Goal: Information Seeking & Learning: Find specific fact

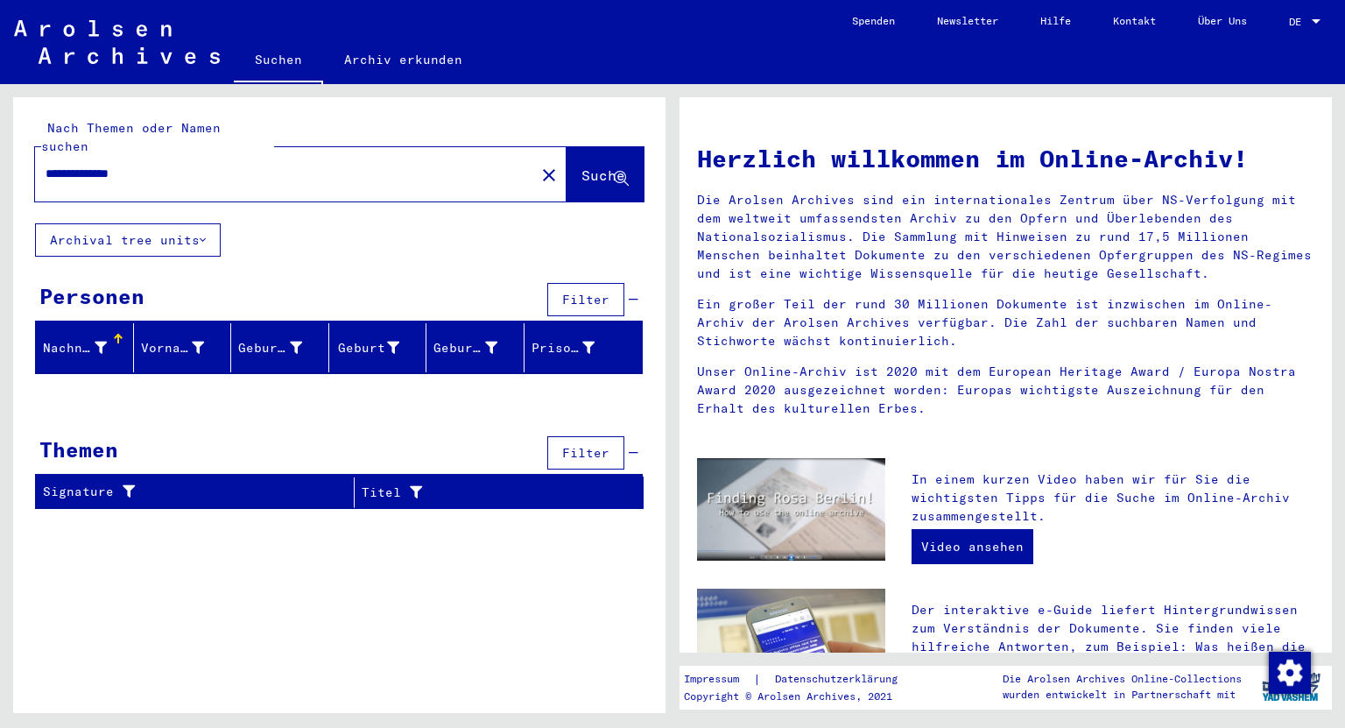
click at [1292, 13] on div "DE DE" at bounding box center [1306, 18] width 35 height 30
click at [1280, 39] on span "English" at bounding box center [1285, 32] width 71 height 32
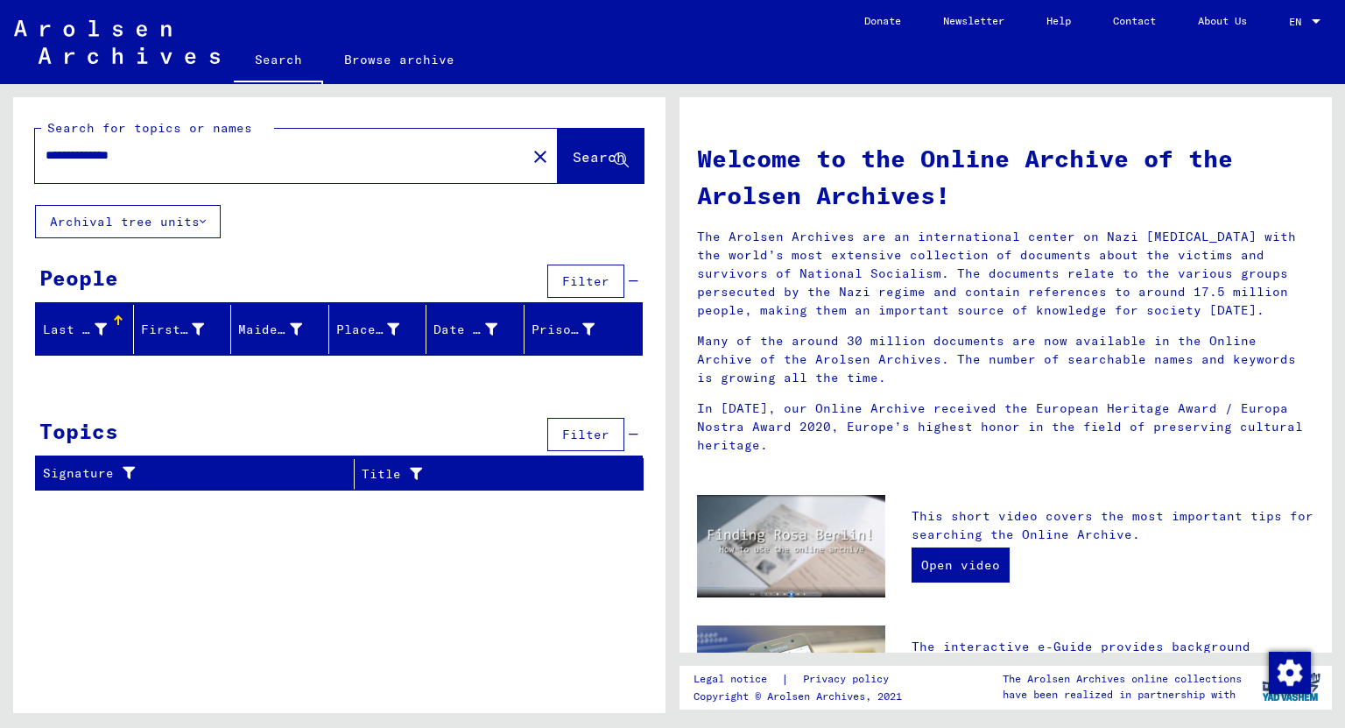
click at [138, 154] on input "**********" at bounding box center [276, 155] width 460 height 18
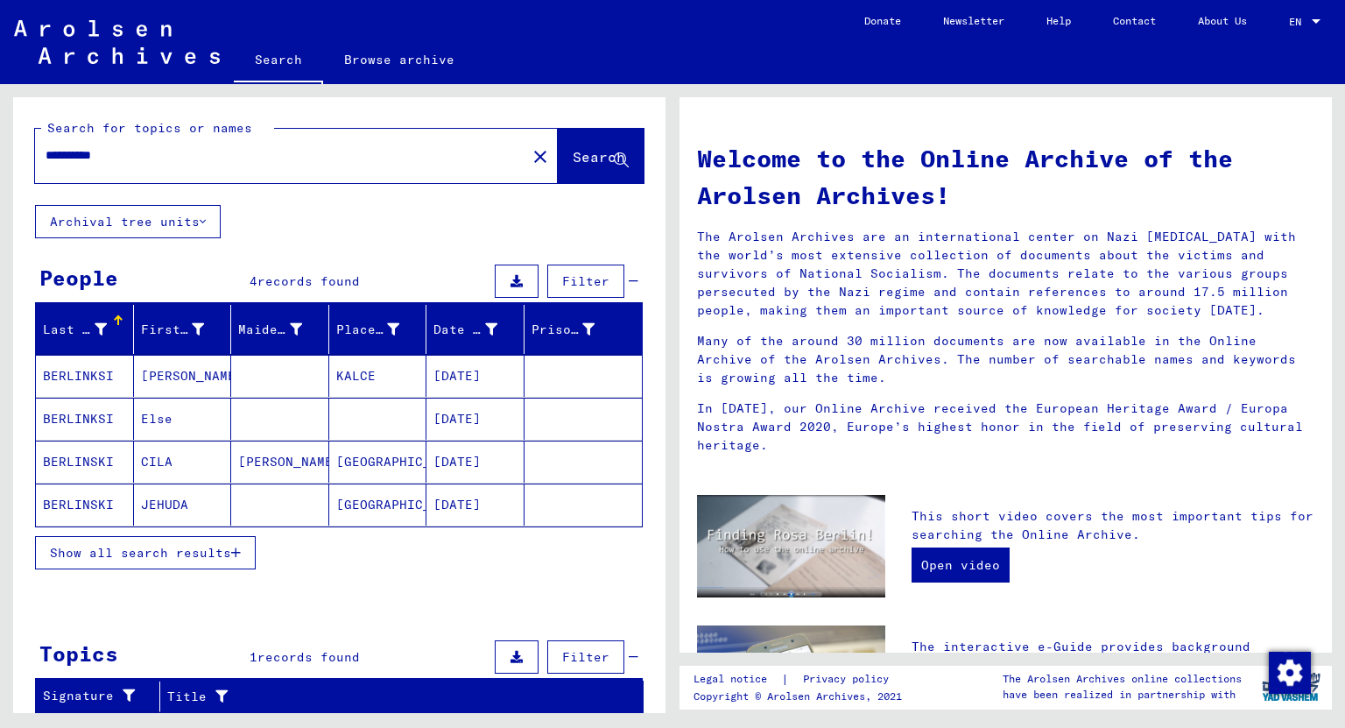
click at [61, 154] on input "*********" at bounding box center [276, 155] width 460 height 18
click at [163, 153] on input "*********" at bounding box center [276, 155] width 460 height 18
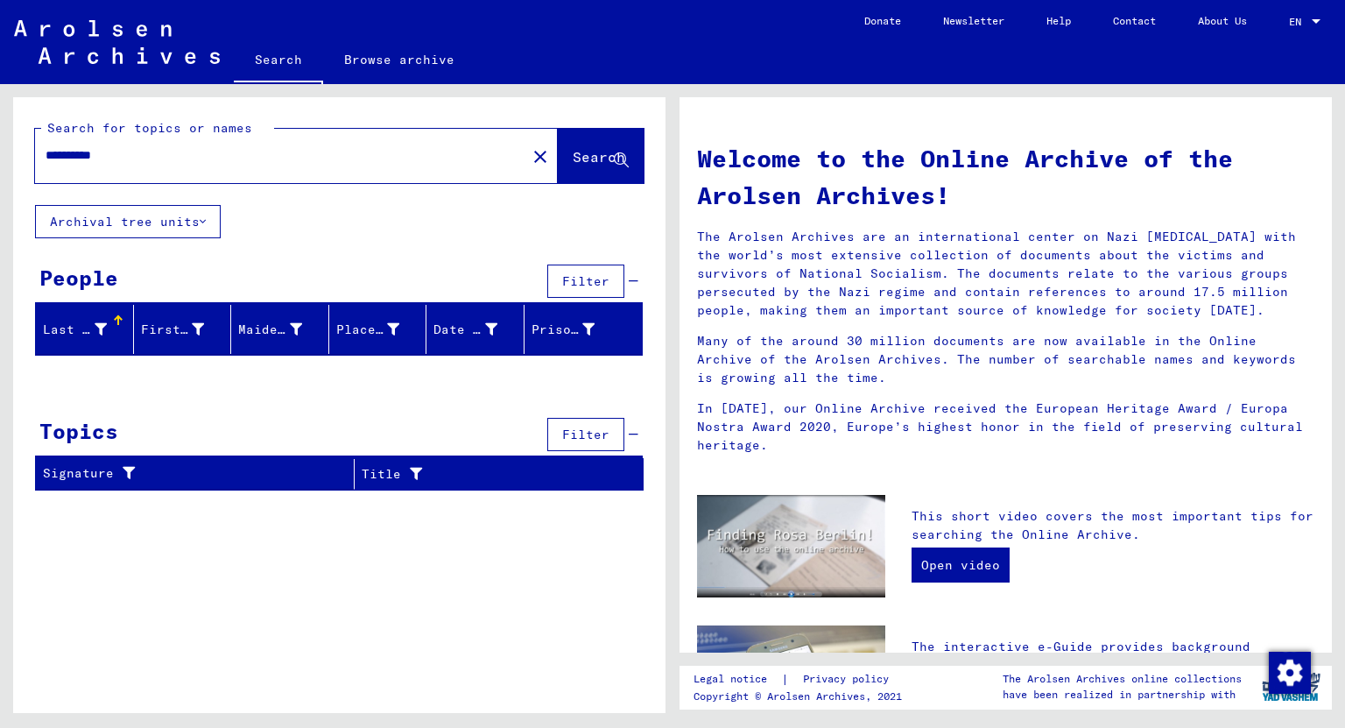
click at [60, 153] on input "*********" at bounding box center [276, 155] width 460 height 18
drag, startPoint x: 125, startPoint y: 158, endPoint x: 85, endPoint y: 154, distance: 40.5
click at [85, 154] on input "*********" at bounding box center [276, 155] width 460 height 18
type input "**********"
click at [530, 150] on mat-icon "close" at bounding box center [540, 156] width 21 height 21
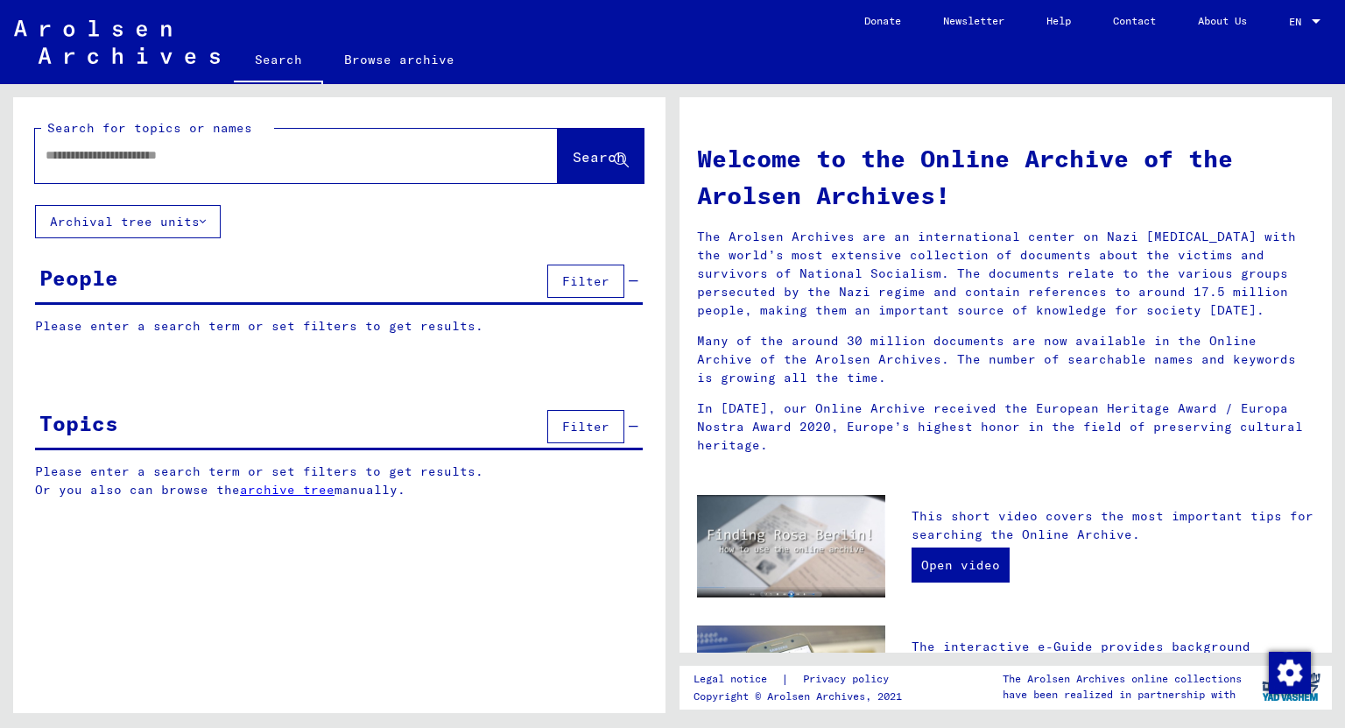
click at [424, 157] on input "text" at bounding box center [276, 155] width 460 height 18
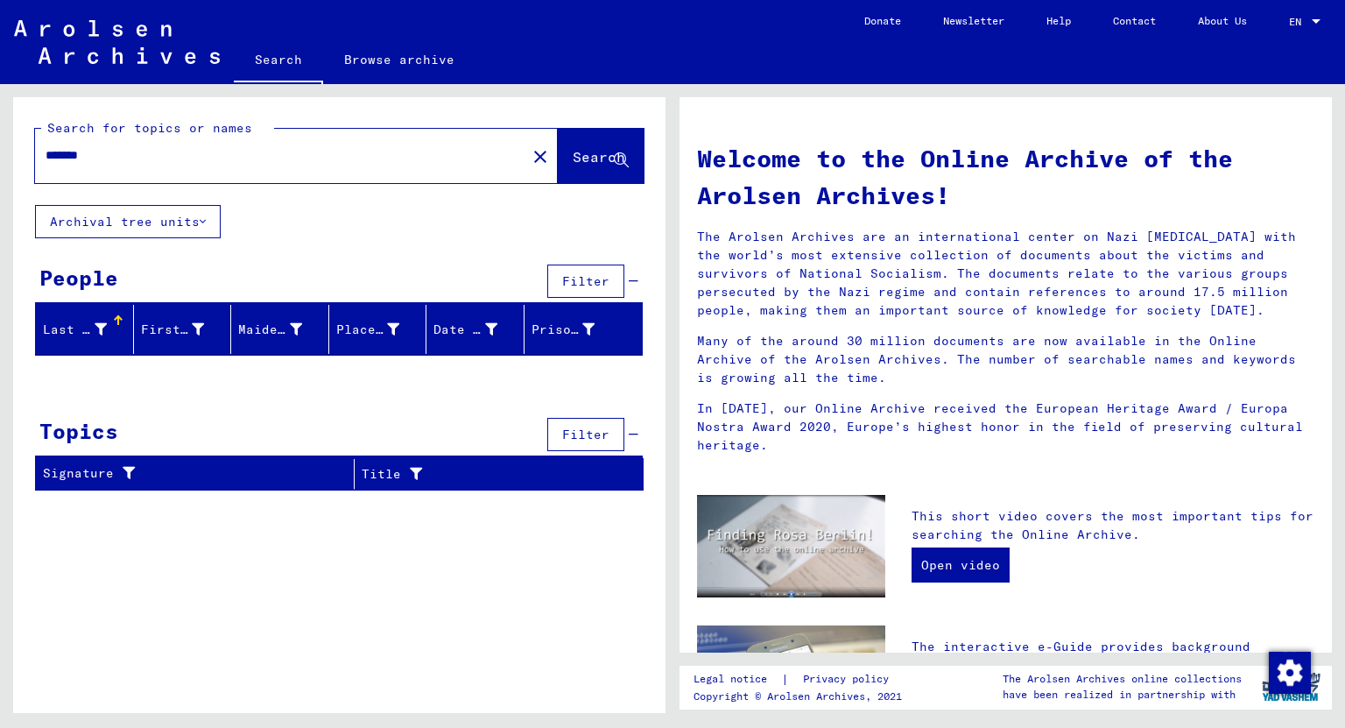
drag, startPoint x: 247, startPoint y: 155, endPoint x: 18, endPoint y: 151, distance: 228.5
click at [18, 151] on div "Search for topics or names ******* close Search" at bounding box center [339, 151] width 652 height 108
drag, startPoint x: 162, startPoint y: 158, endPoint x: 0, endPoint y: 135, distance: 163.7
click at [0, 135] on div "Search for topics or names ******** close Search Archival tree units People Fil…" at bounding box center [336, 398] width 672 height 629
type input "********"
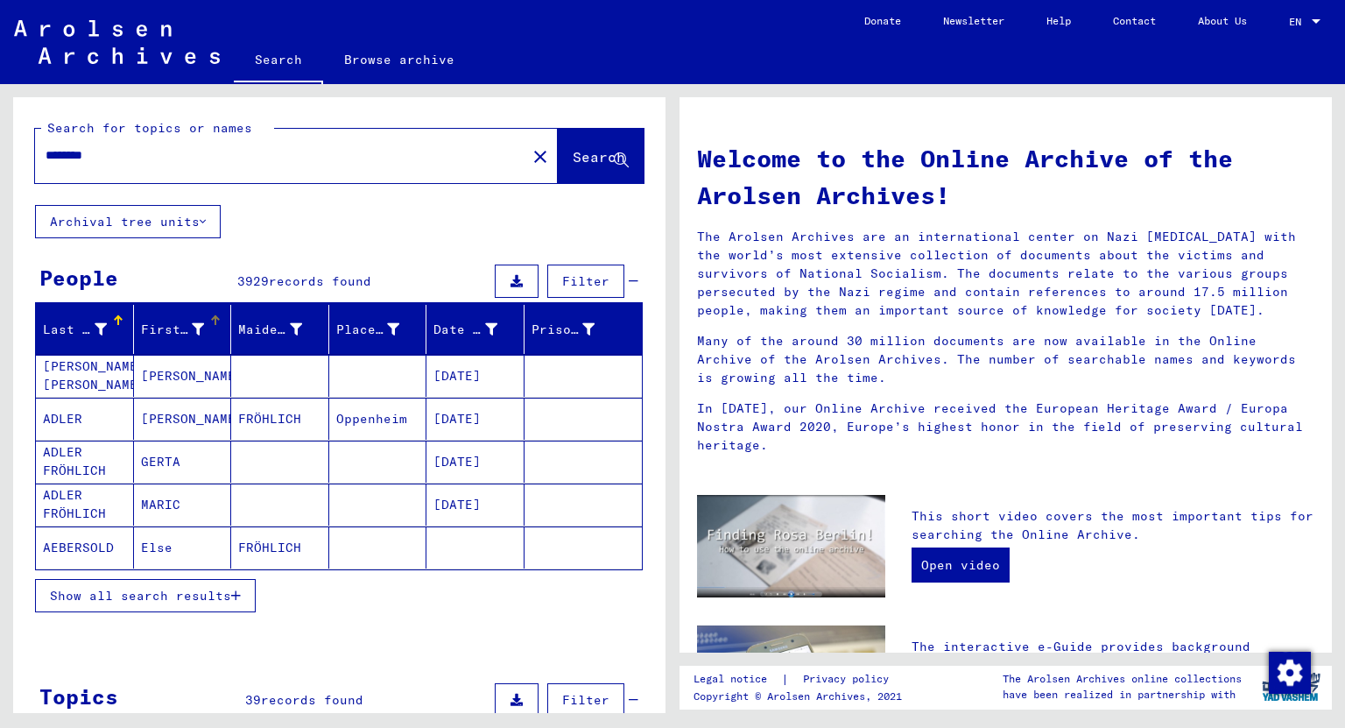
click at [193, 323] on icon at bounding box center [198, 329] width 12 height 12
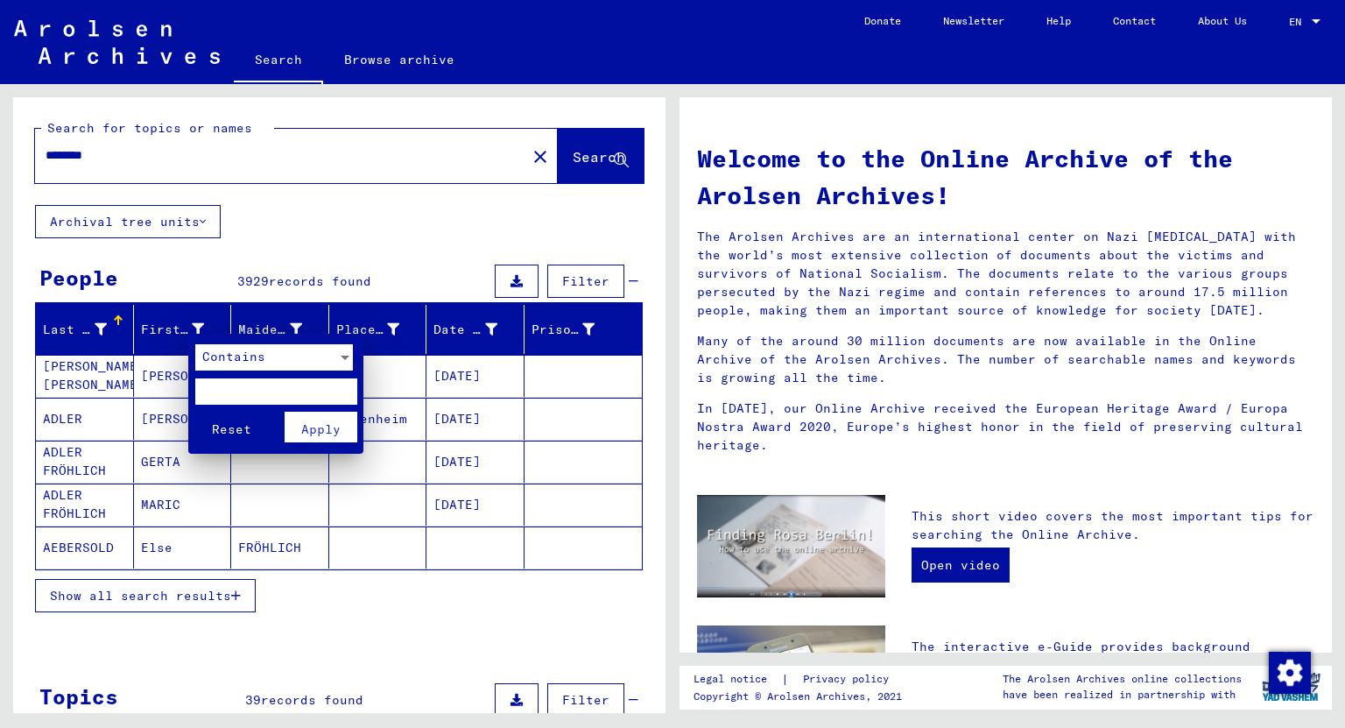
click at [260, 387] on input "text" at bounding box center [276, 391] width 162 height 26
type input "****"
click at [195, 411] on button "Reset" at bounding box center [231, 426] width 73 height 31
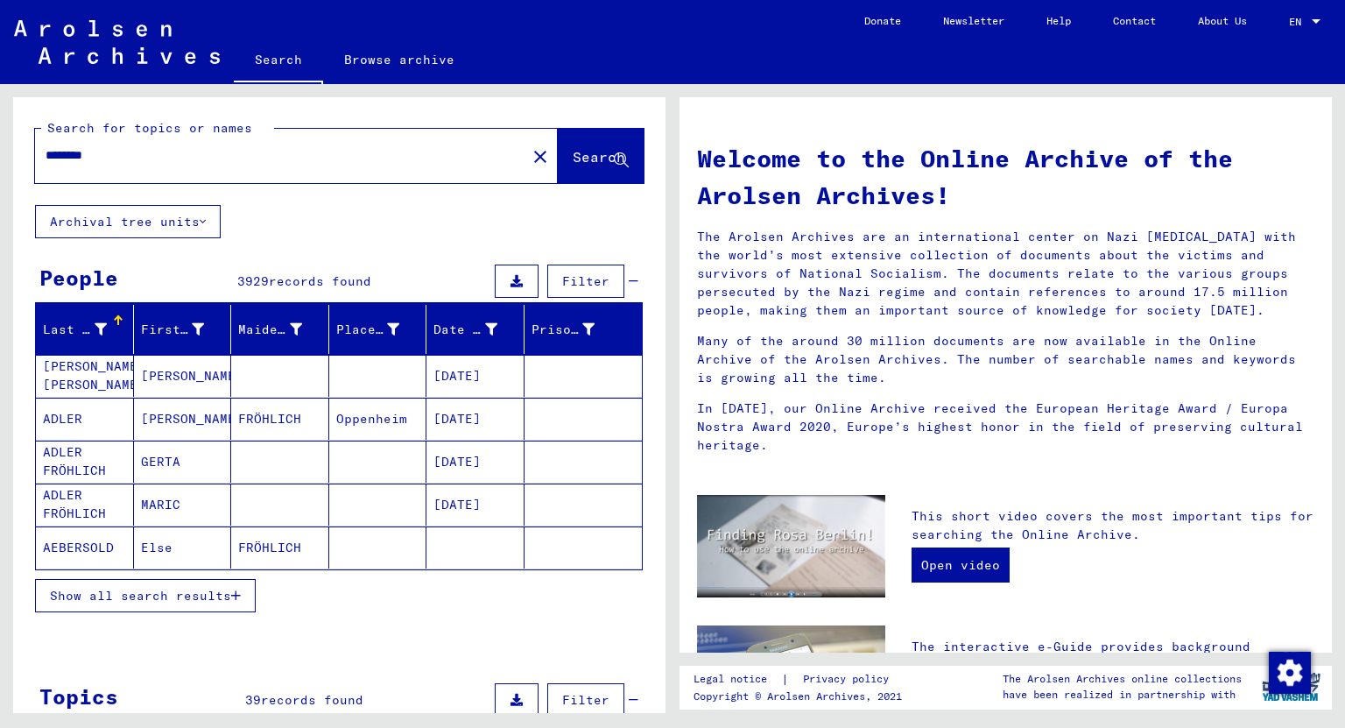
click at [238, 592] on icon "button" at bounding box center [236, 595] width 10 height 12
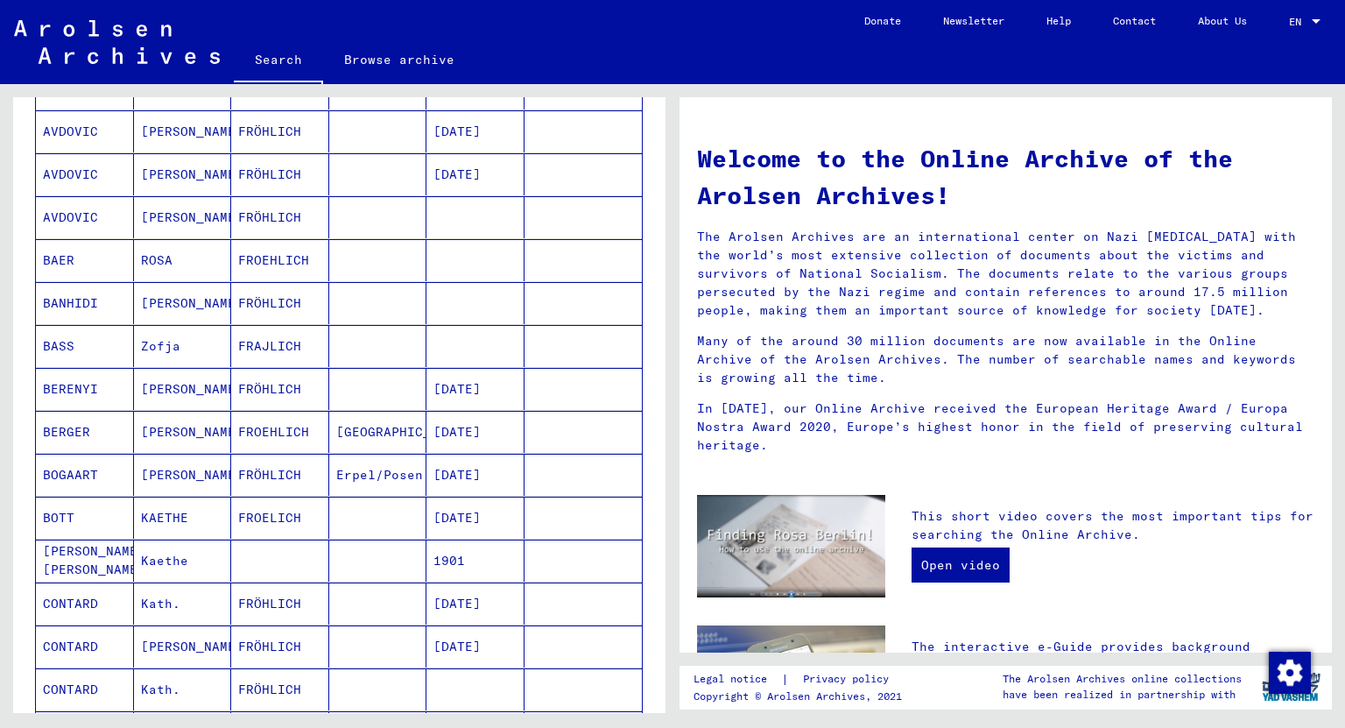
scroll to position [840, 0]
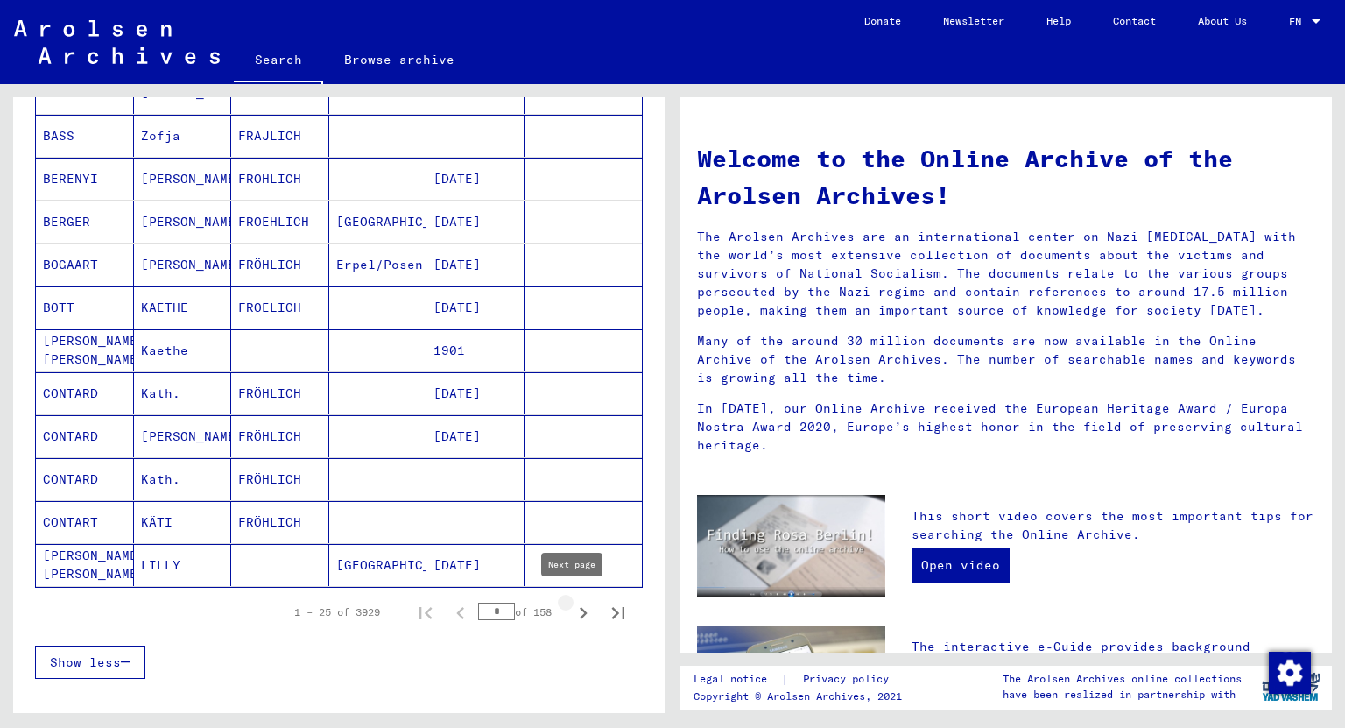
click at [574, 613] on icon "Next page" at bounding box center [583, 613] width 25 height 25
type input "*"
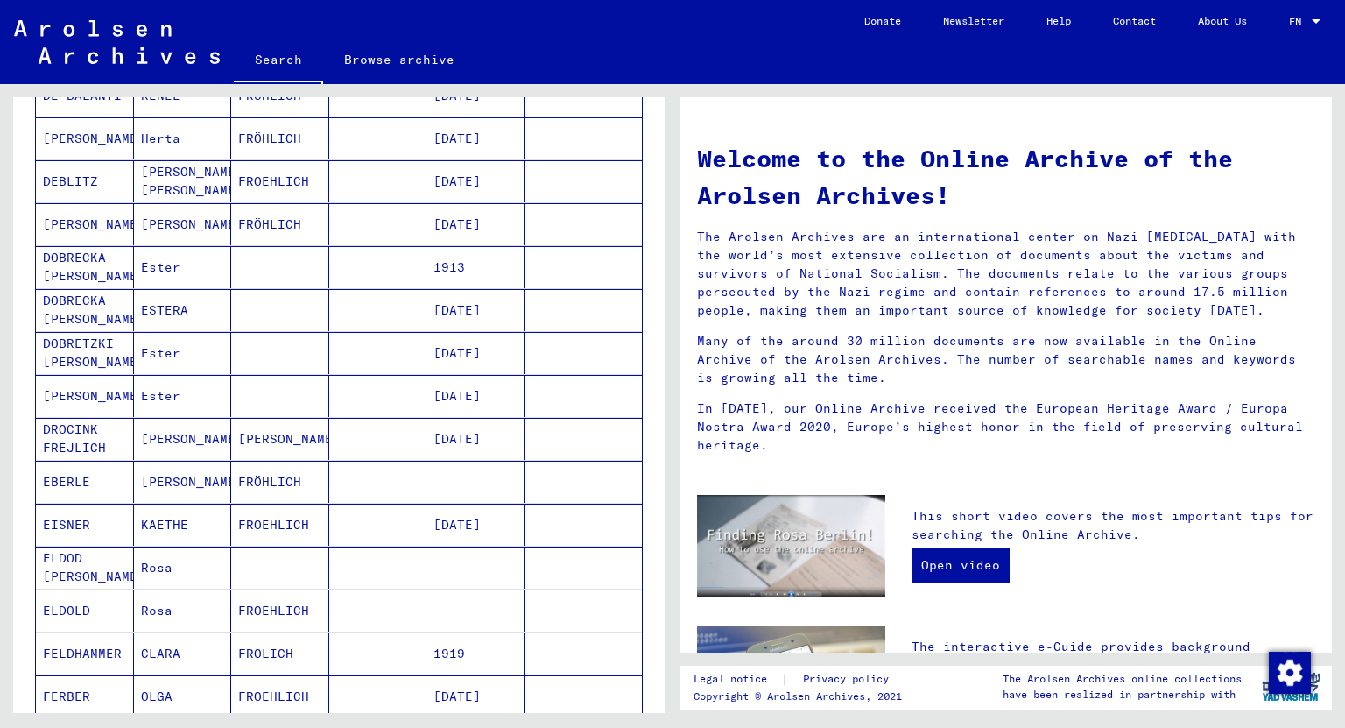
scroll to position [0, 0]
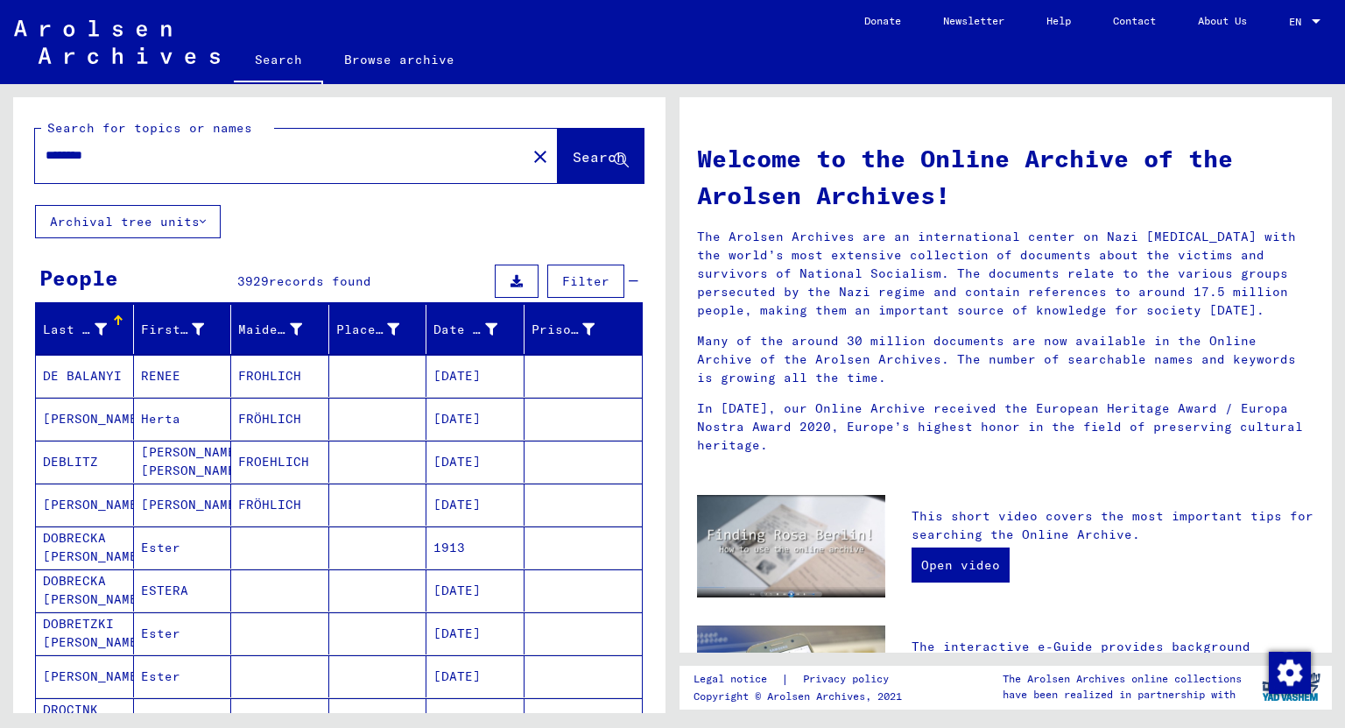
click at [197, 154] on input "********" at bounding box center [276, 155] width 460 height 18
type input "**********"
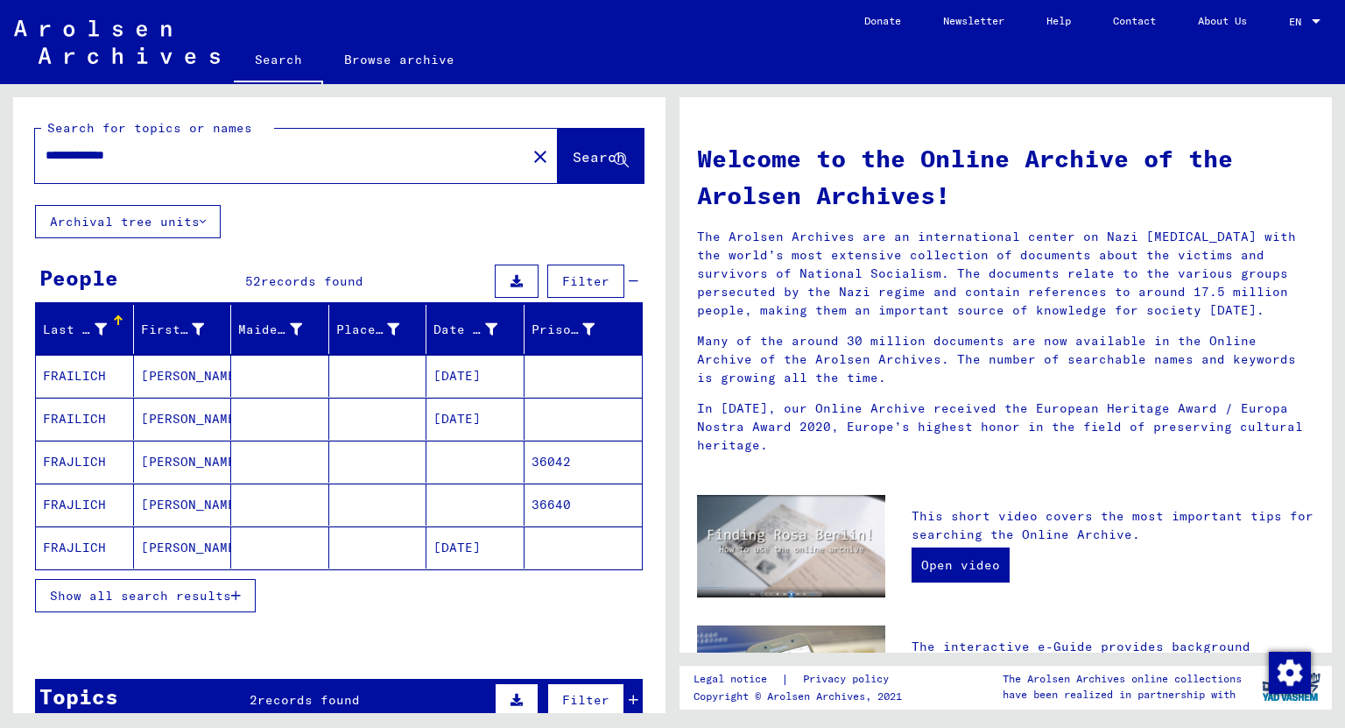
click at [189, 603] on button "Show all search results" at bounding box center [145, 595] width 221 height 33
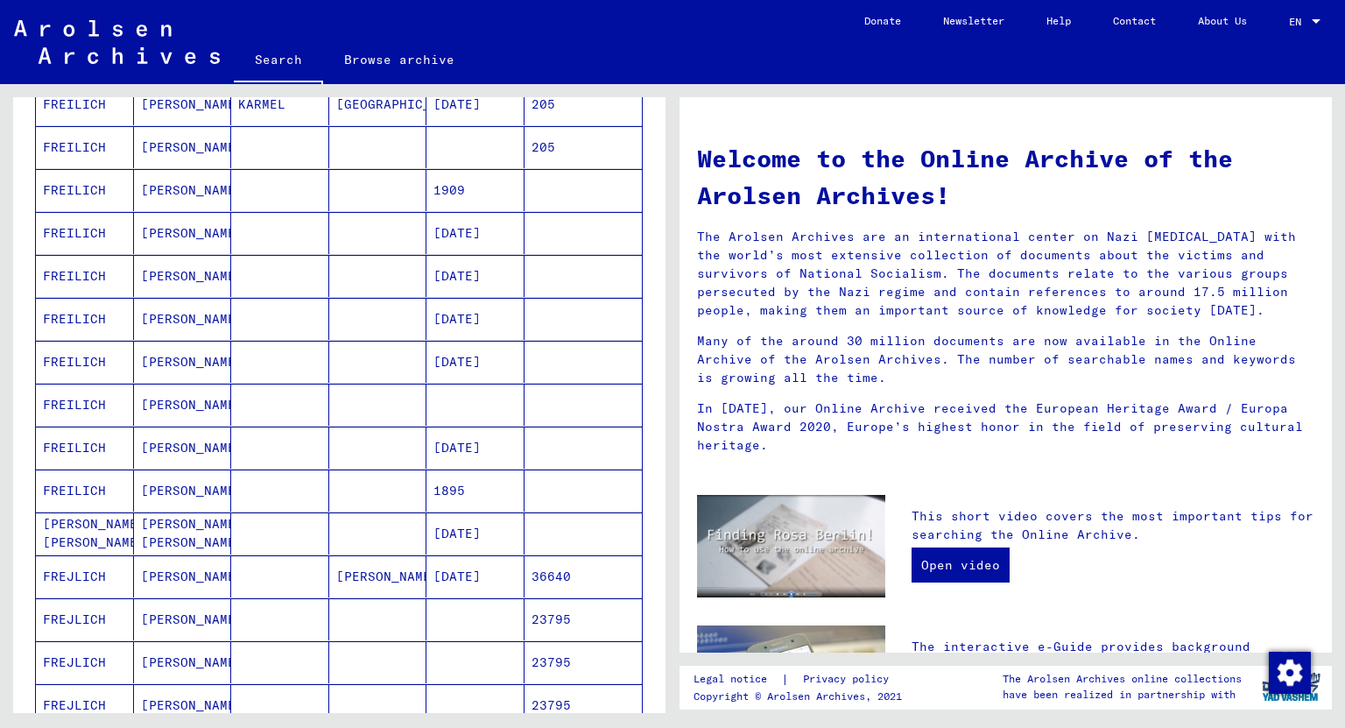
scroll to position [770, 0]
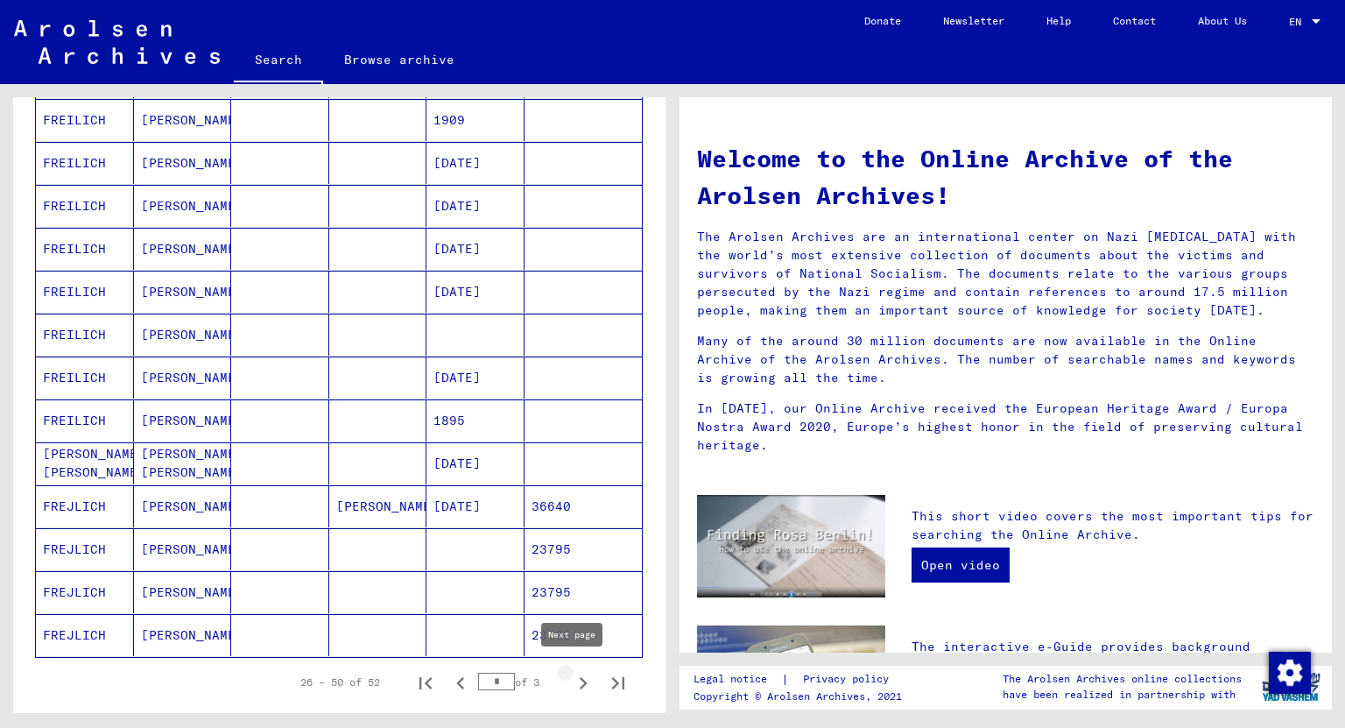
click at [578, 679] on icon "Next page" at bounding box center [583, 683] width 25 height 25
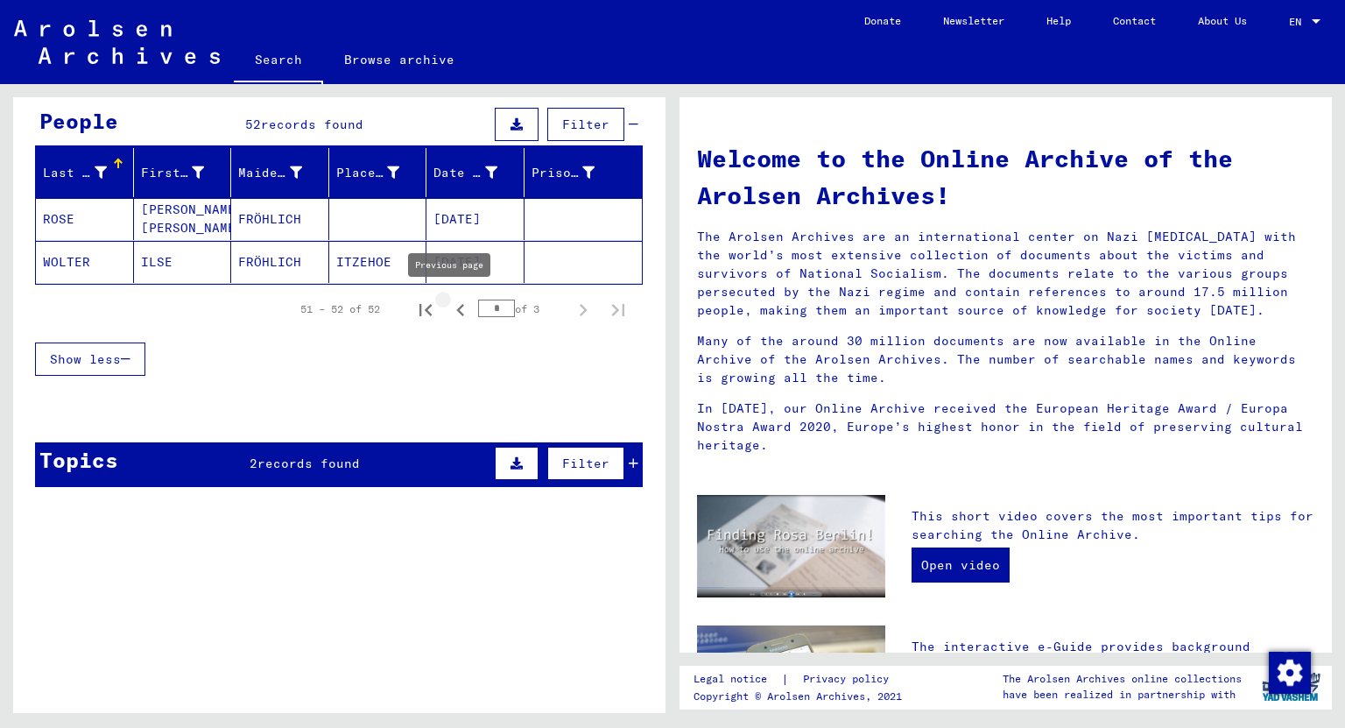
click at [455, 308] on icon "Previous page" at bounding box center [460, 310] width 25 height 25
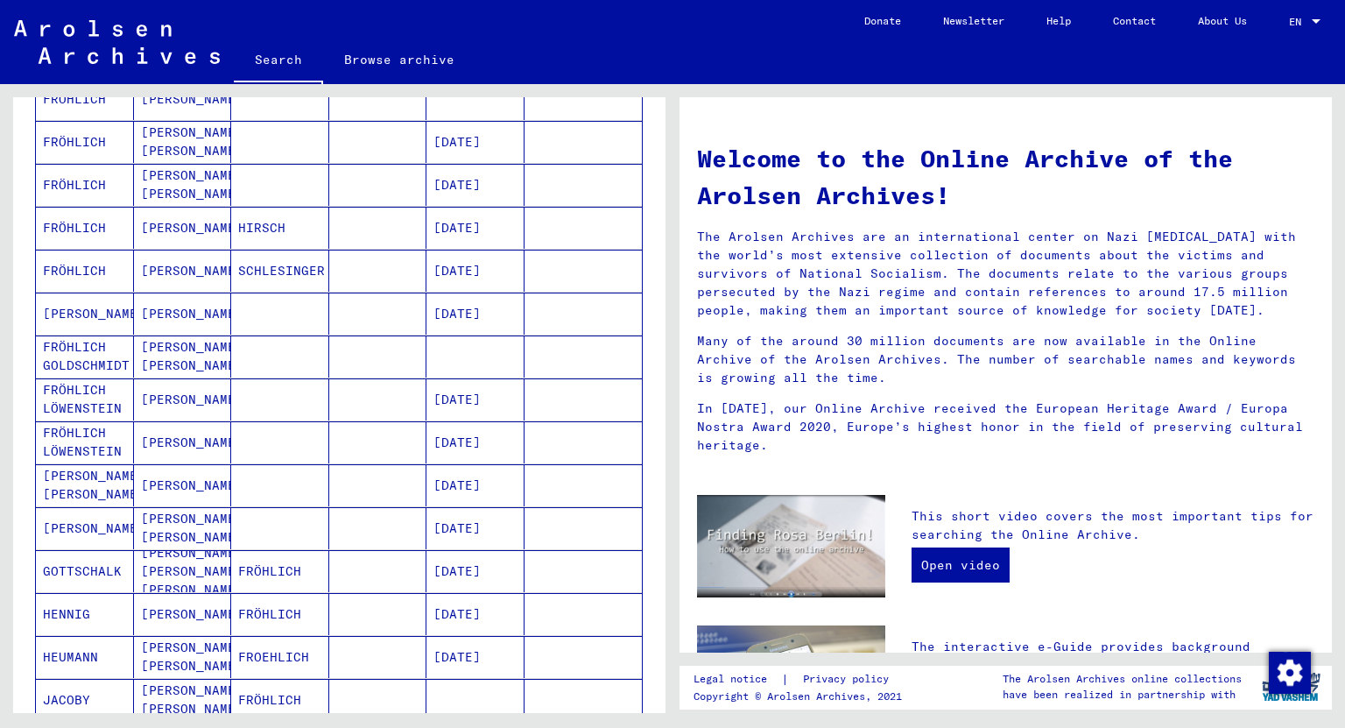
scroll to position [857, 0]
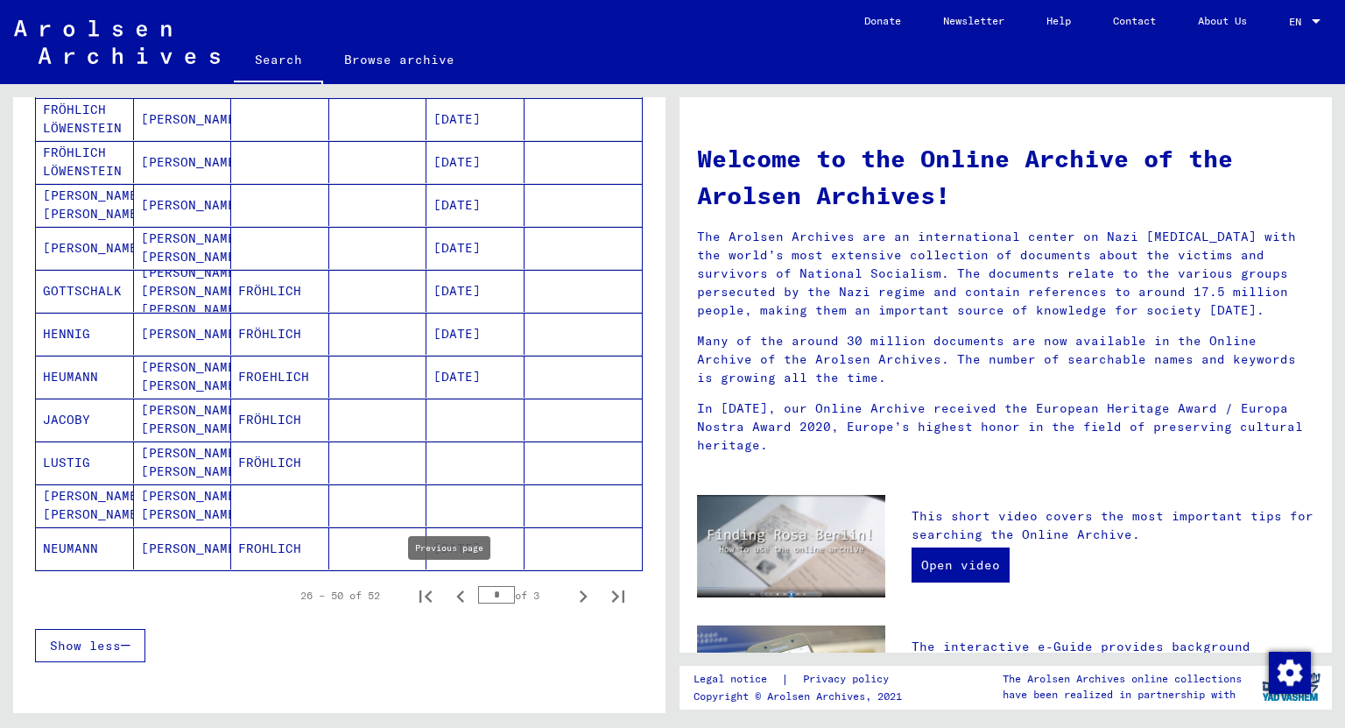
click at [454, 588] on icon "Previous page" at bounding box center [460, 596] width 25 height 25
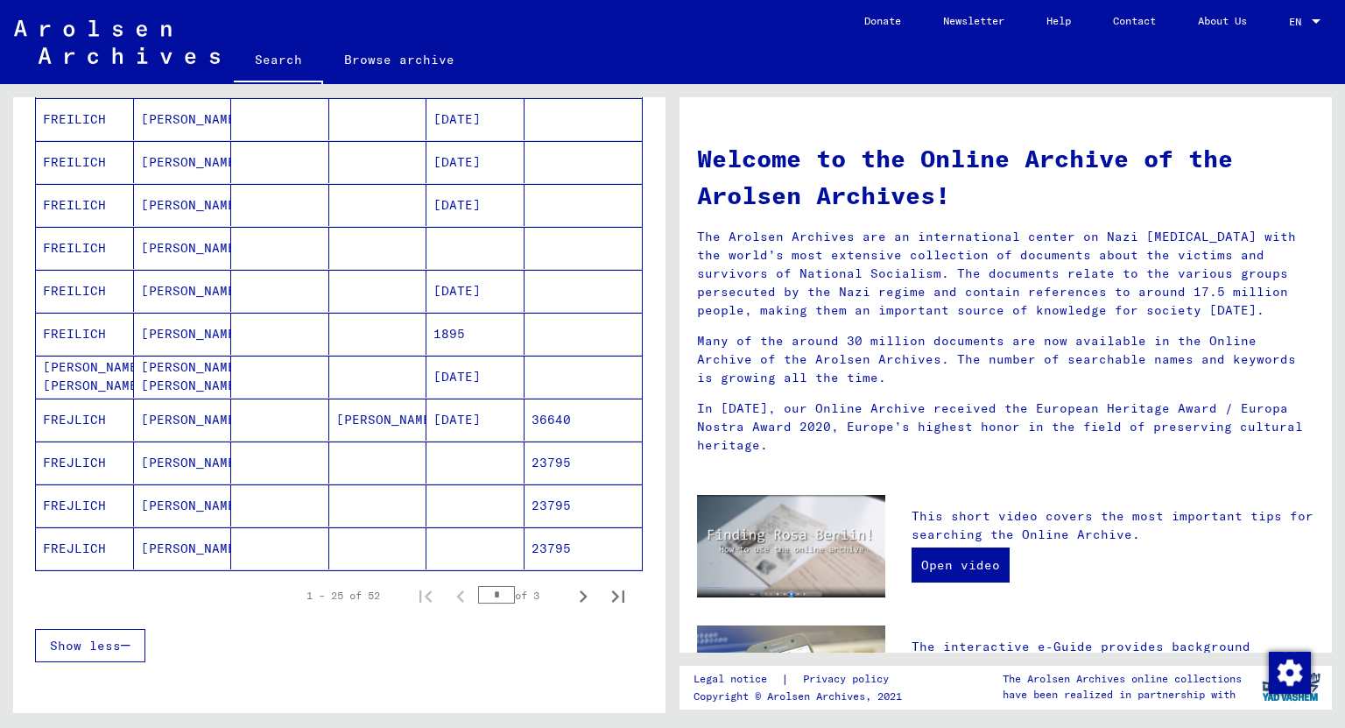
click at [163, 539] on mat-cell "[PERSON_NAME]" at bounding box center [183, 548] width 98 height 42
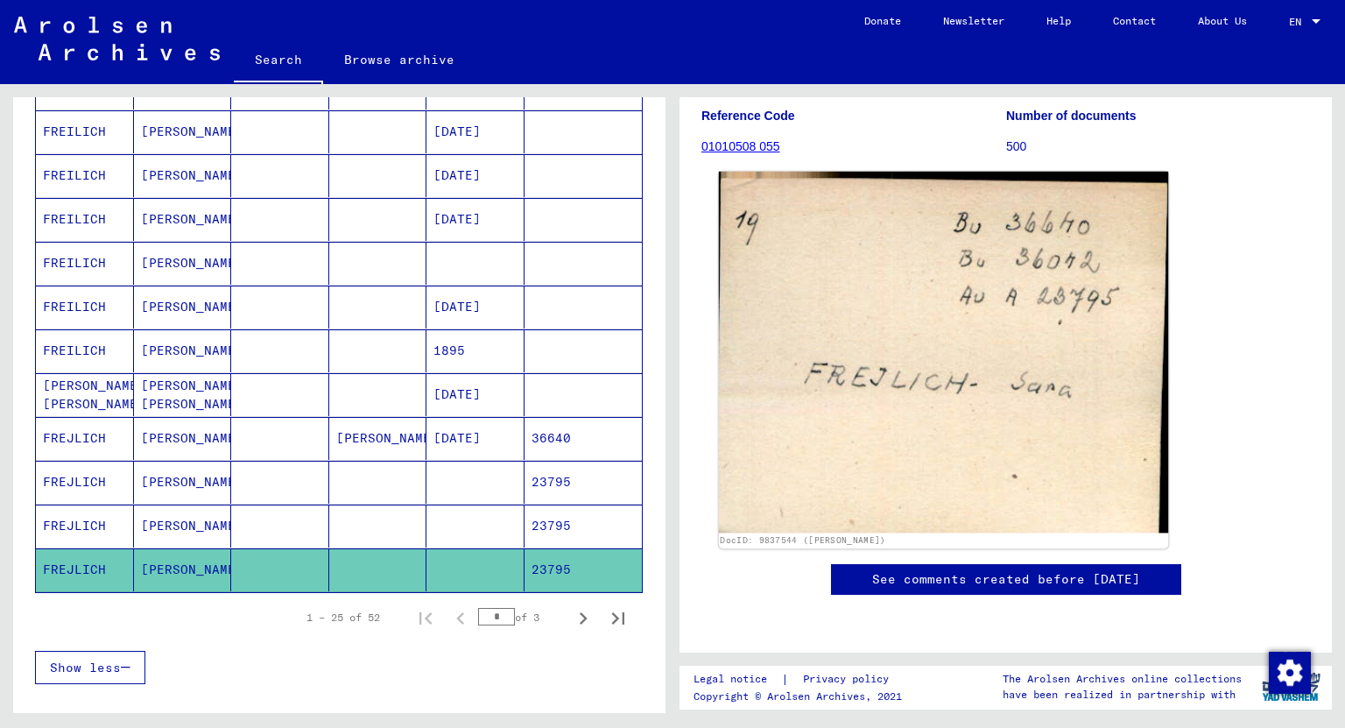
scroll to position [70, 0]
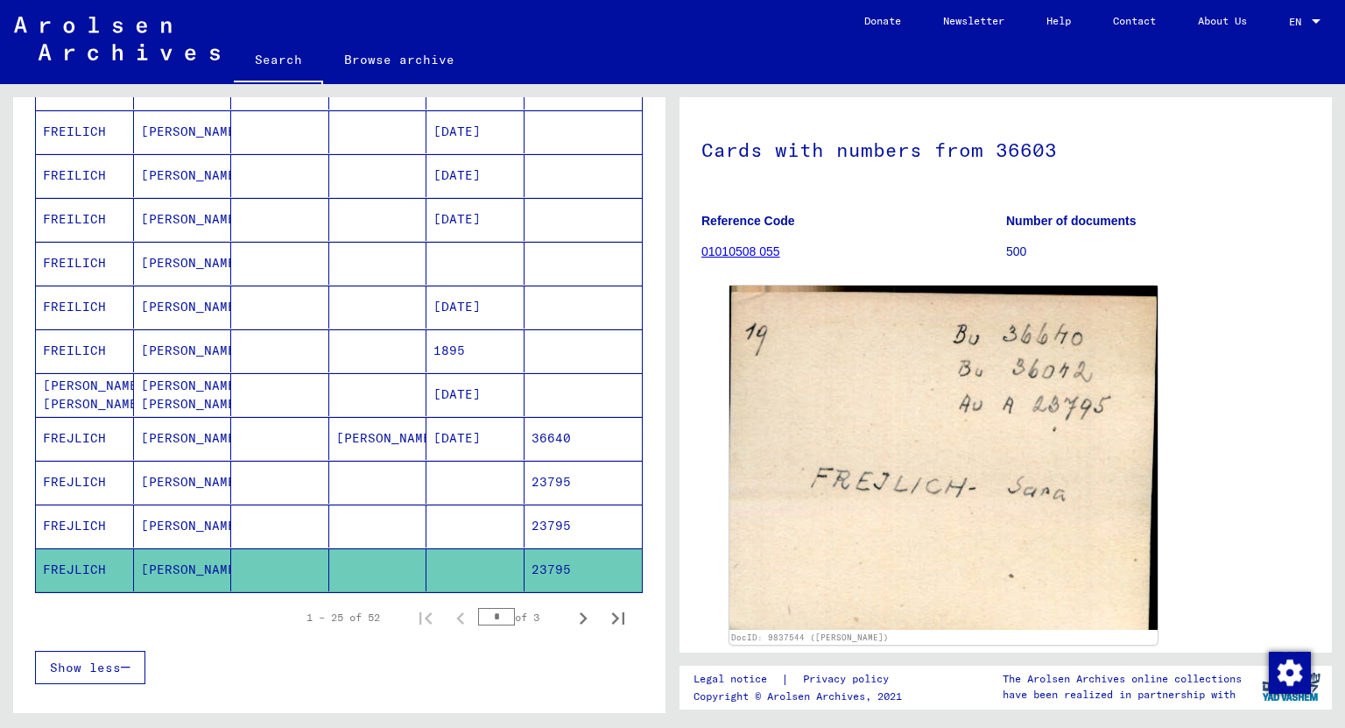
click at [554, 510] on mat-cell "23795" at bounding box center [583, 525] width 118 height 43
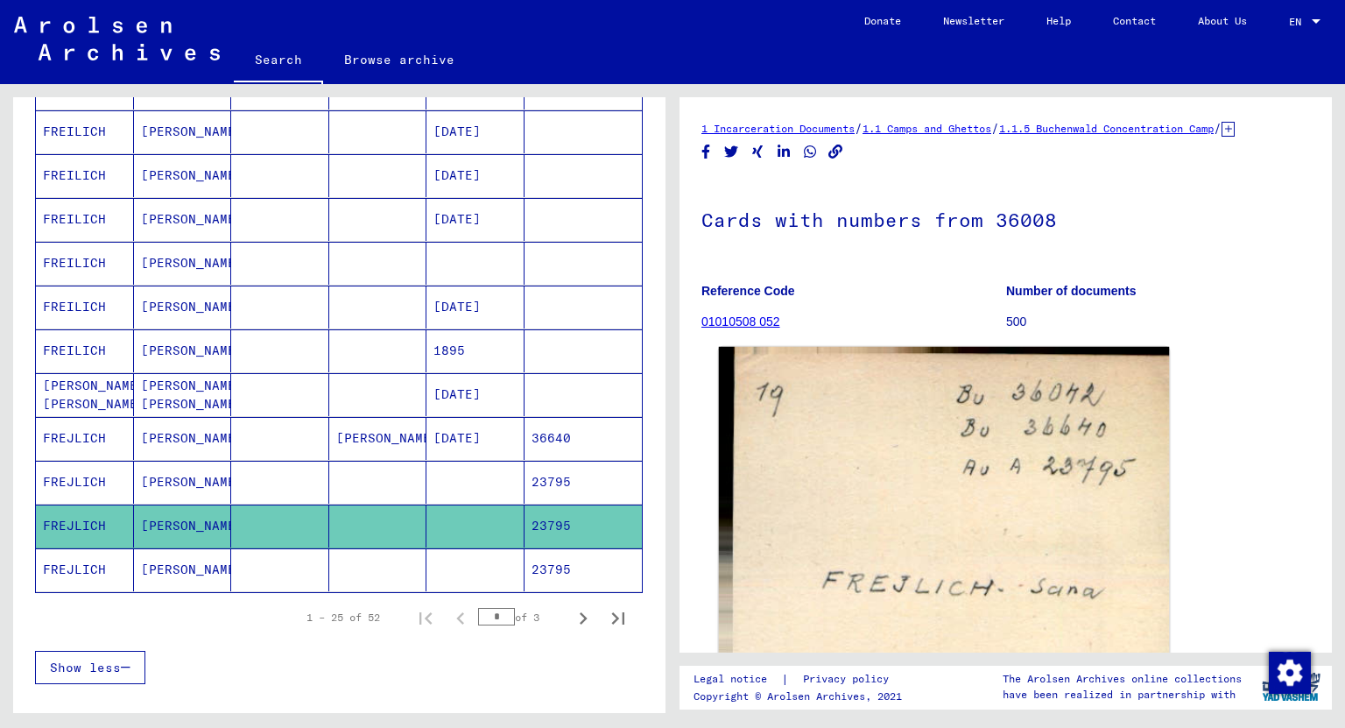
scroll to position [280, 0]
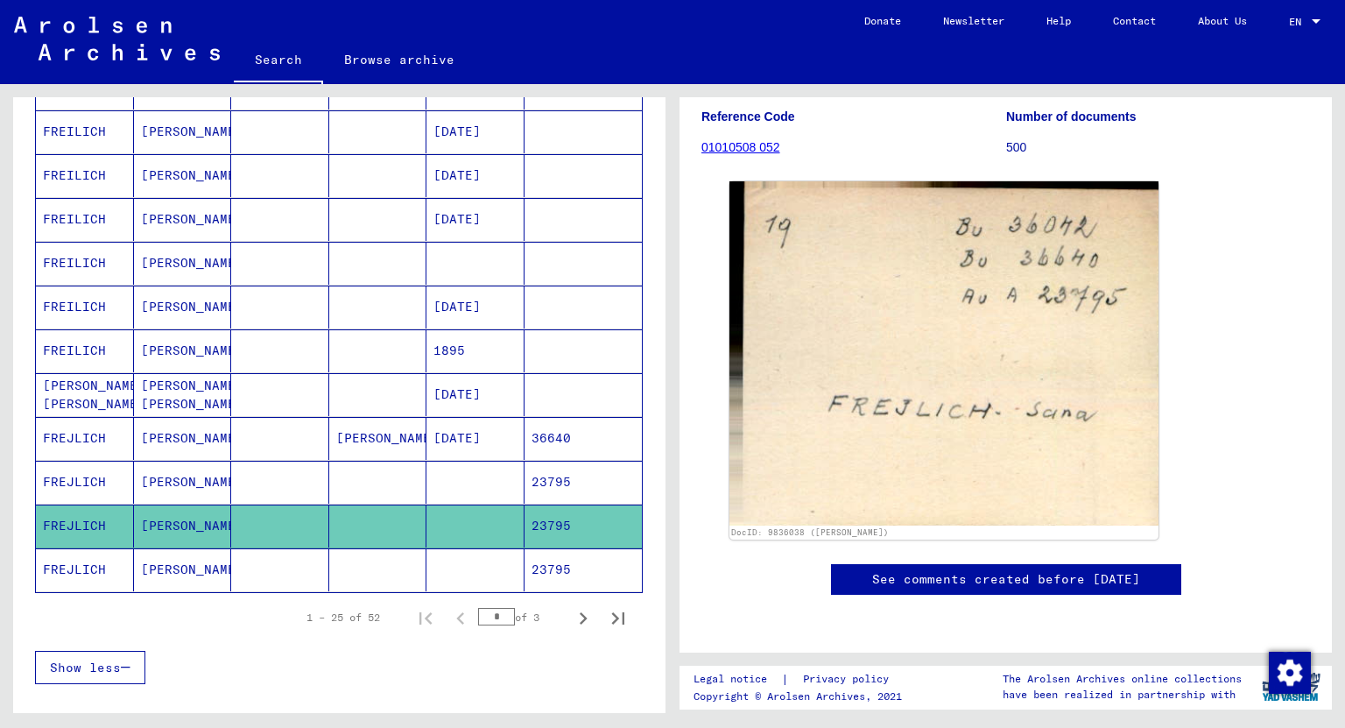
click at [546, 469] on mat-cell "23795" at bounding box center [583, 482] width 118 height 43
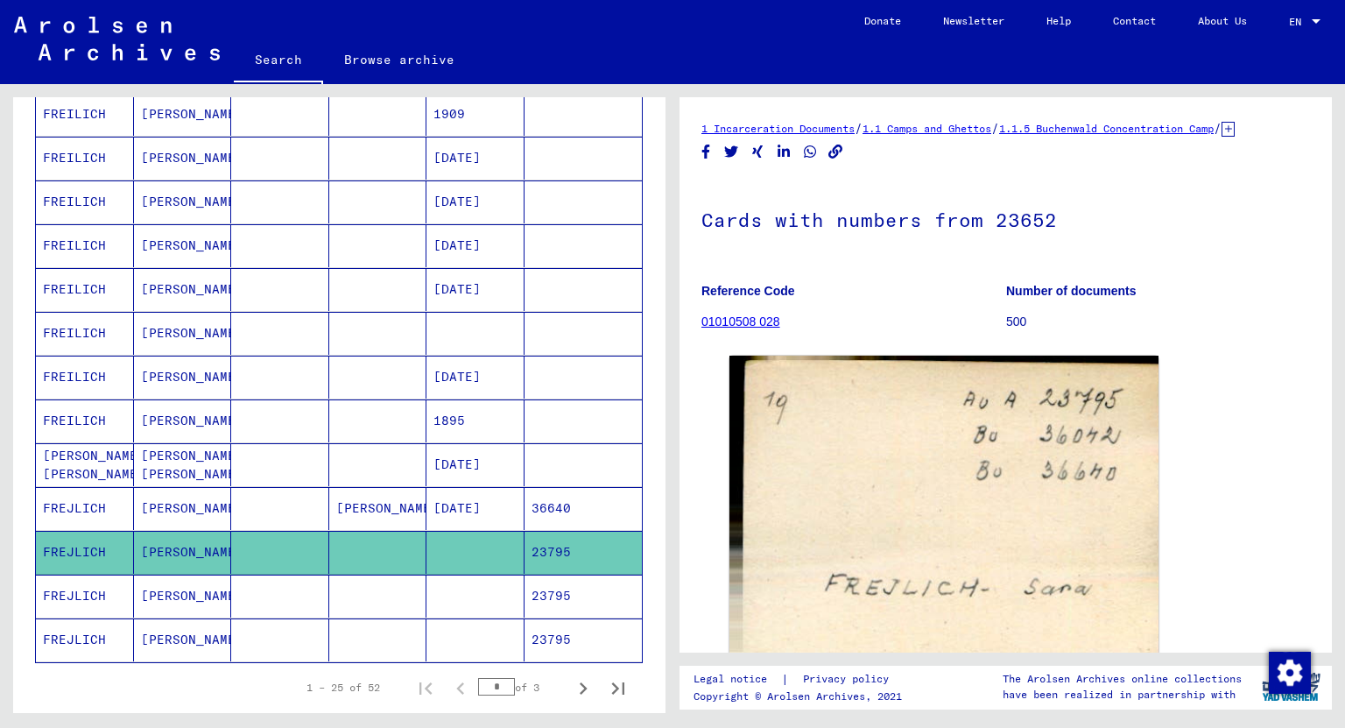
scroll to position [717, 0]
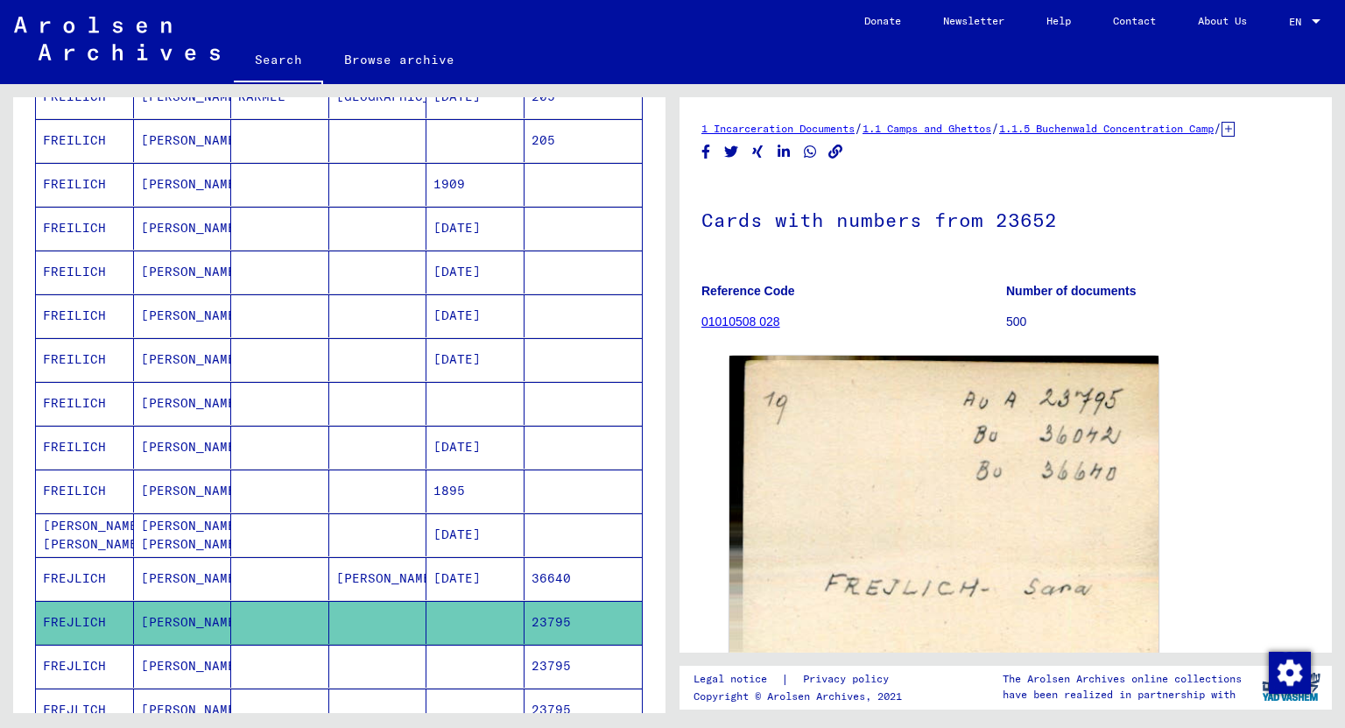
click at [151, 176] on mat-cell "[PERSON_NAME]" at bounding box center [183, 184] width 98 height 43
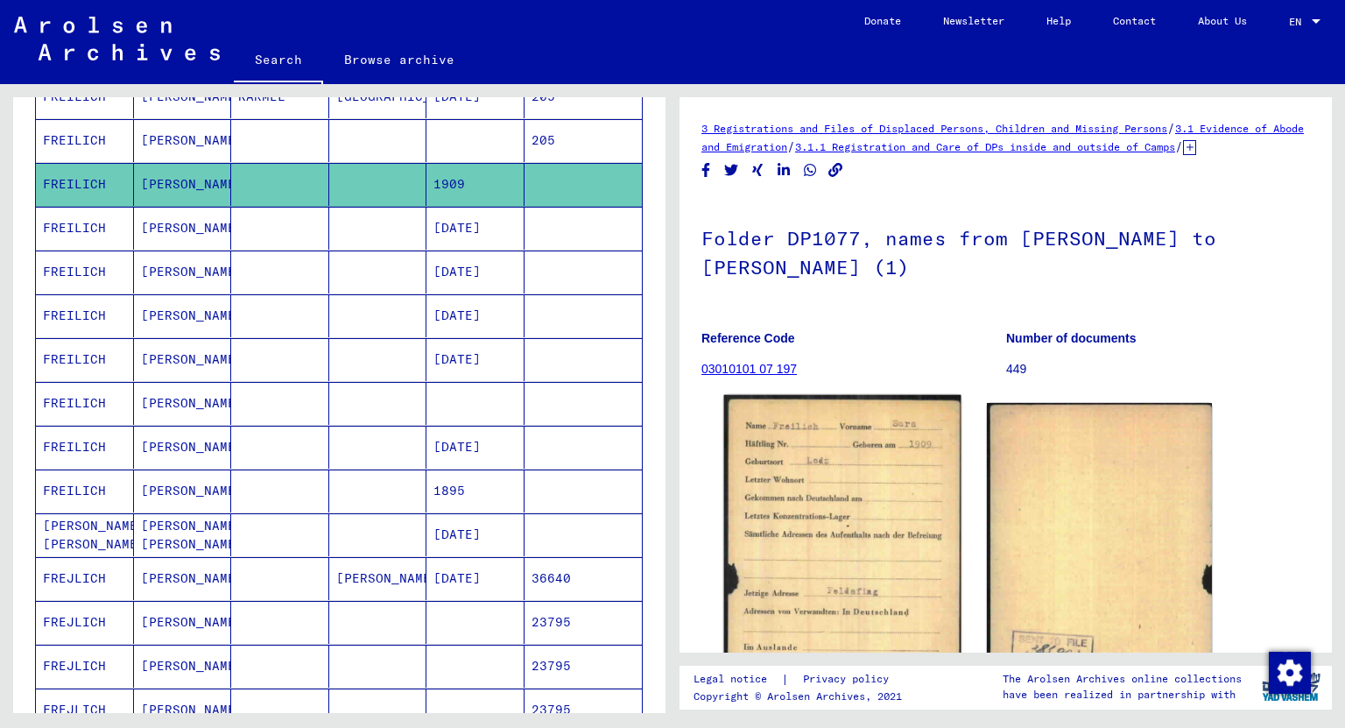
click at [839, 487] on img at bounding box center [842, 559] width 236 height 328
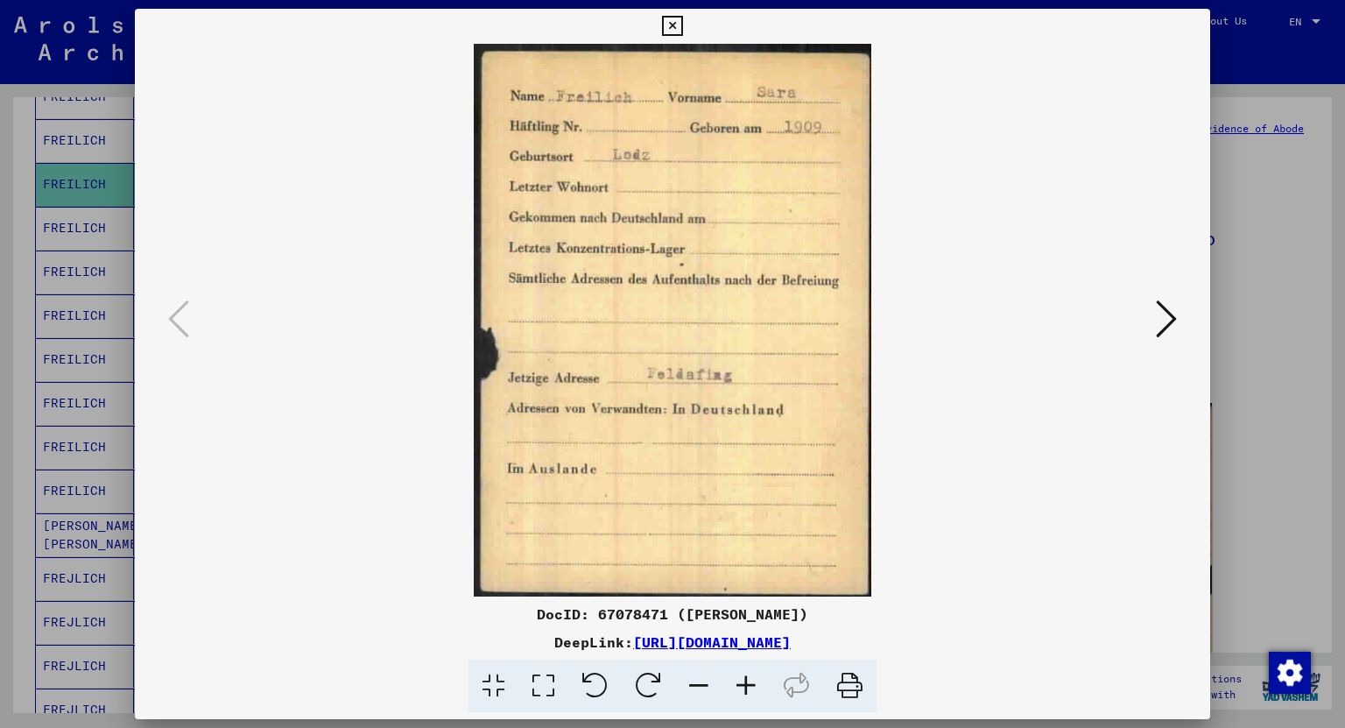
click at [1174, 339] on icon at bounding box center [1166, 319] width 21 height 42
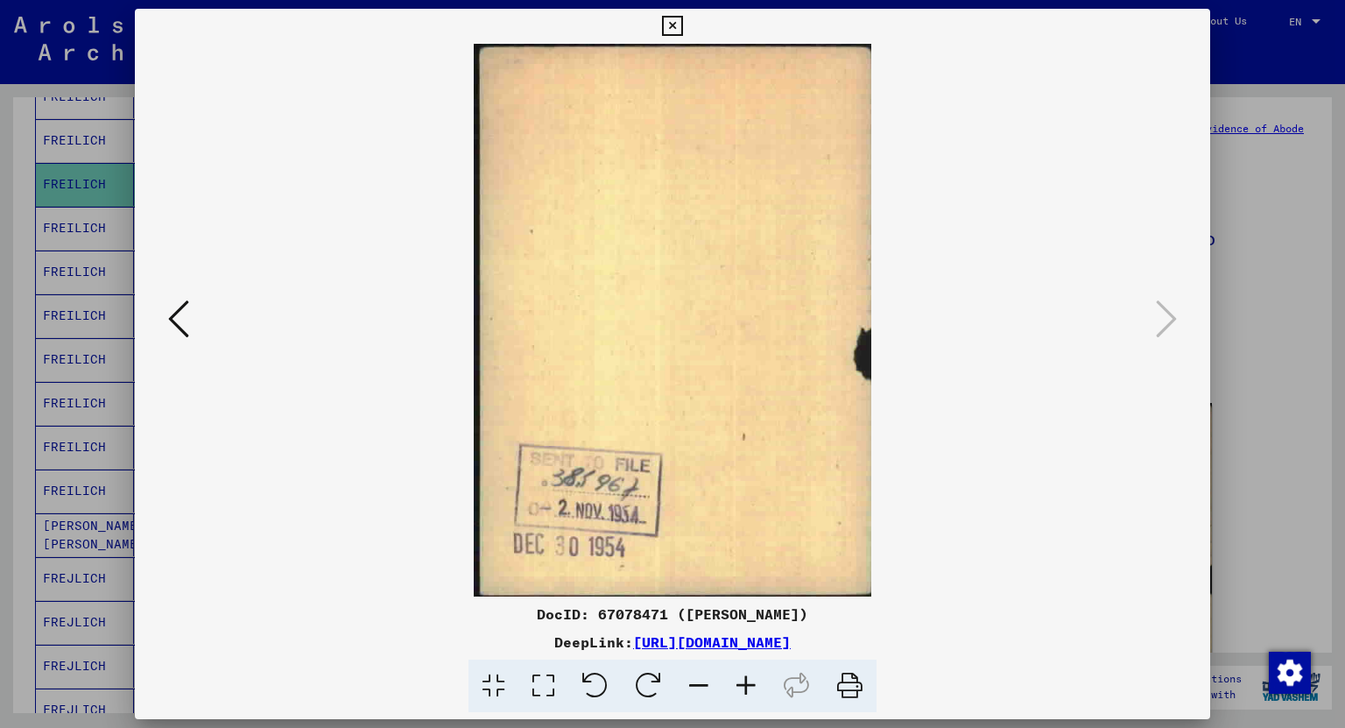
click at [667, 25] on icon at bounding box center [672, 26] width 20 height 21
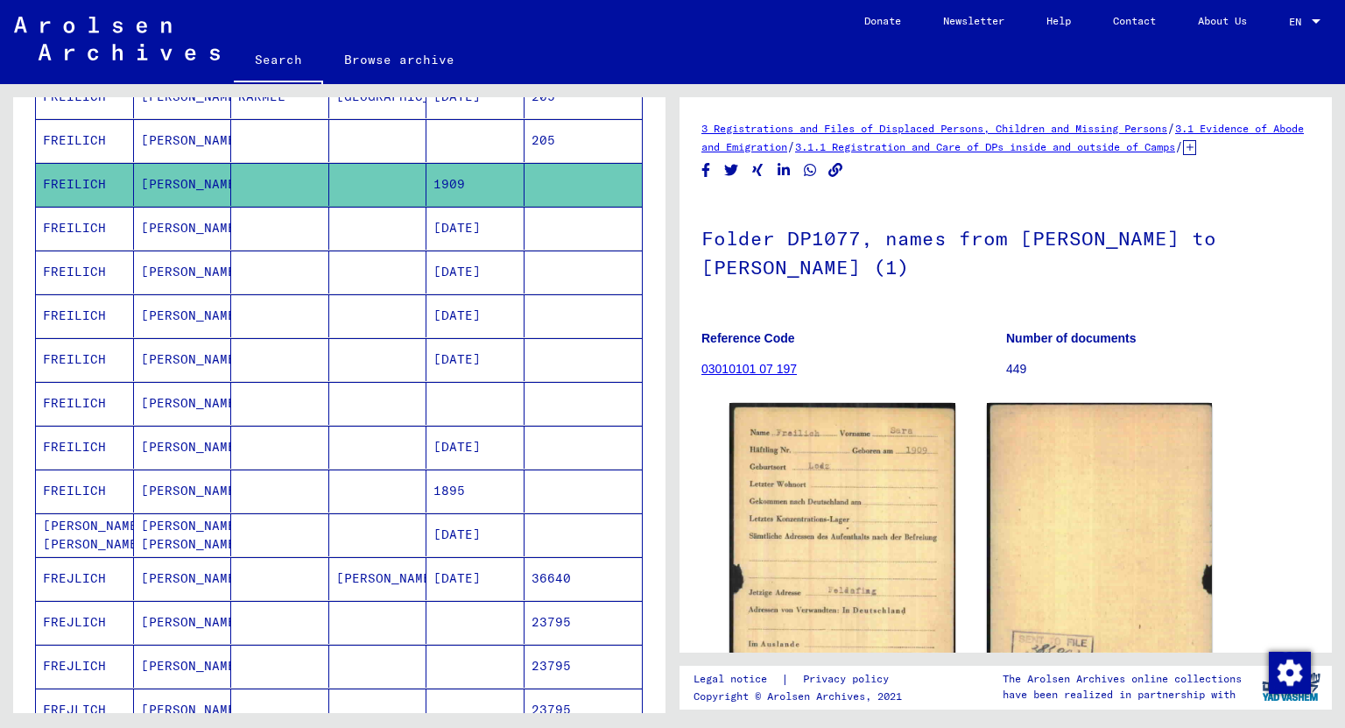
scroll to position [437, 0]
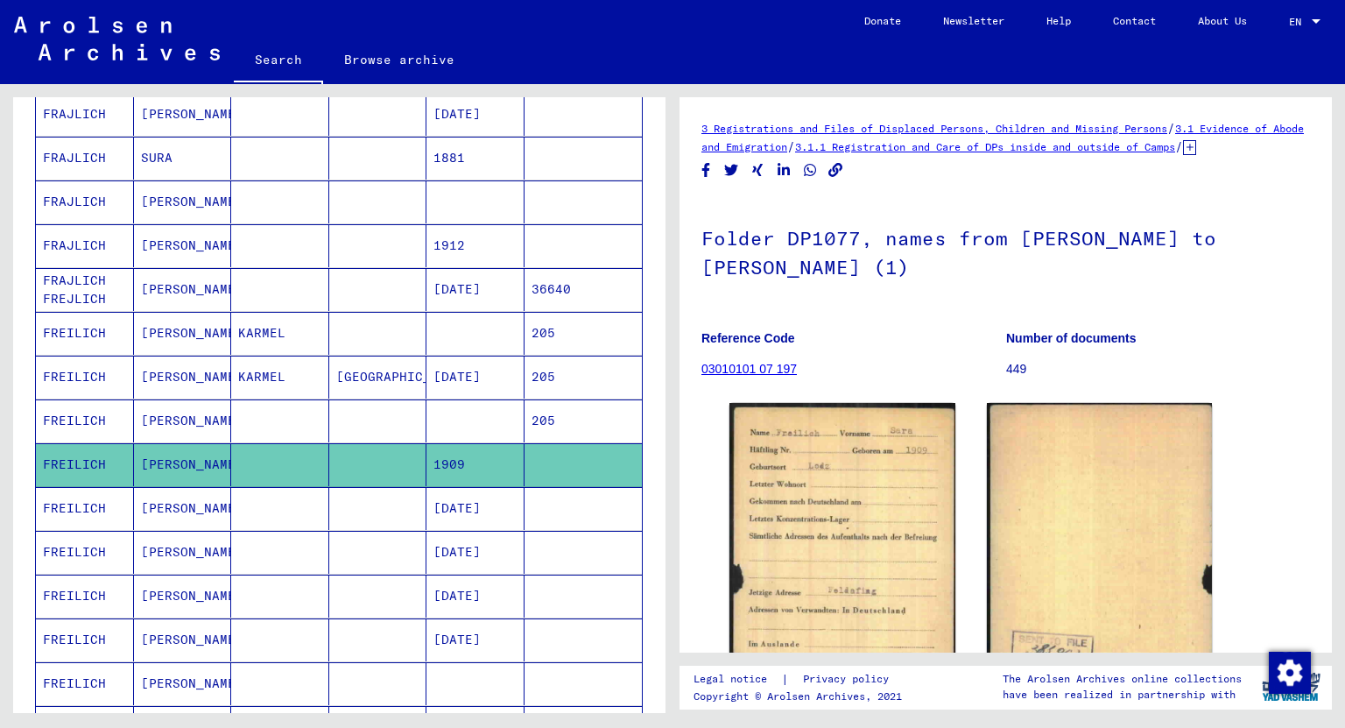
click at [155, 408] on mat-cell "[PERSON_NAME]" at bounding box center [183, 420] width 98 height 43
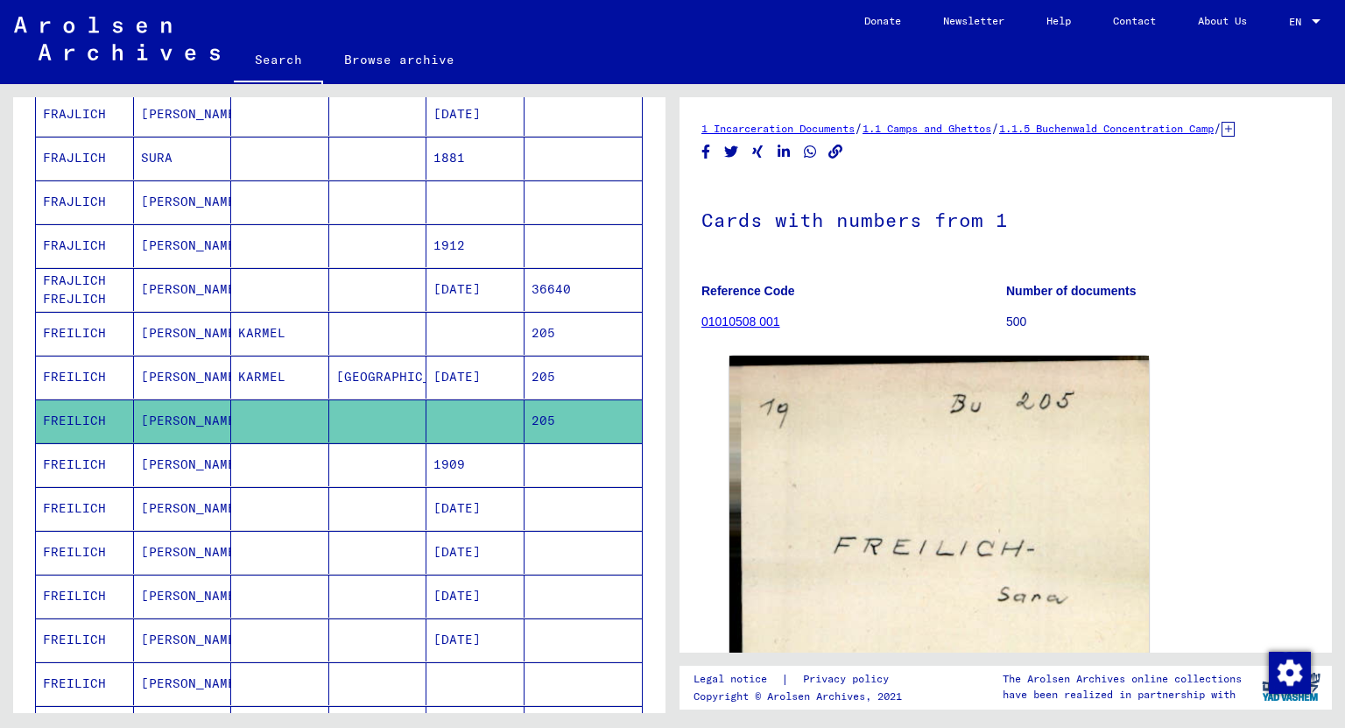
click at [158, 370] on mat-cell "[PERSON_NAME]" at bounding box center [183, 376] width 98 height 43
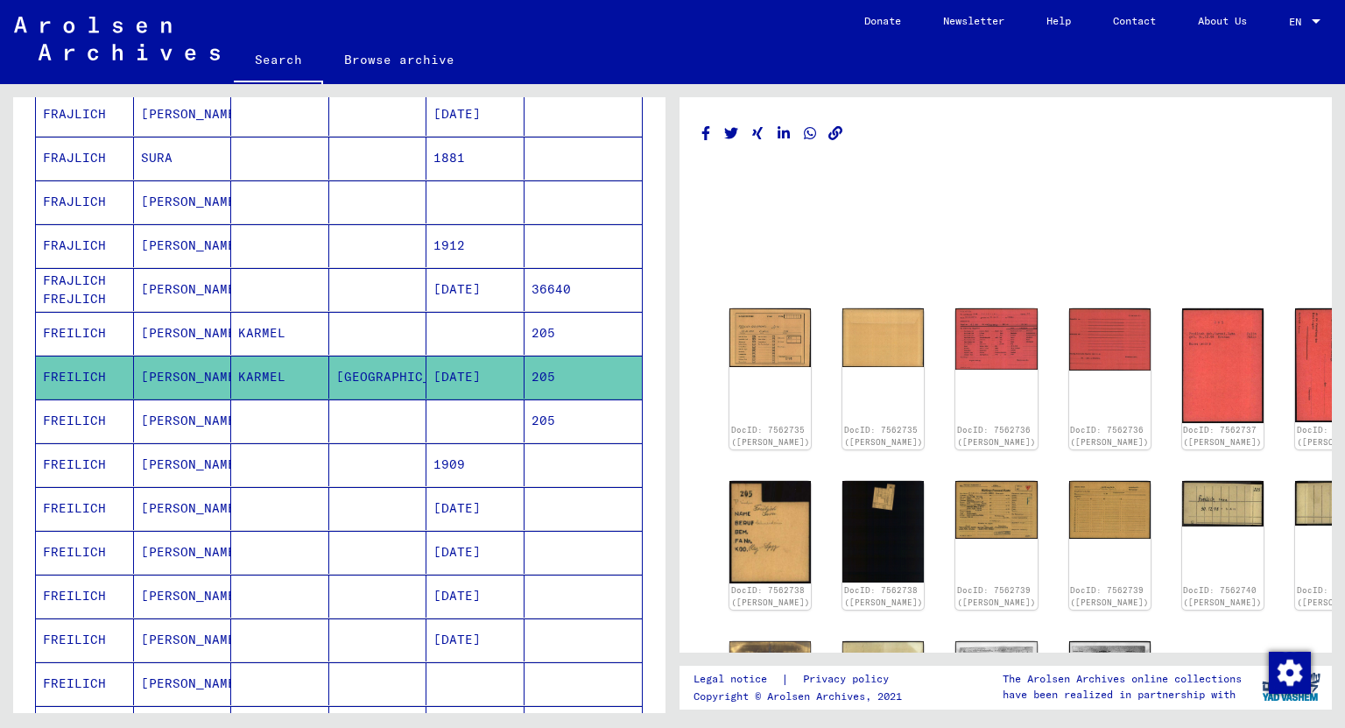
scroll to position [280, 0]
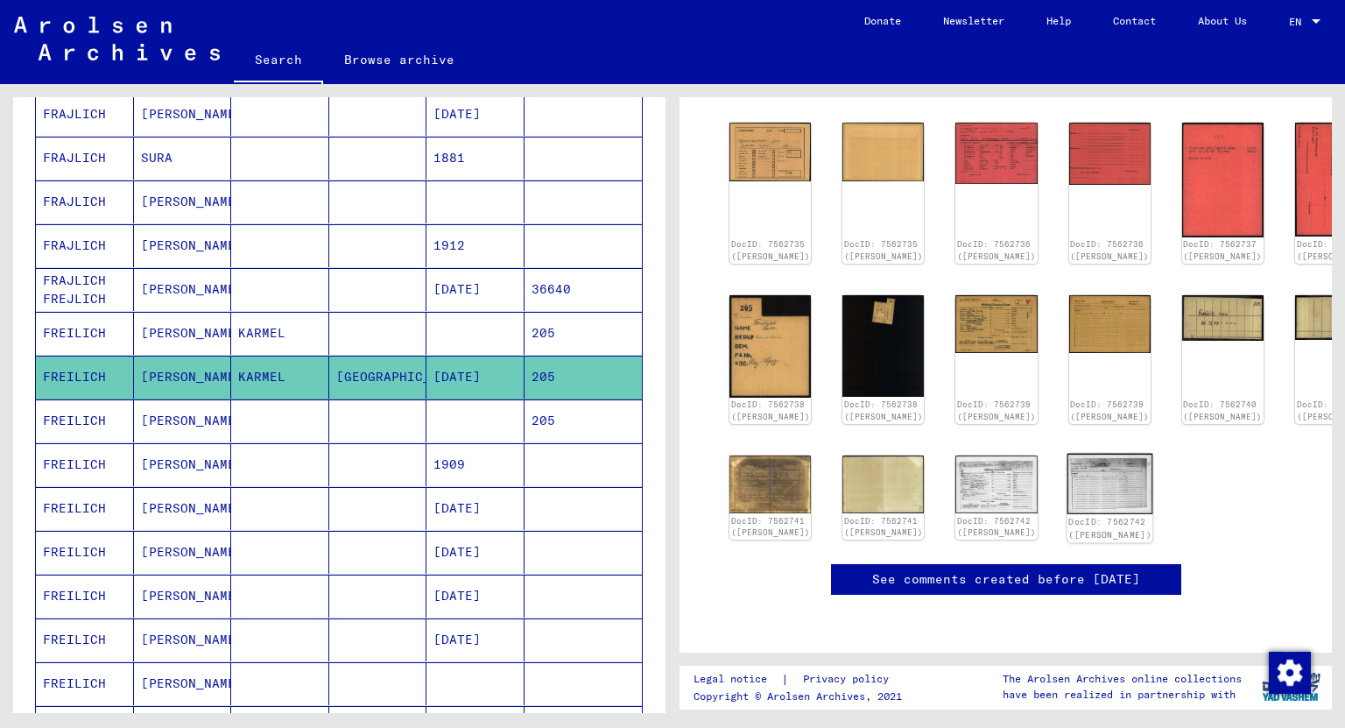
click at [1066, 453] on img at bounding box center [1109, 483] width 86 height 61
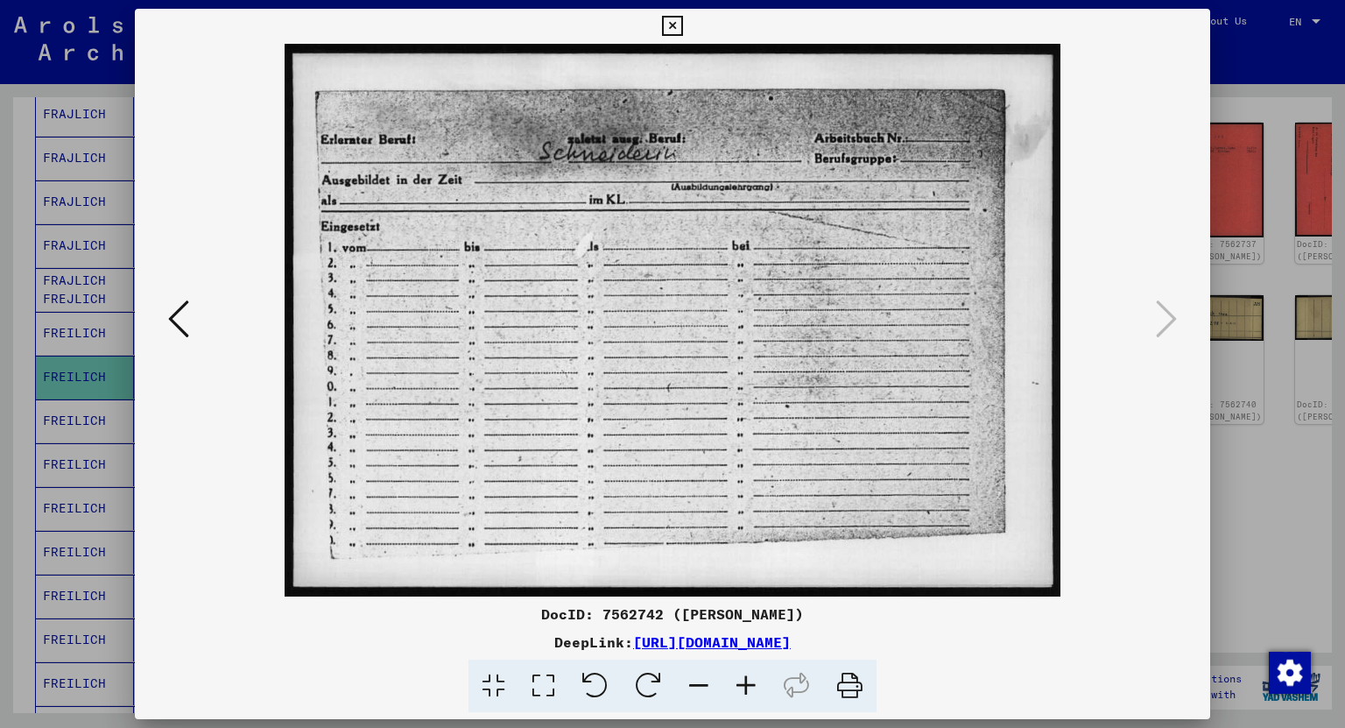
click at [190, 323] on button at bounding box center [179, 320] width 32 height 50
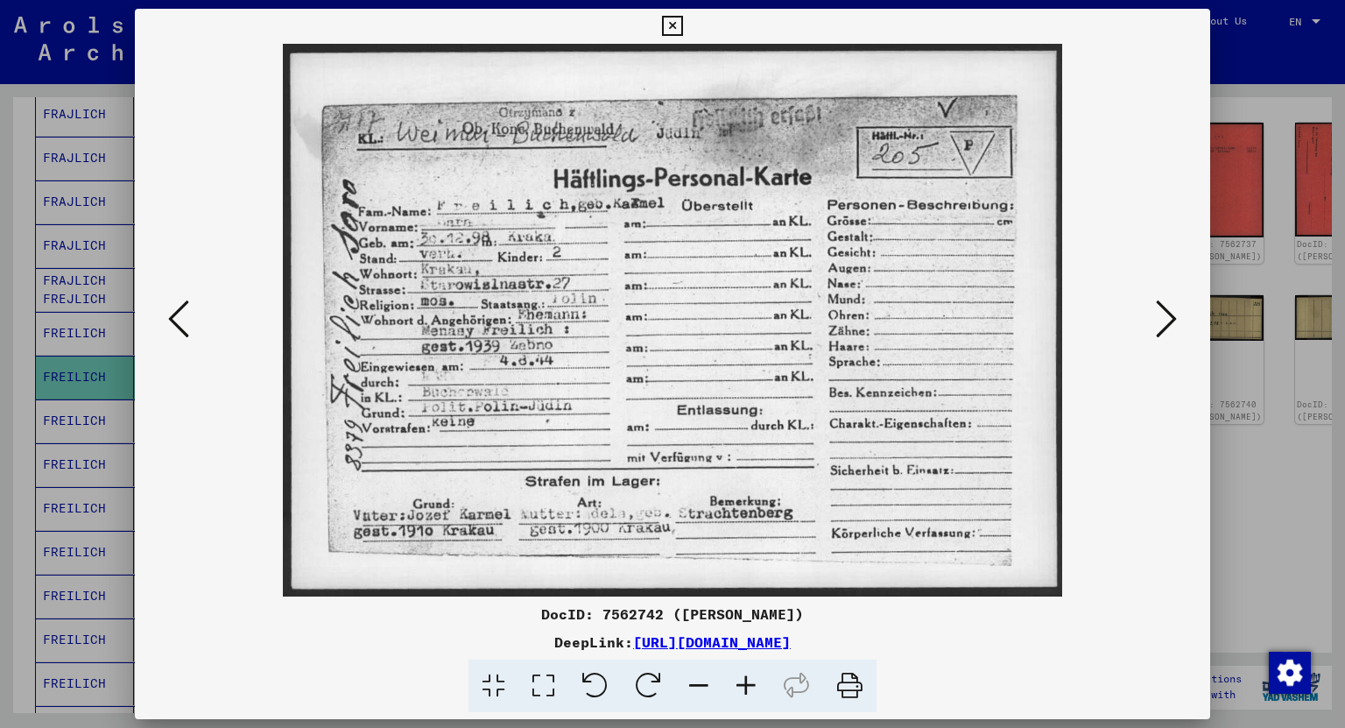
click at [168, 319] on icon at bounding box center [178, 319] width 21 height 42
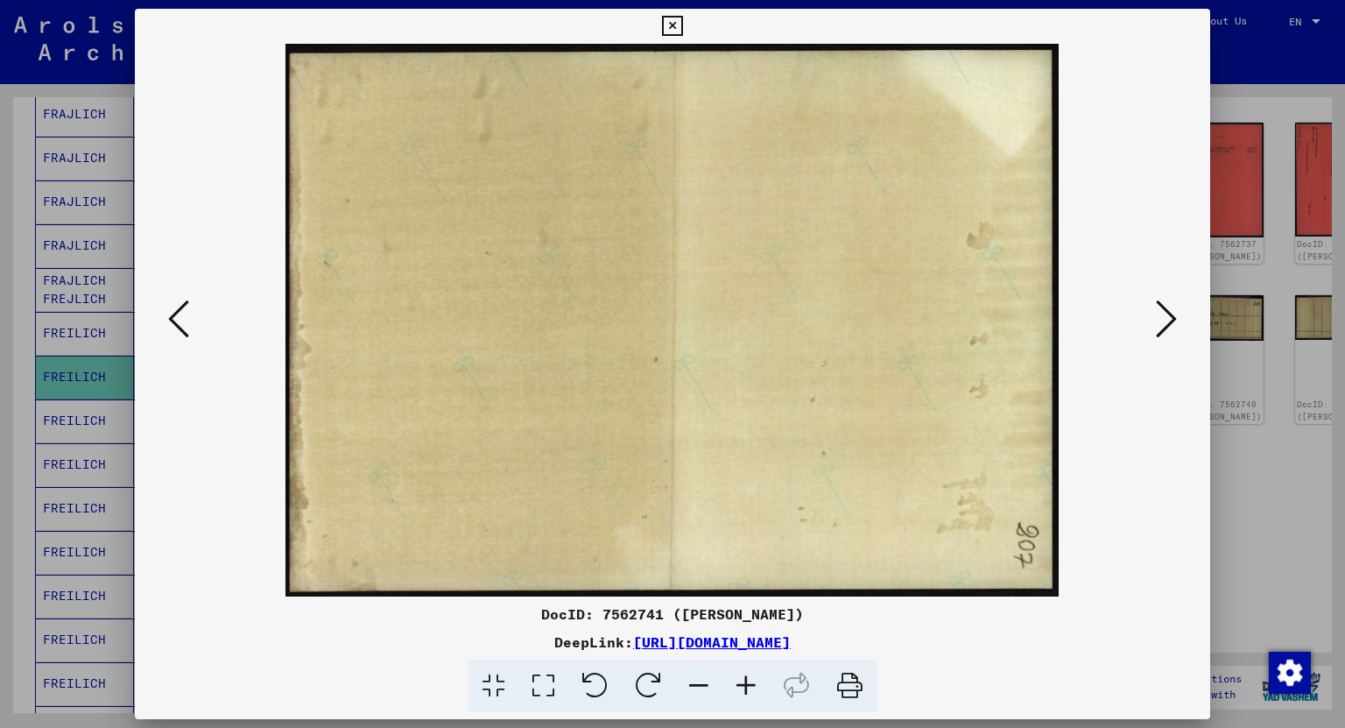
click at [168, 319] on icon at bounding box center [178, 319] width 21 height 42
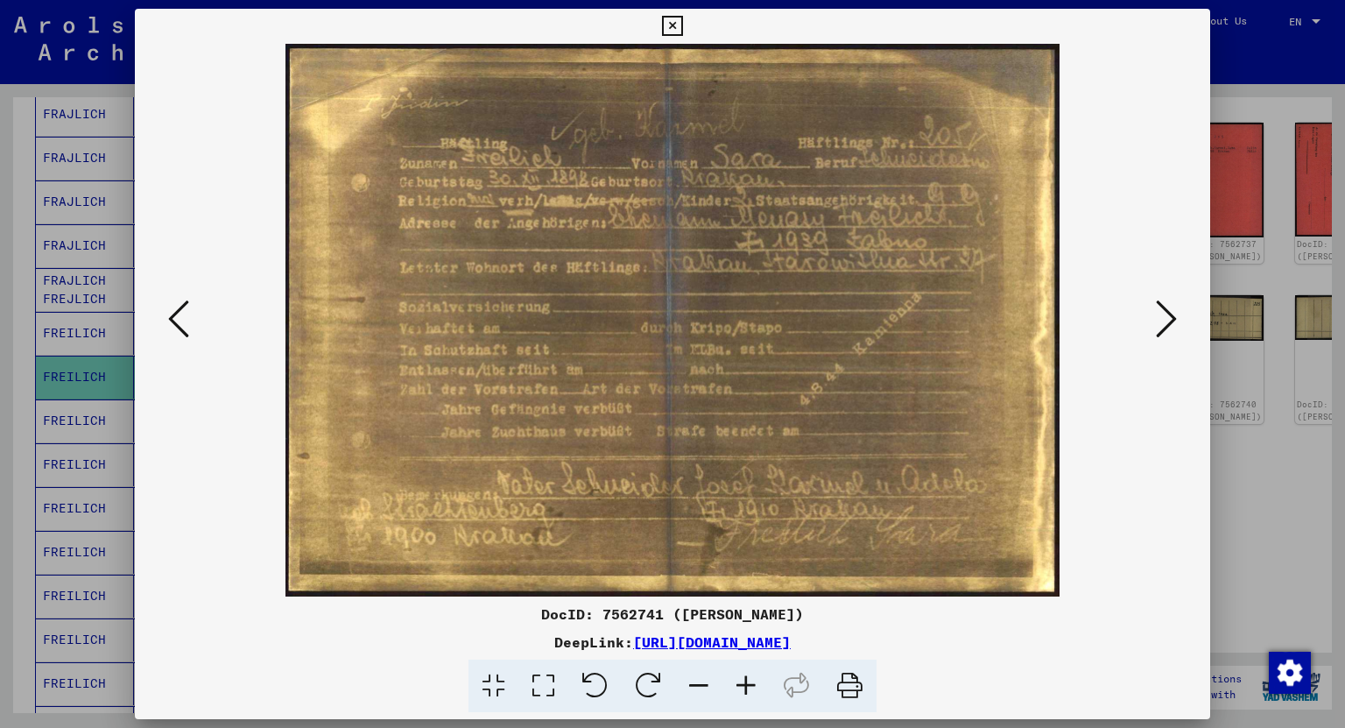
click at [168, 319] on icon at bounding box center [178, 319] width 21 height 42
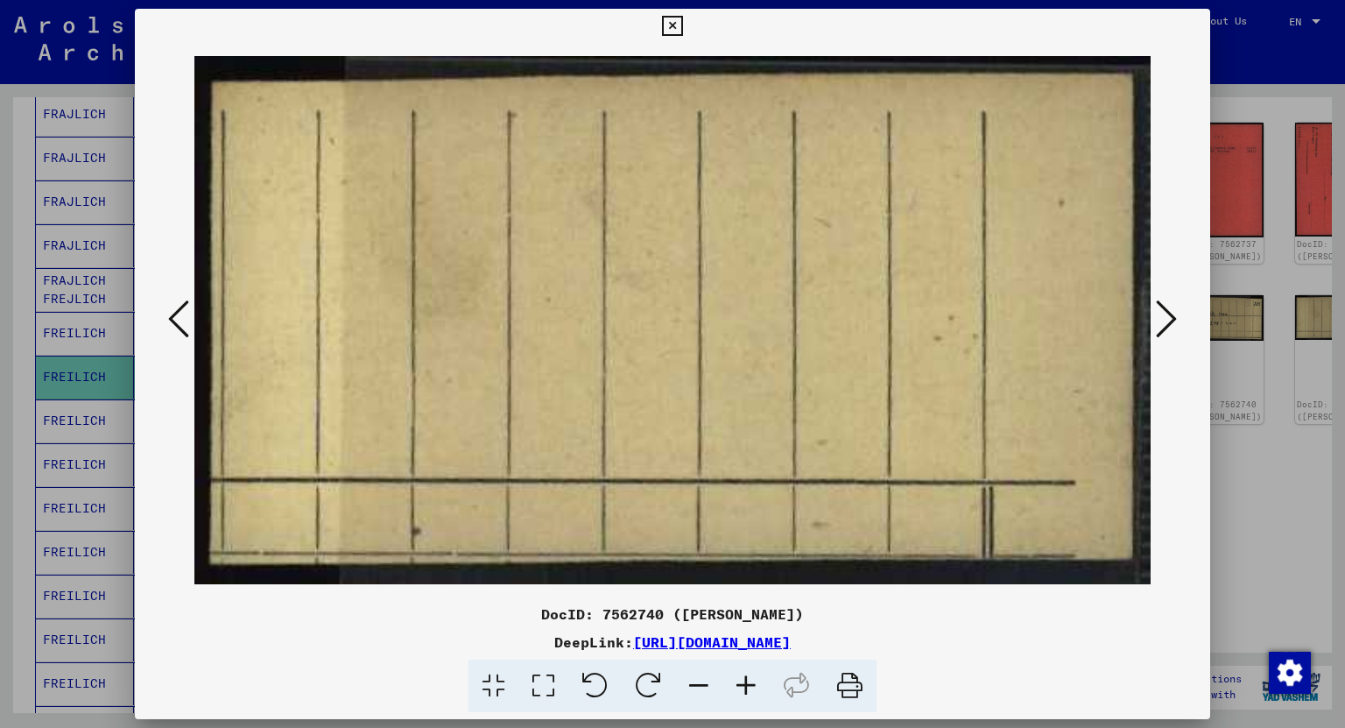
click at [168, 319] on icon at bounding box center [178, 319] width 21 height 42
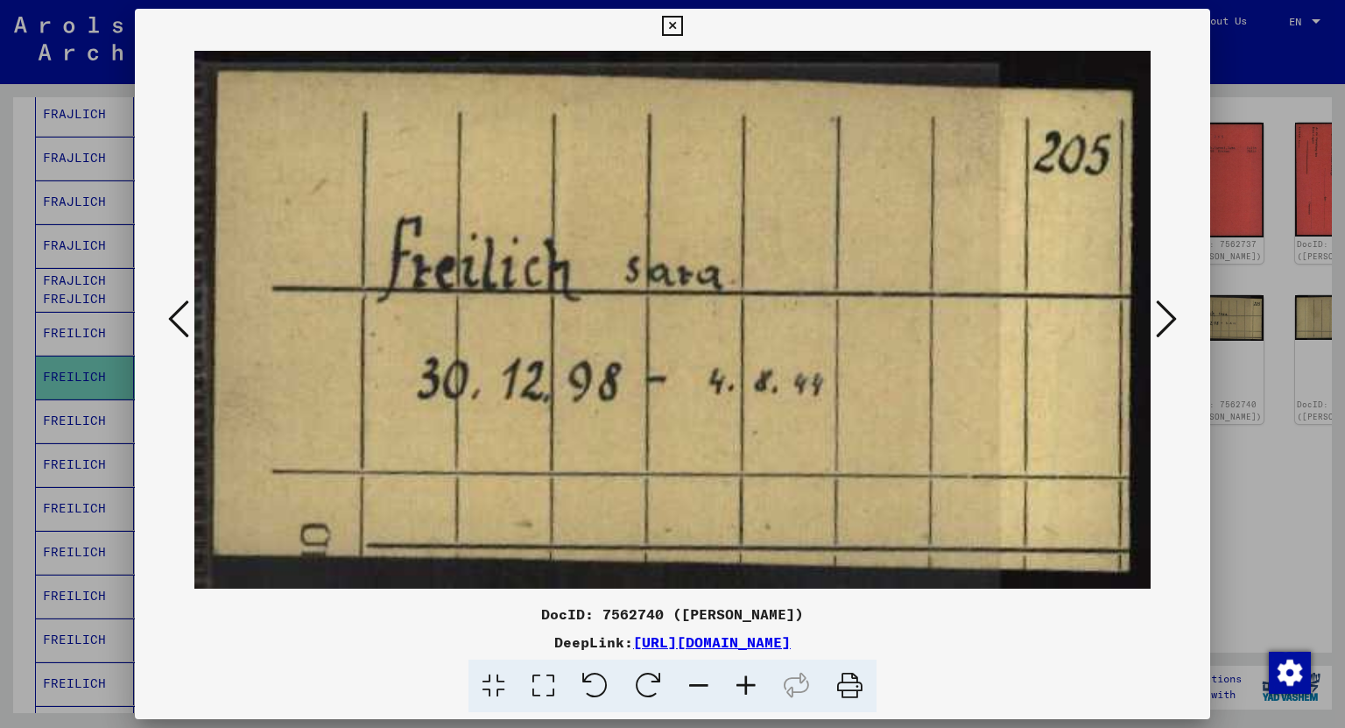
click at [168, 319] on icon at bounding box center [178, 319] width 21 height 42
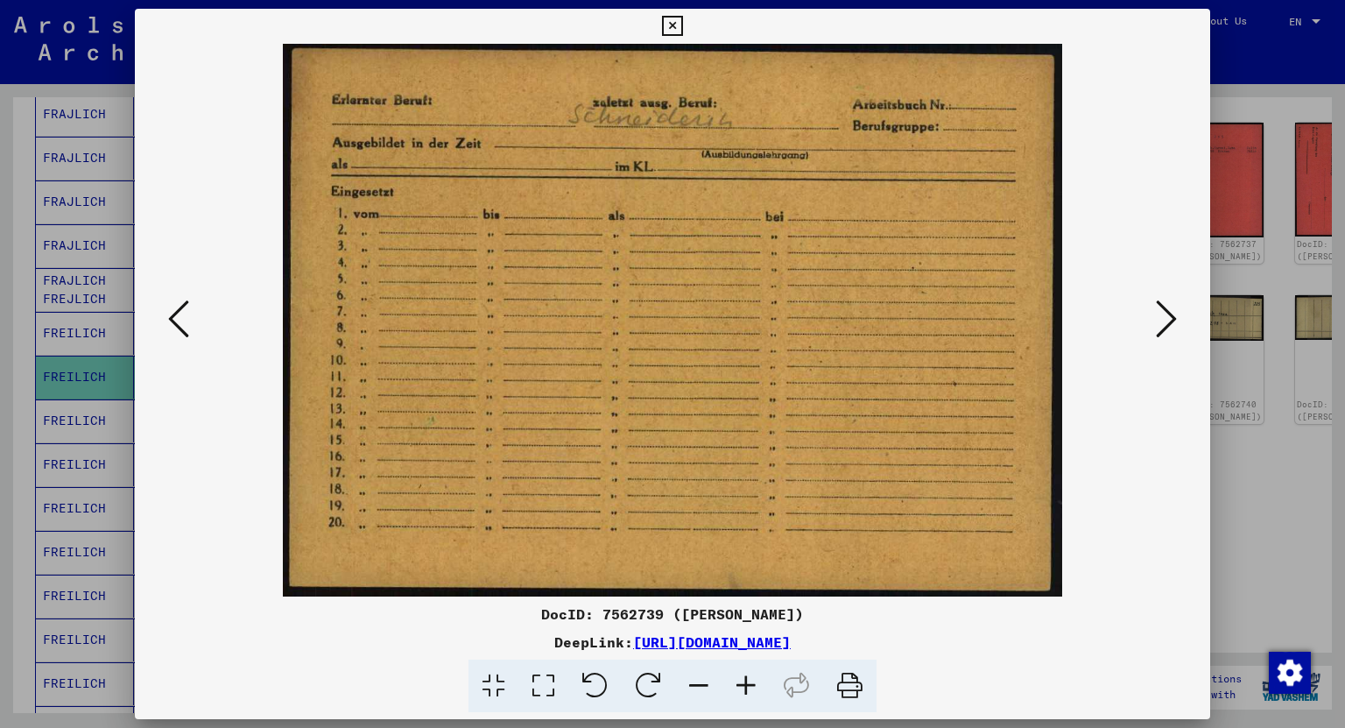
click at [168, 319] on icon at bounding box center [178, 319] width 21 height 42
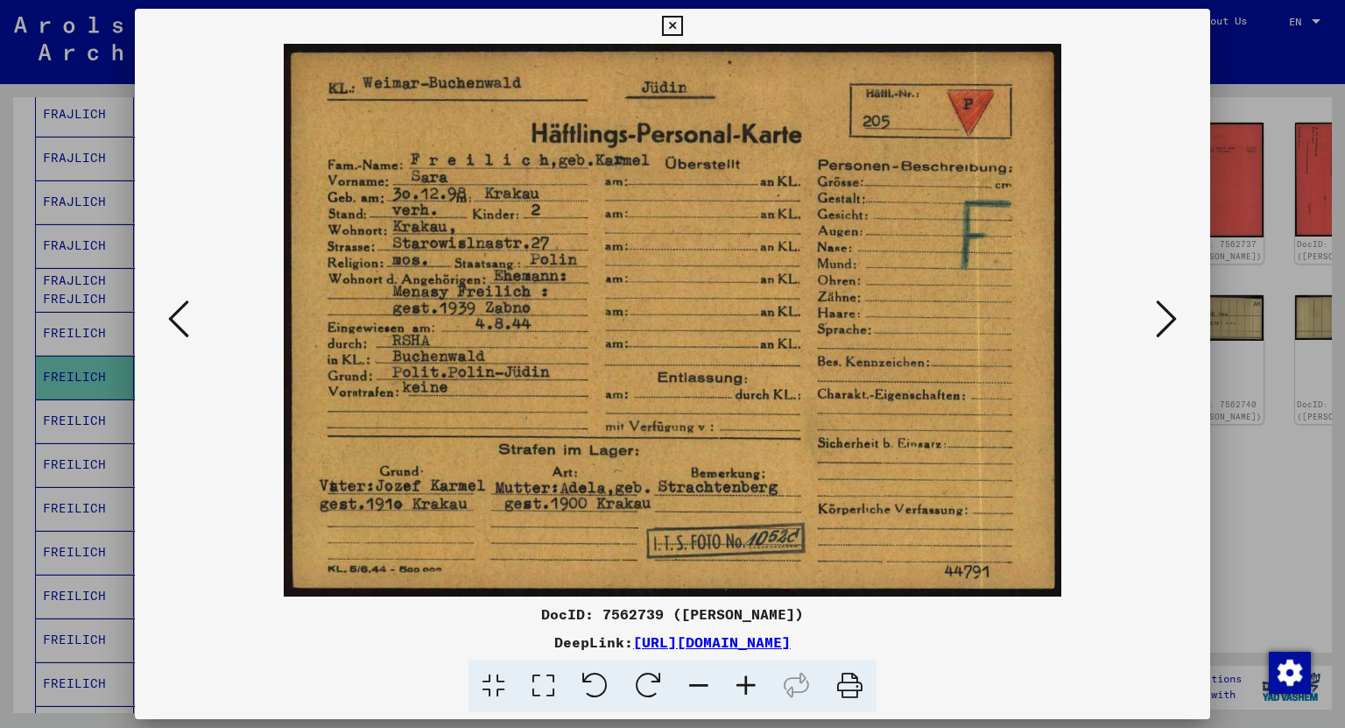
click at [168, 319] on icon at bounding box center [178, 319] width 21 height 42
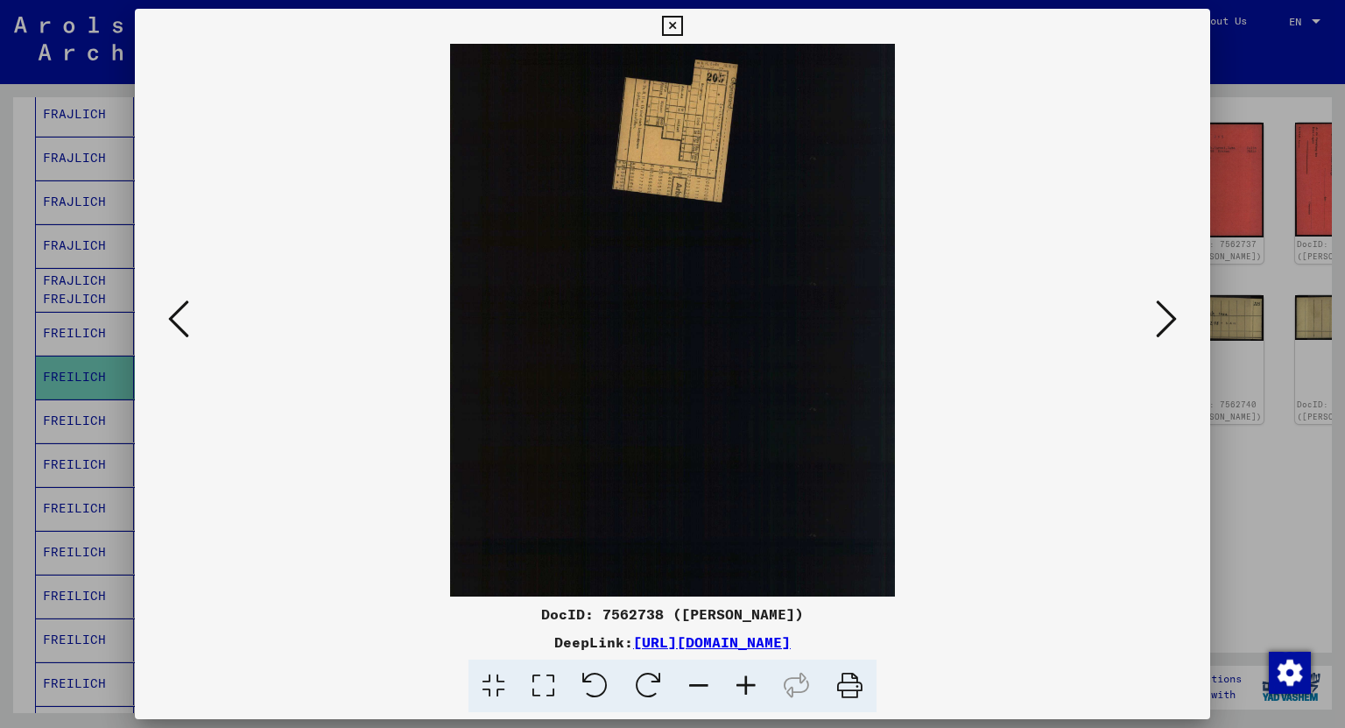
click at [168, 319] on icon at bounding box center [178, 319] width 21 height 42
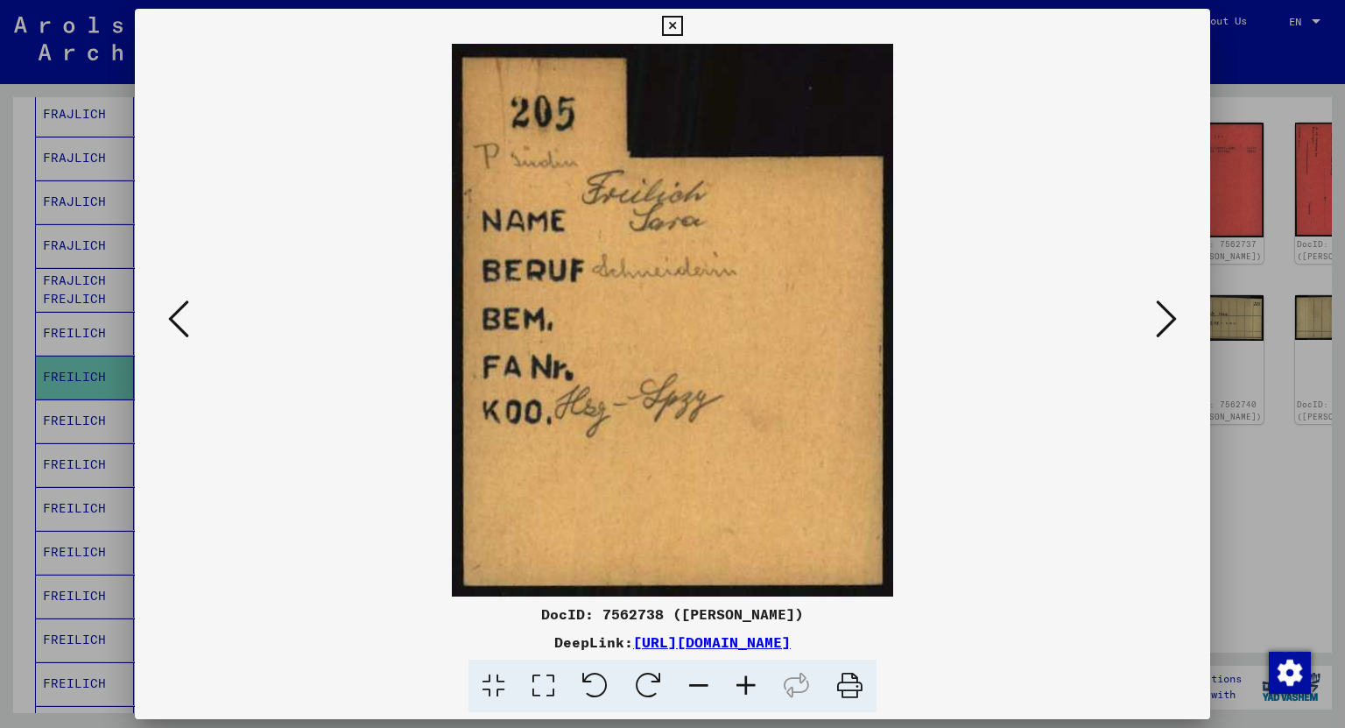
click at [168, 319] on icon at bounding box center [178, 319] width 21 height 42
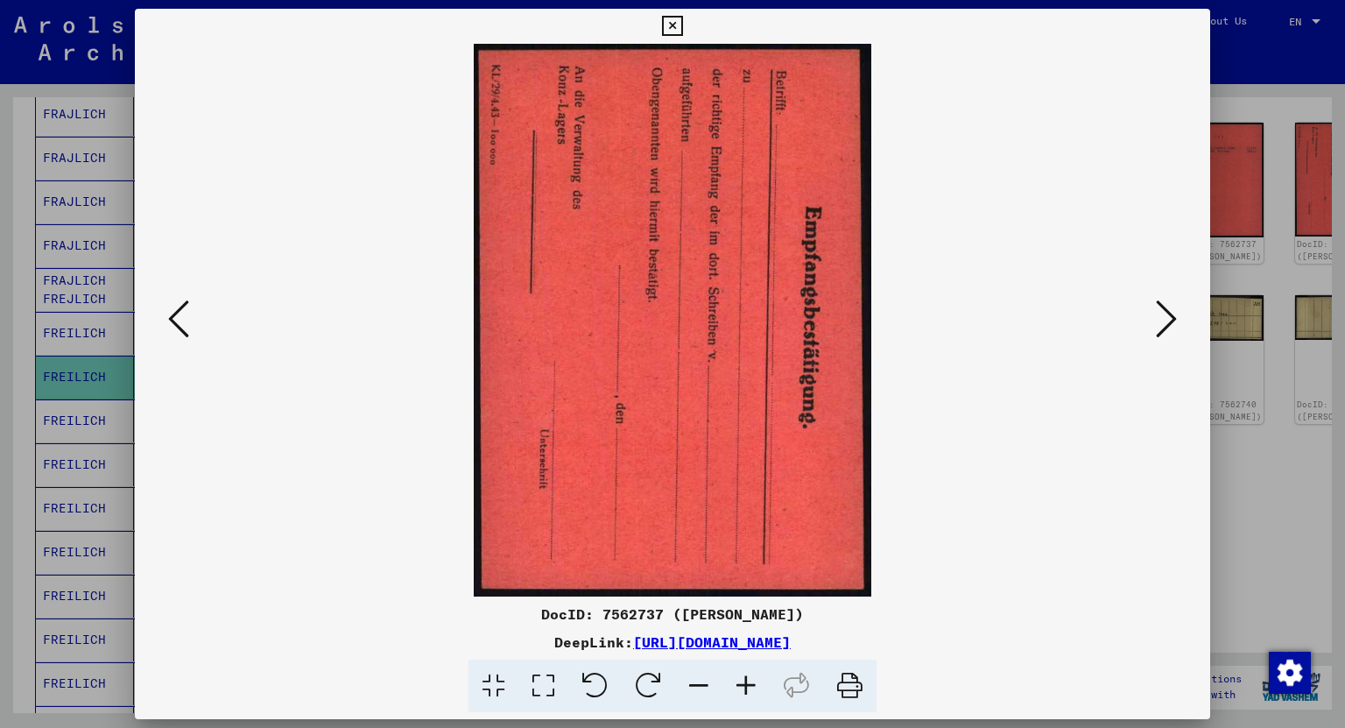
click at [168, 319] on icon at bounding box center [178, 319] width 21 height 42
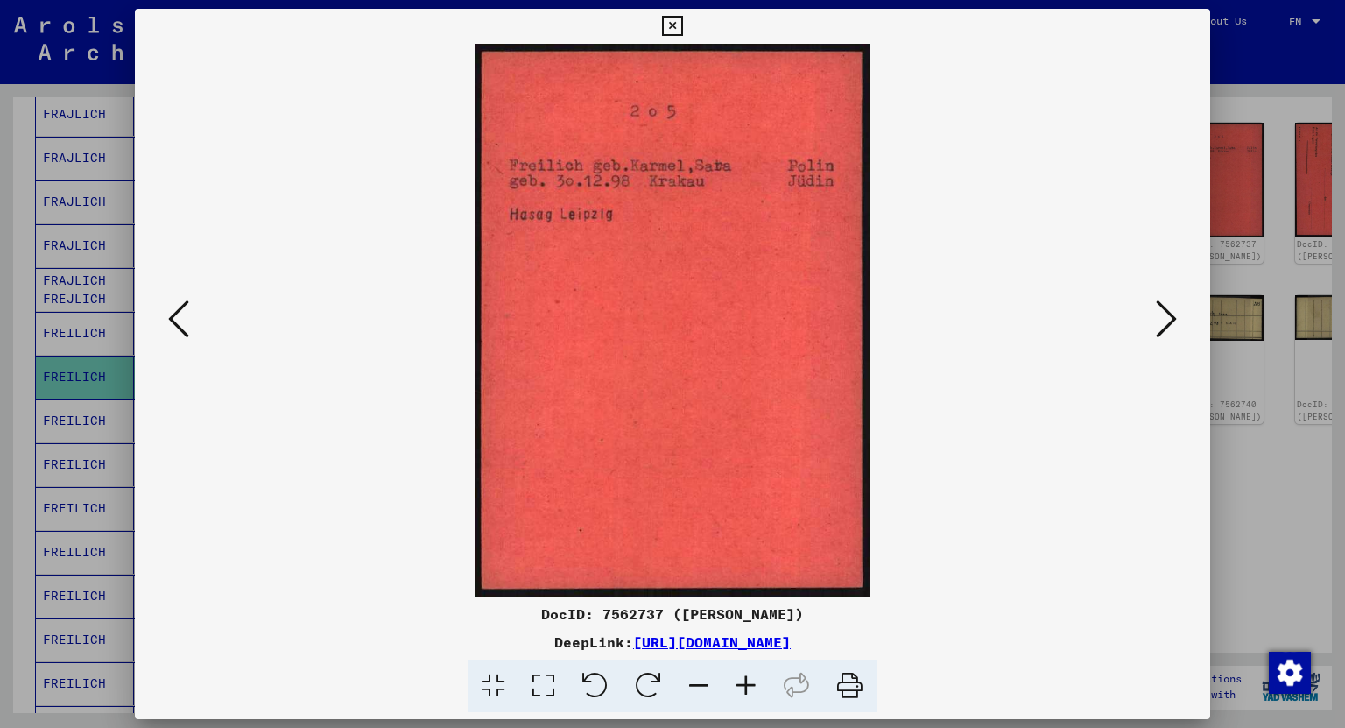
click at [168, 319] on icon at bounding box center [178, 319] width 21 height 42
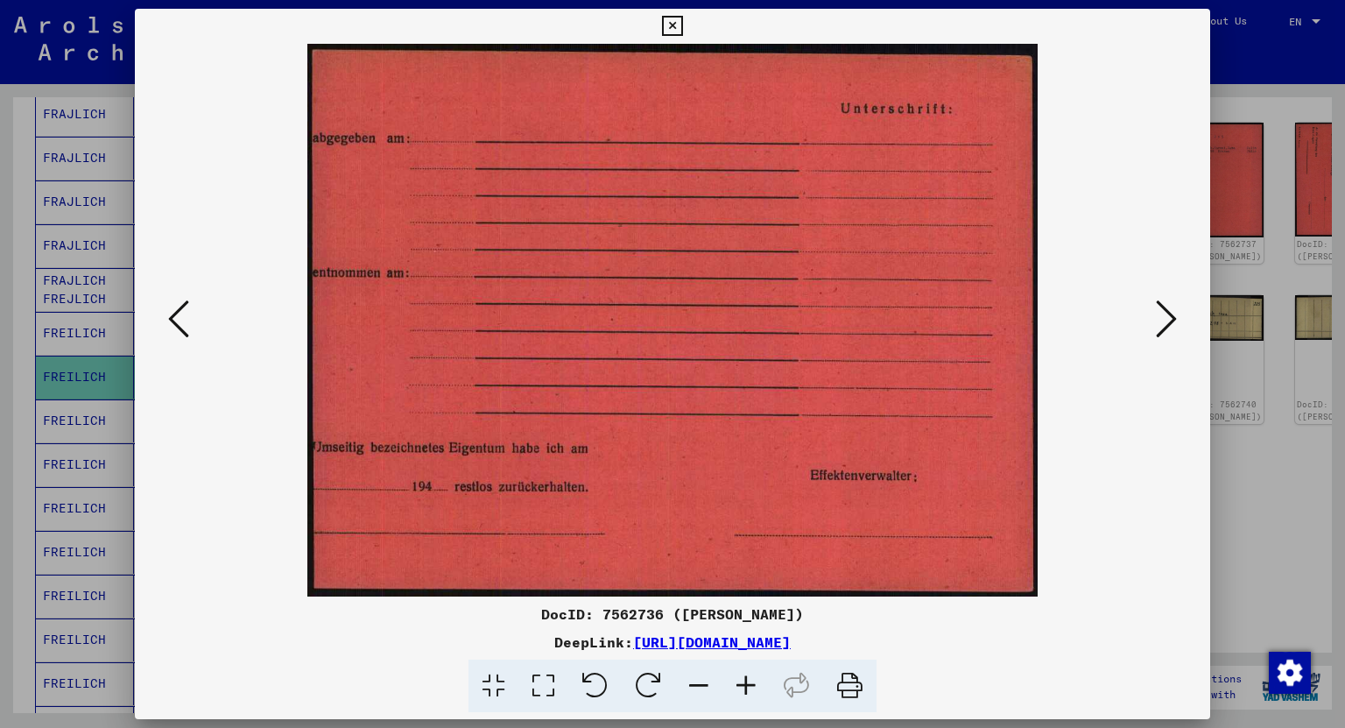
click at [168, 319] on icon at bounding box center [178, 319] width 21 height 42
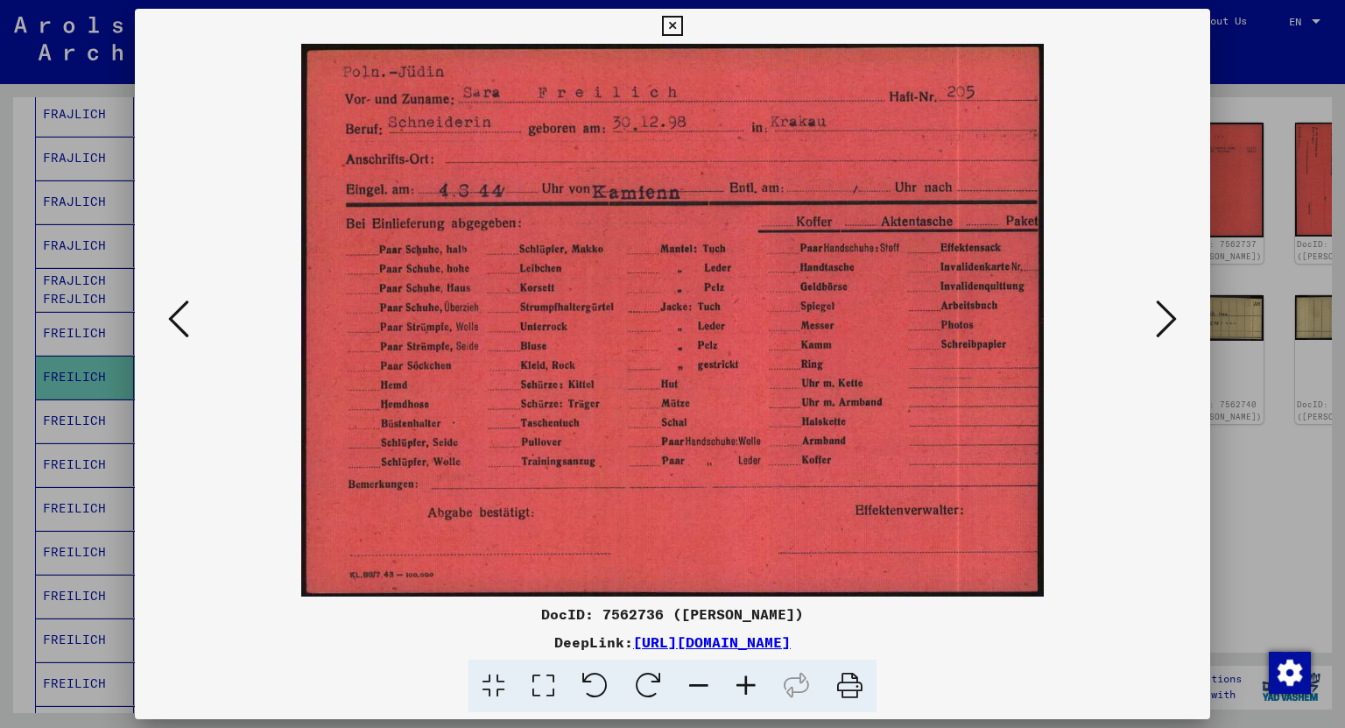
click at [168, 319] on icon at bounding box center [178, 319] width 21 height 42
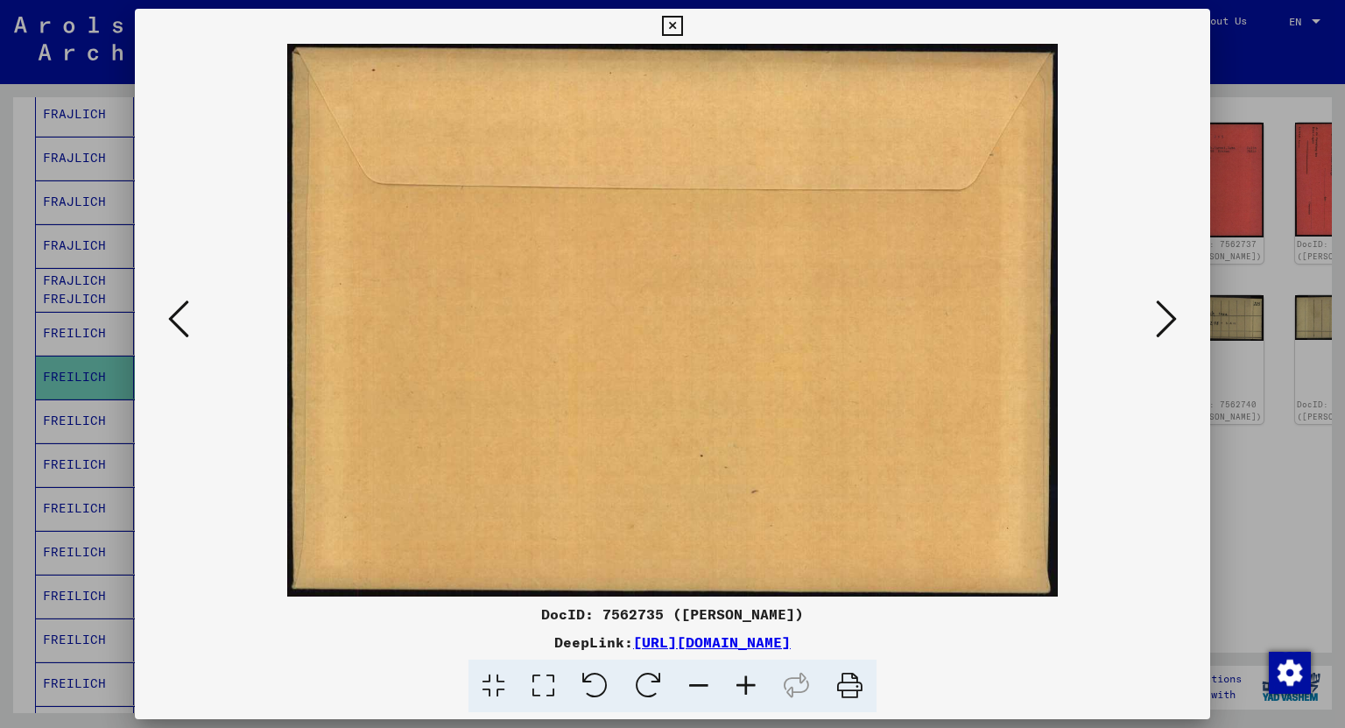
click at [168, 319] on icon at bounding box center [178, 319] width 21 height 42
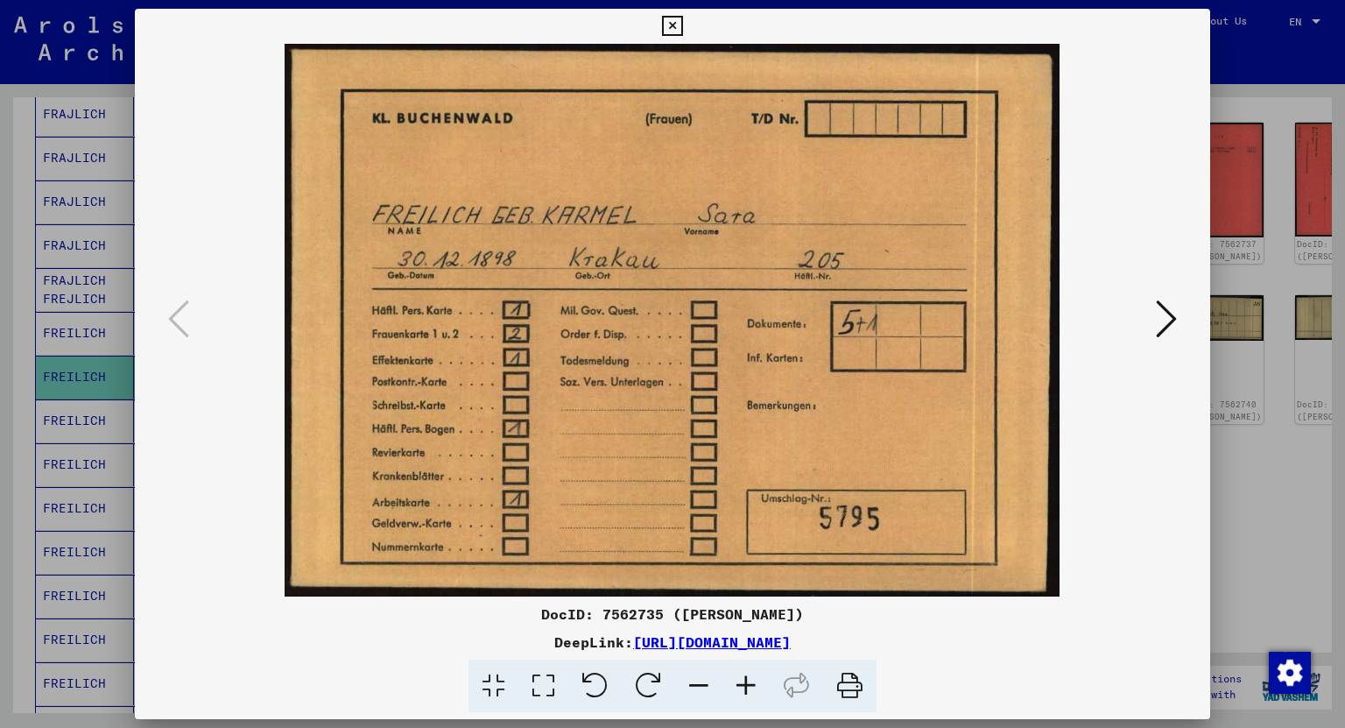
click at [680, 19] on icon at bounding box center [672, 26] width 20 height 21
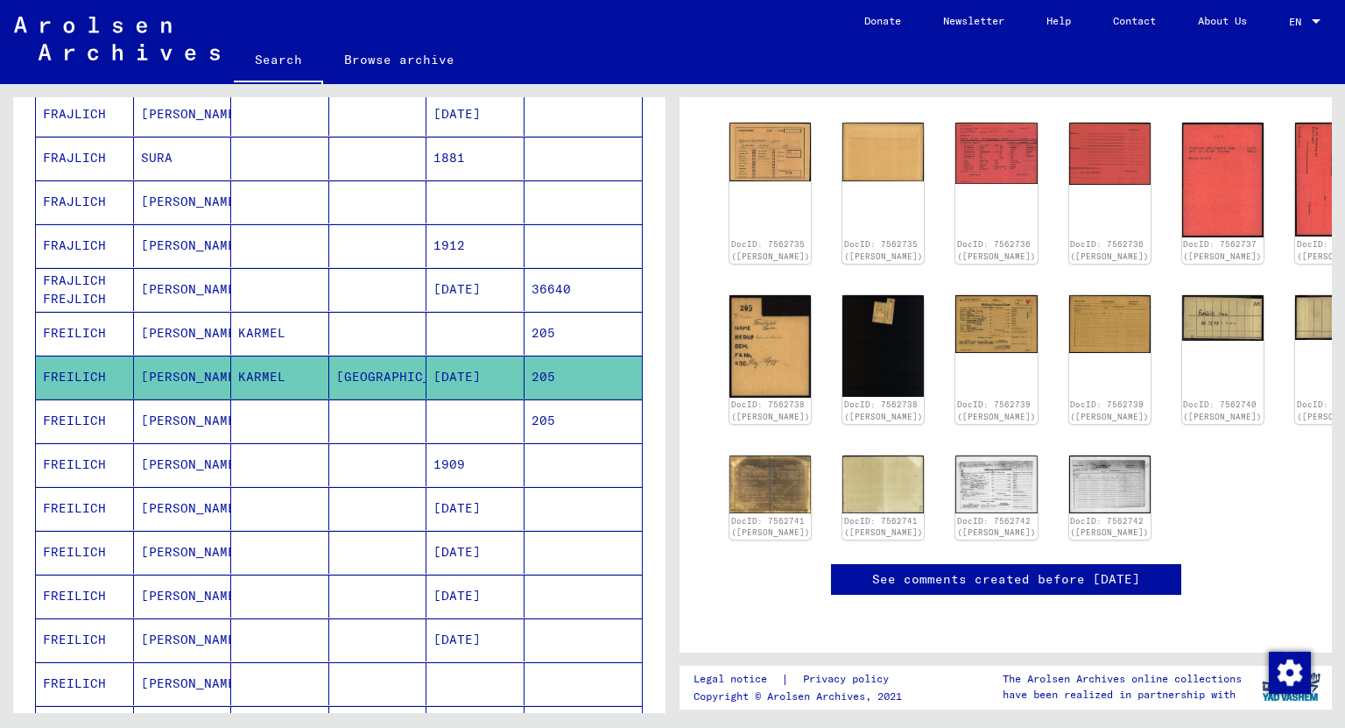
scroll to position [297, 0]
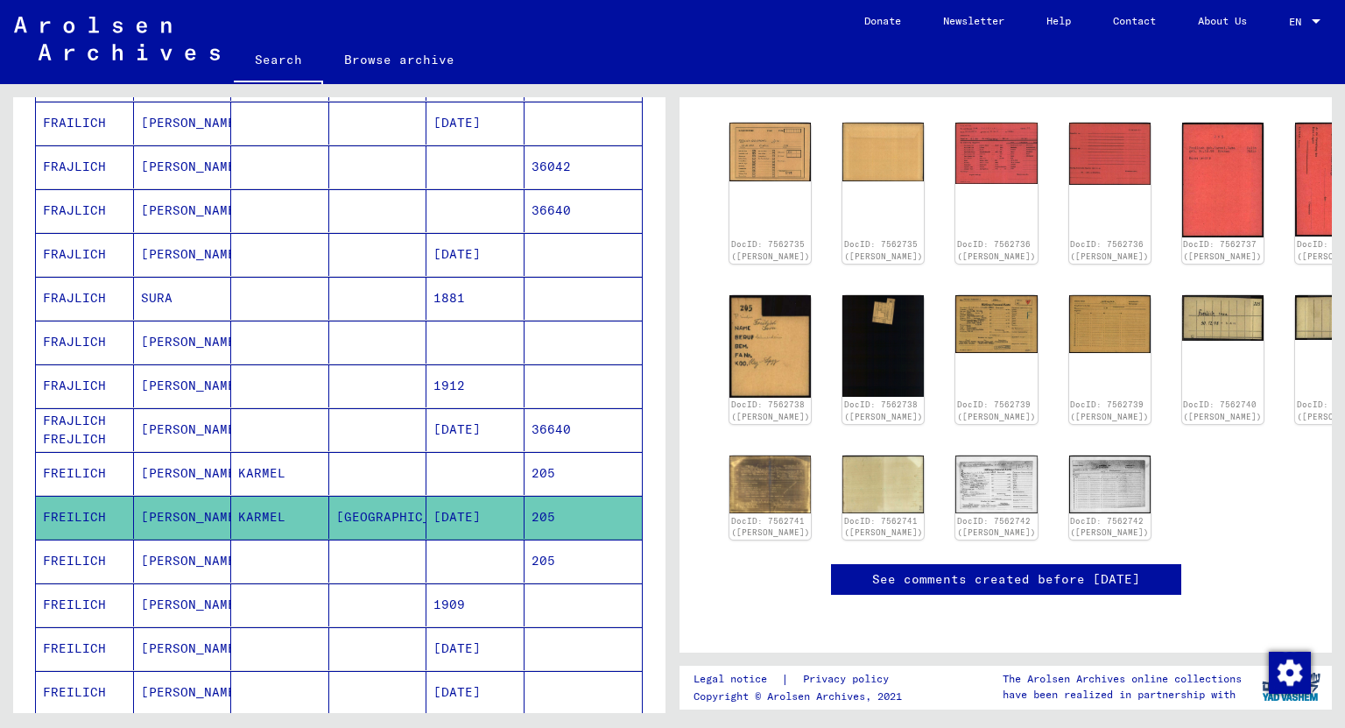
click at [158, 208] on mat-cell "[PERSON_NAME]" at bounding box center [183, 210] width 98 height 43
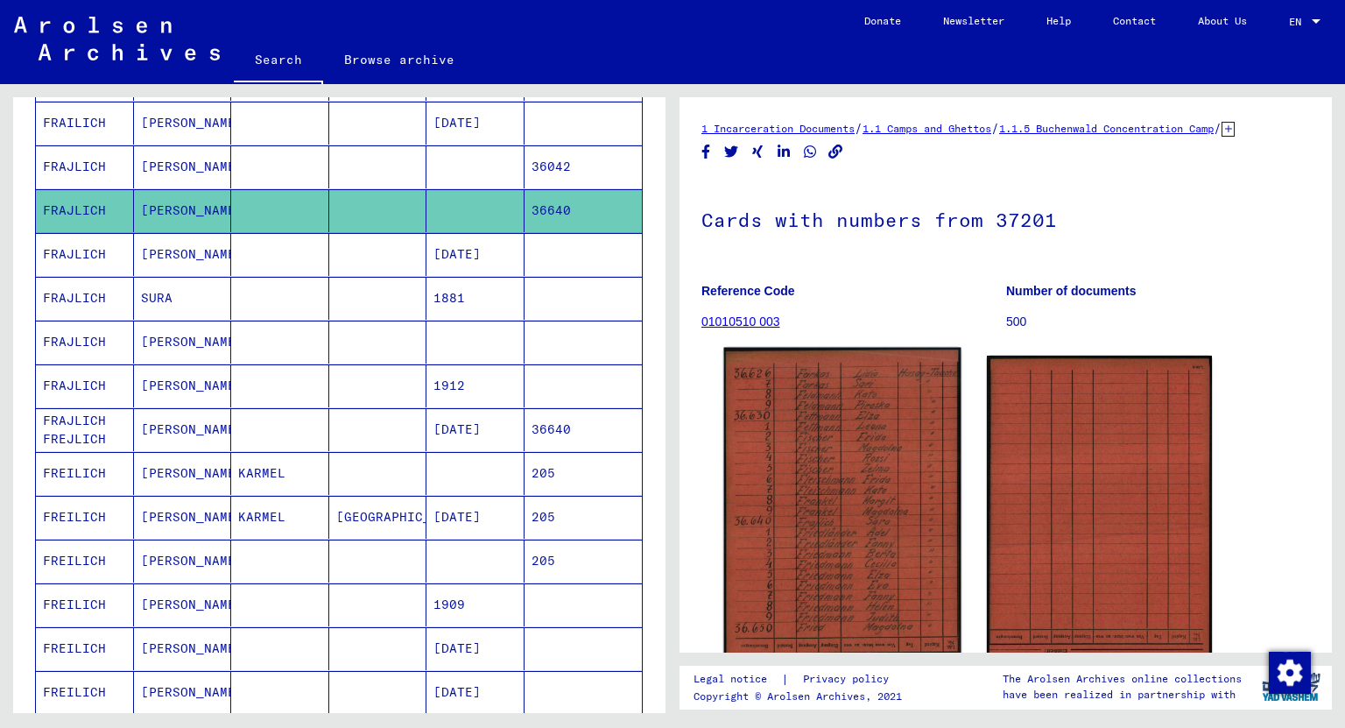
click at [847, 445] on img at bounding box center [842, 515] width 236 height 334
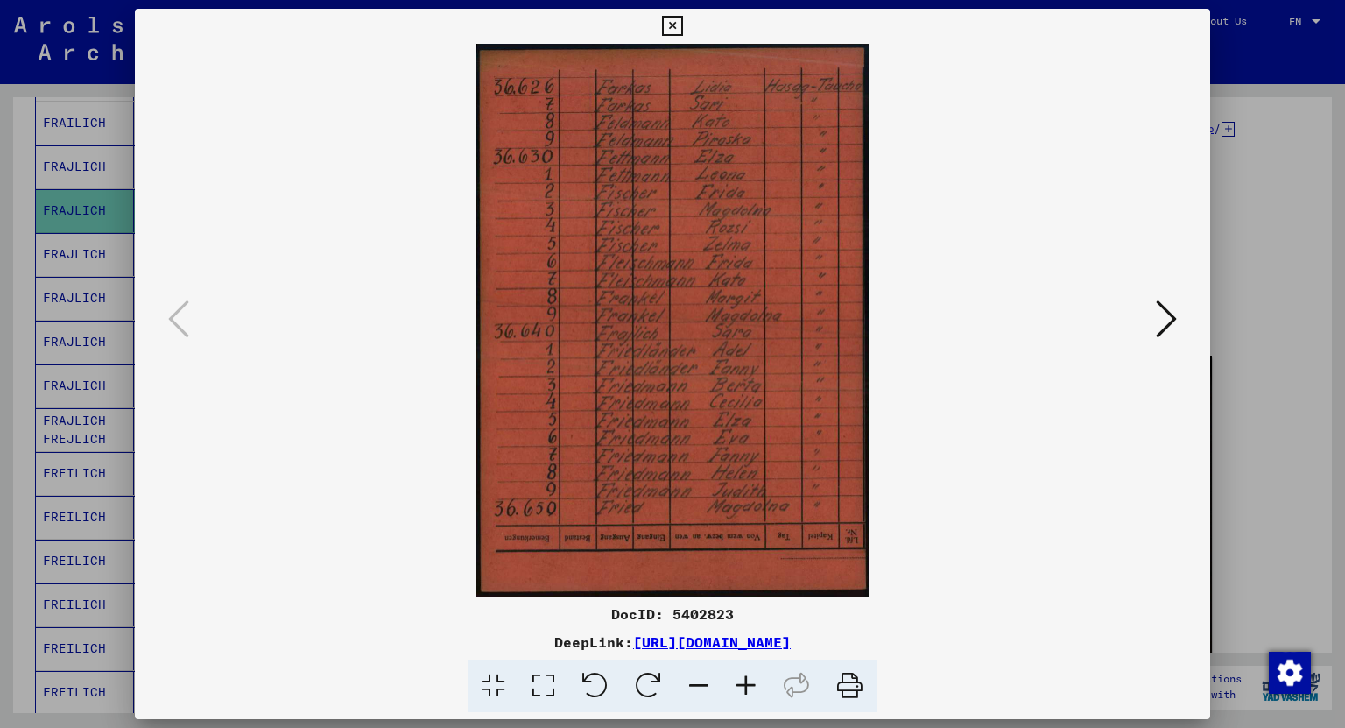
click at [665, 16] on icon at bounding box center [672, 26] width 20 height 21
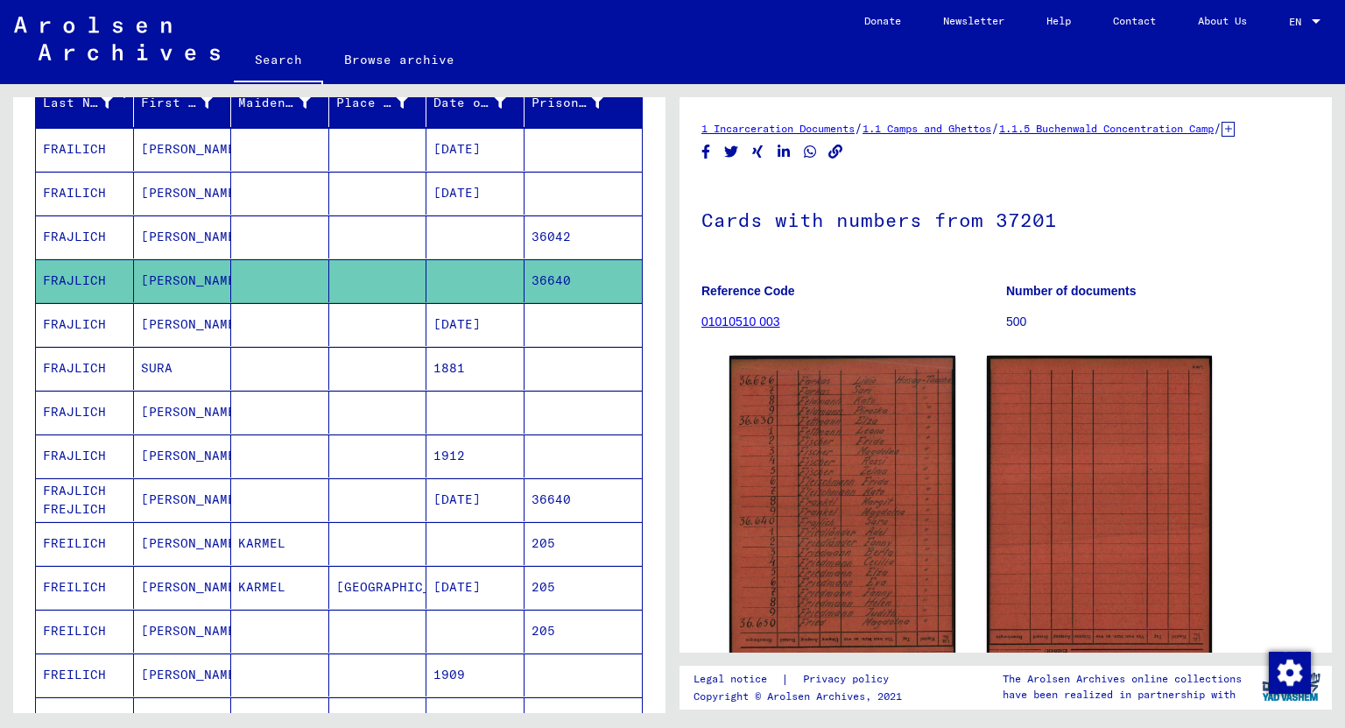
scroll to position [157, 0]
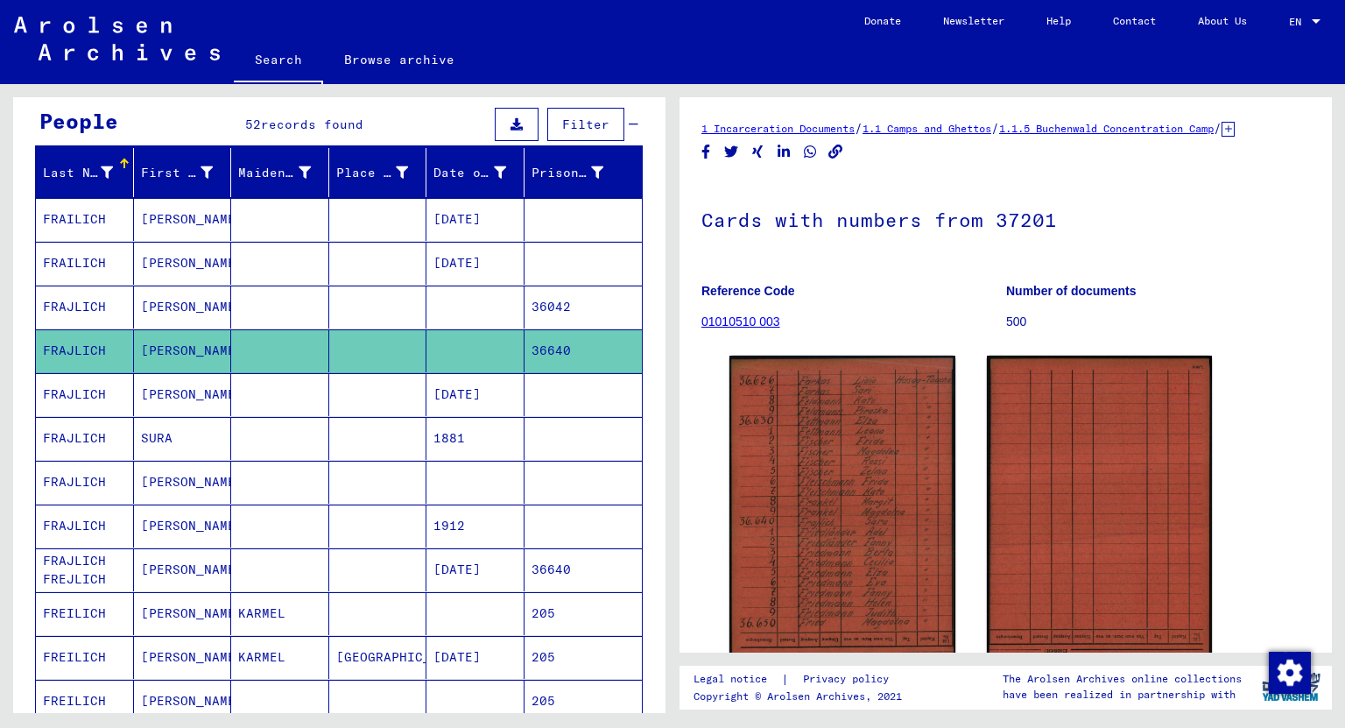
click at [166, 300] on mat-cell "[PERSON_NAME]" at bounding box center [183, 306] width 98 height 43
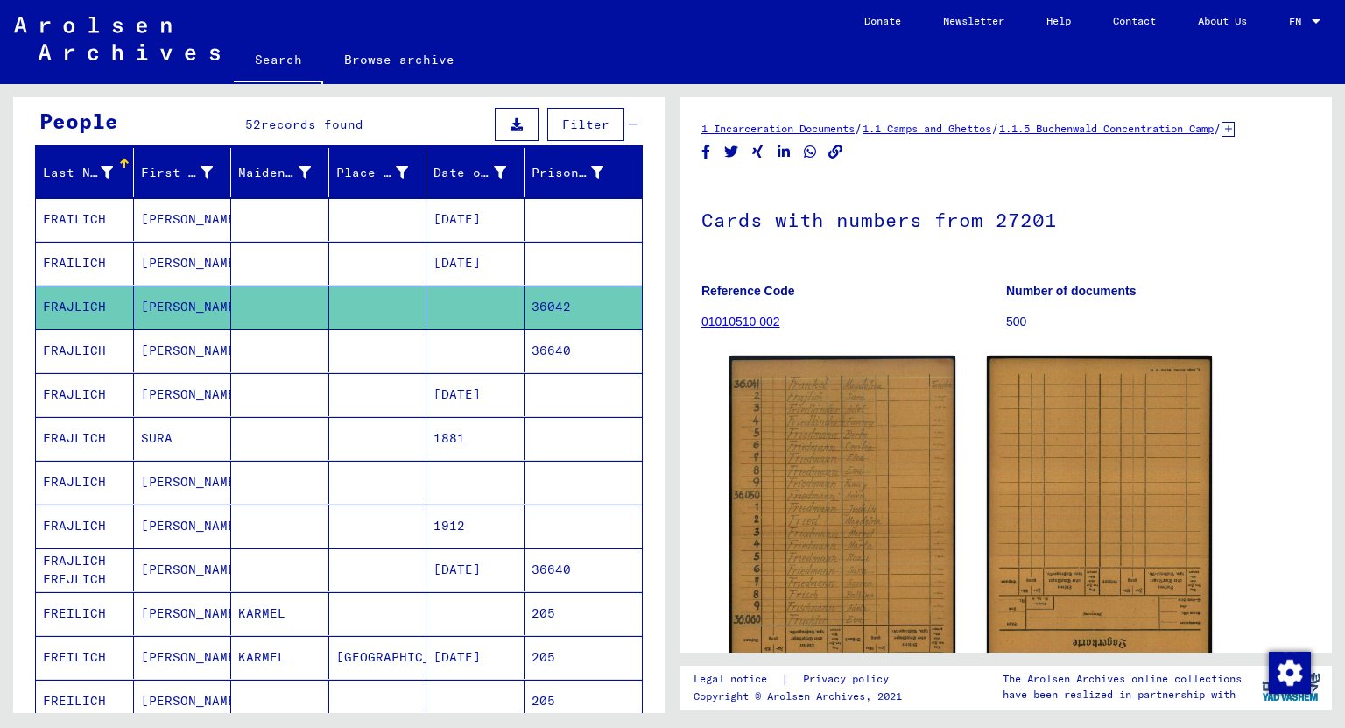
click at [149, 256] on mat-cell "[PERSON_NAME]" at bounding box center [183, 263] width 98 height 43
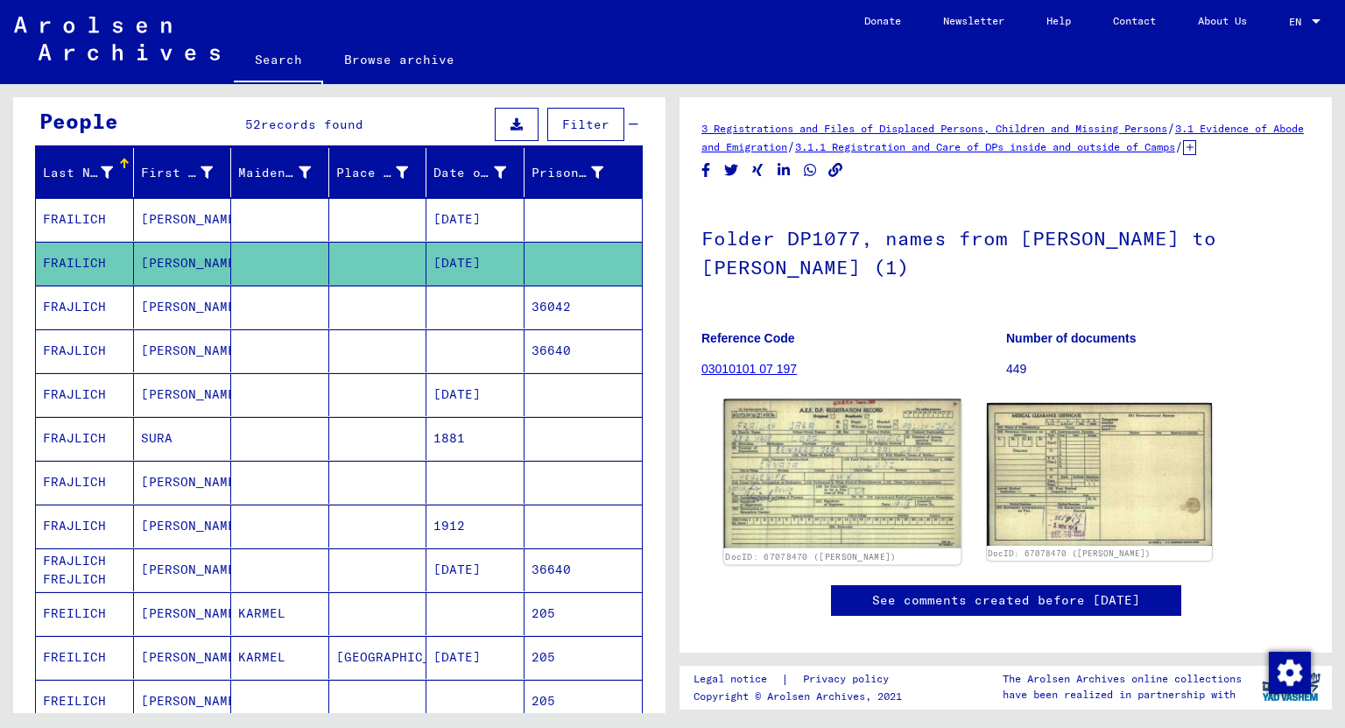
click at [792, 492] on img at bounding box center [842, 474] width 236 height 150
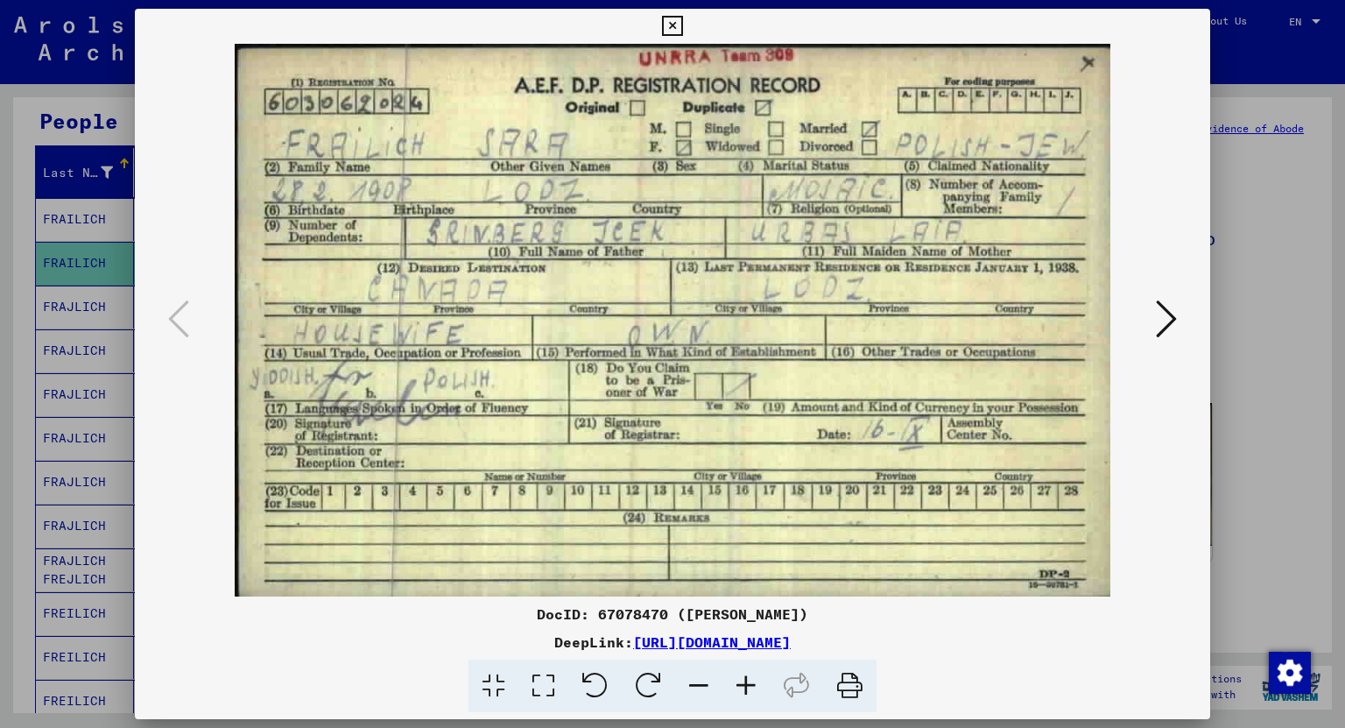
click at [1155, 314] on button at bounding box center [1166, 320] width 32 height 50
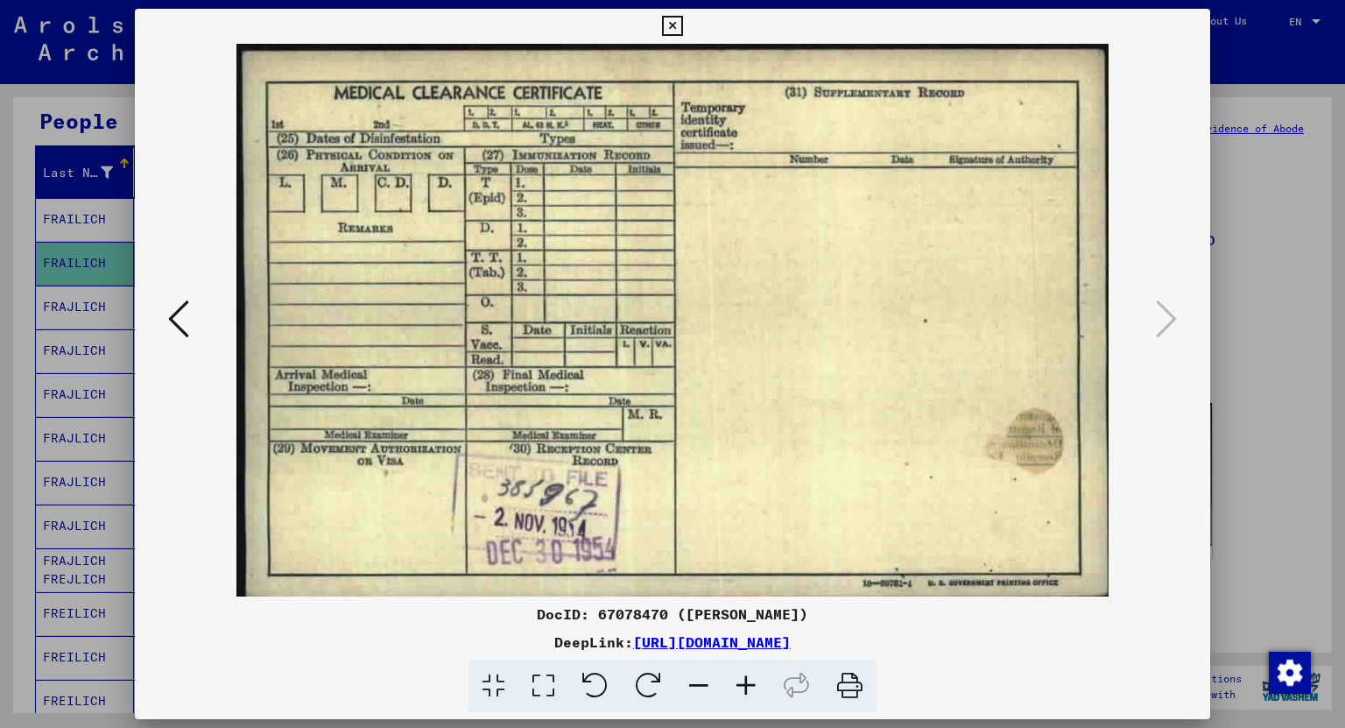
click at [668, 25] on icon at bounding box center [672, 26] width 20 height 21
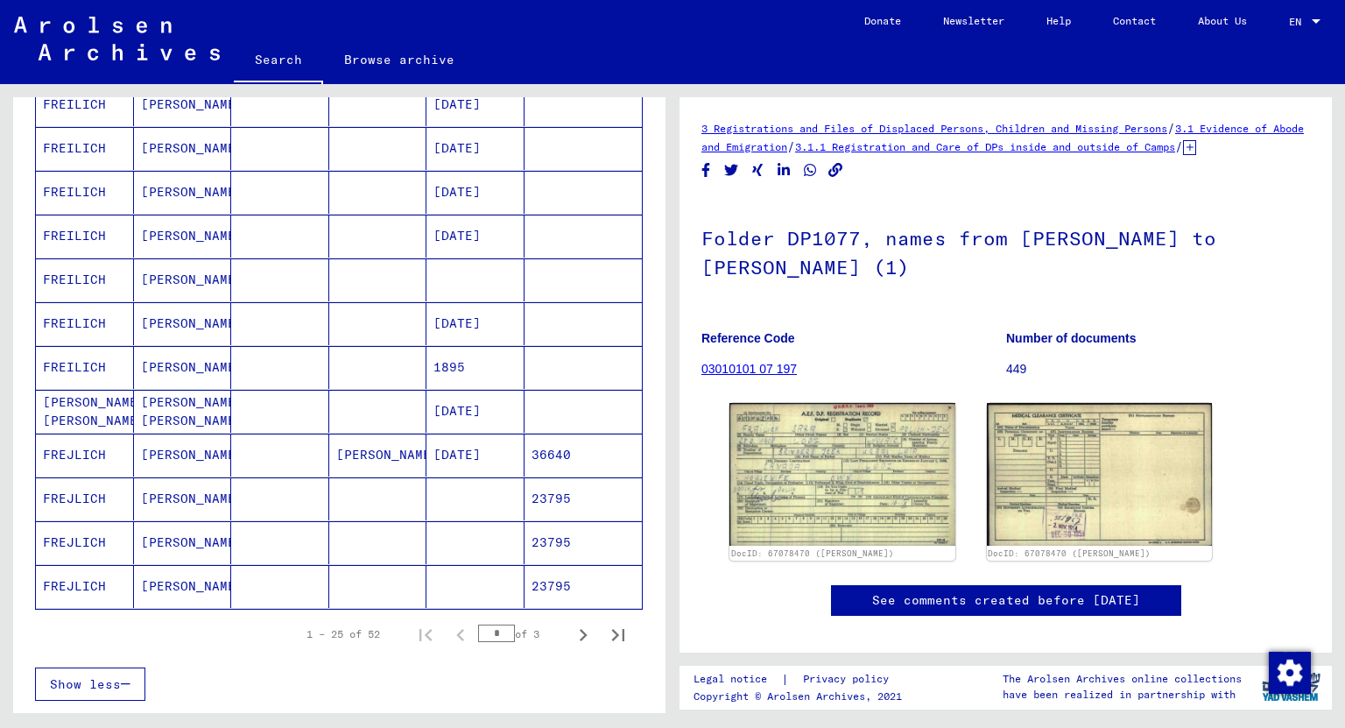
scroll to position [1051, 0]
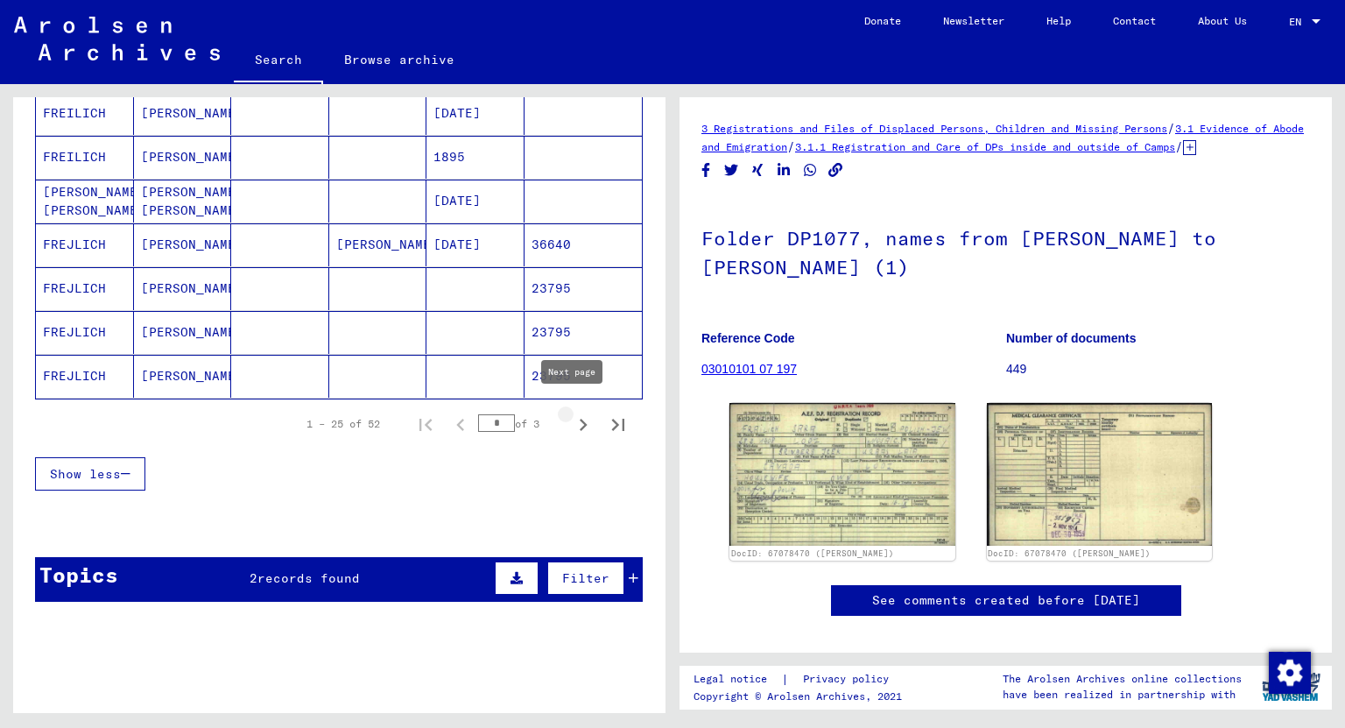
click at [576, 420] on icon "Next page" at bounding box center [583, 424] width 25 height 25
type input "*"
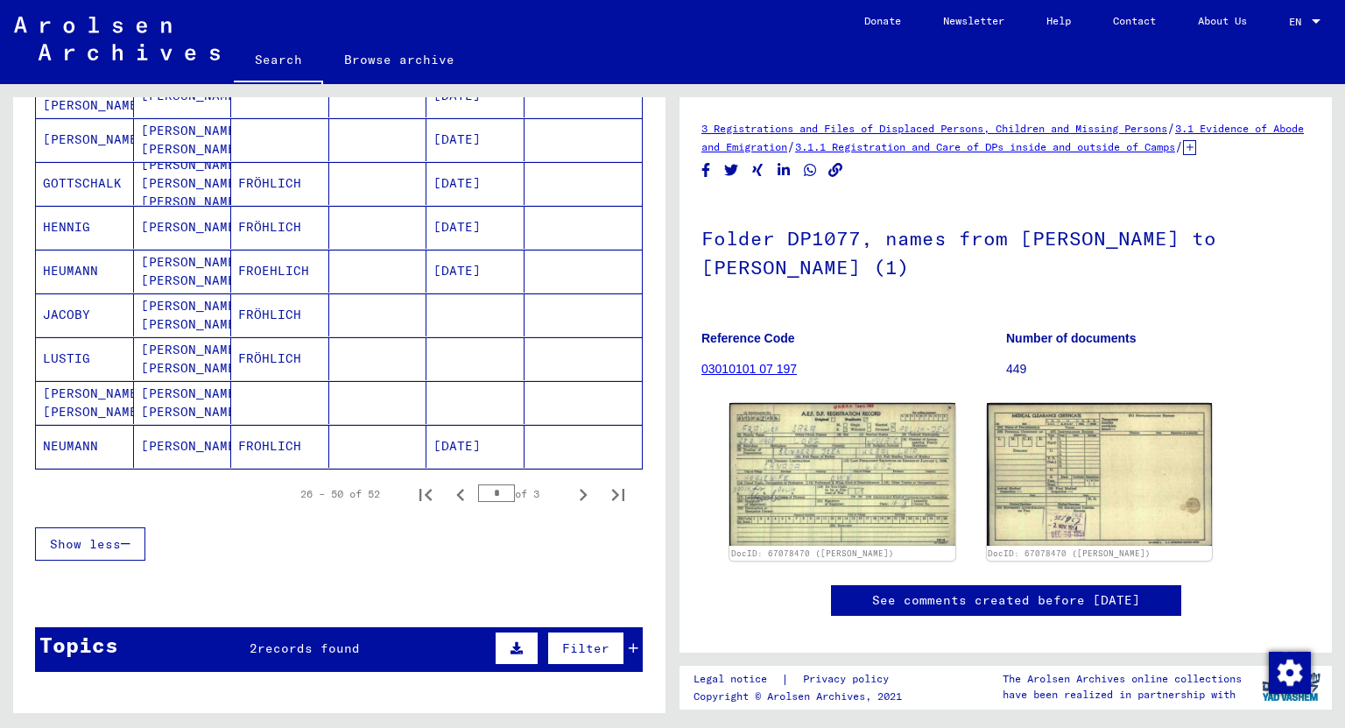
scroll to position [840, 0]
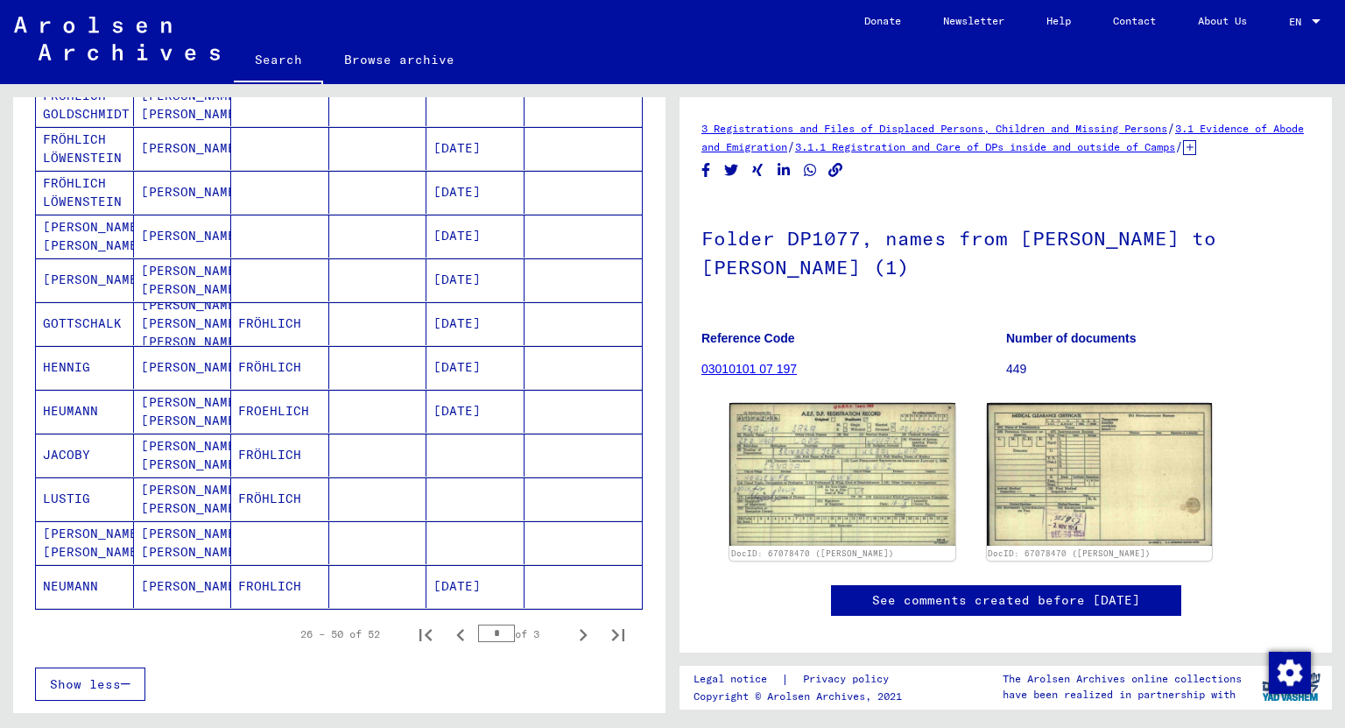
click at [176, 182] on mat-cell "[PERSON_NAME]" at bounding box center [183, 192] width 98 height 43
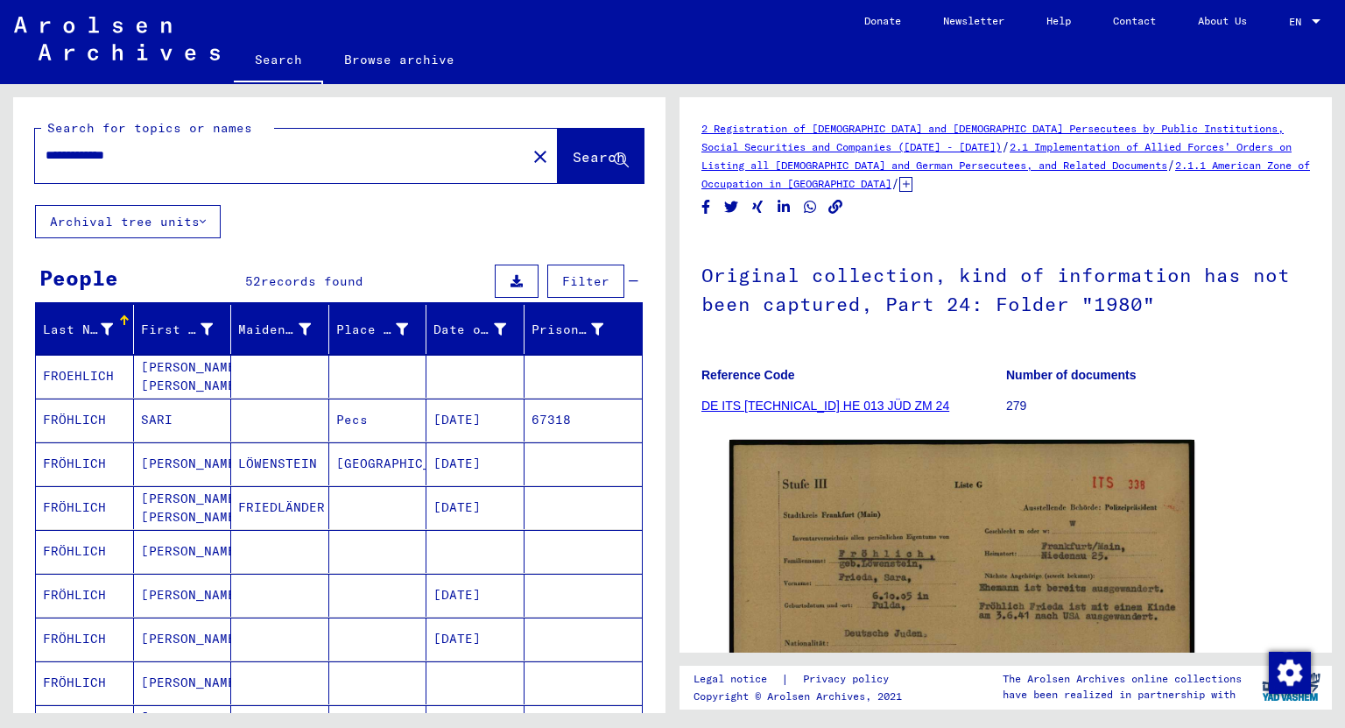
click at [140, 157] on input "**********" at bounding box center [281, 155] width 470 height 18
click at [132, 154] on input "**********" at bounding box center [281, 155] width 470 height 18
type input "********"
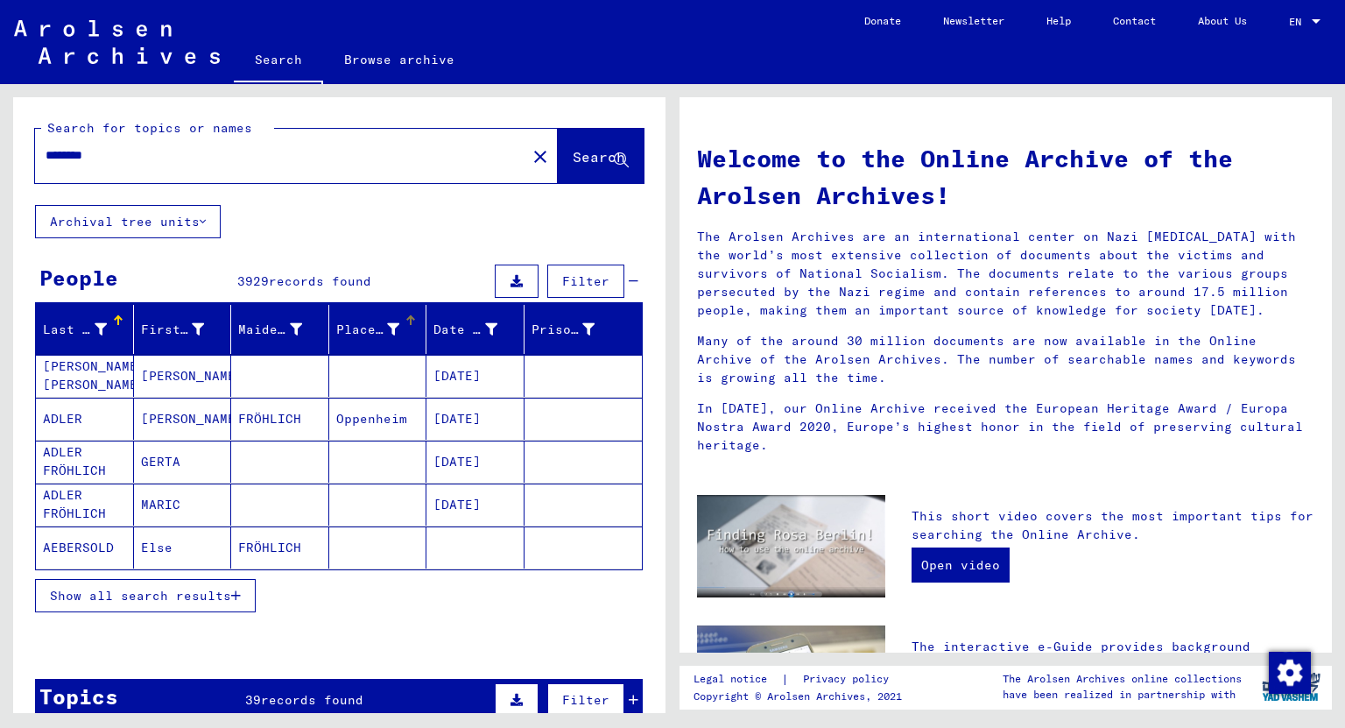
click at [387, 331] on icon at bounding box center [393, 329] width 12 height 12
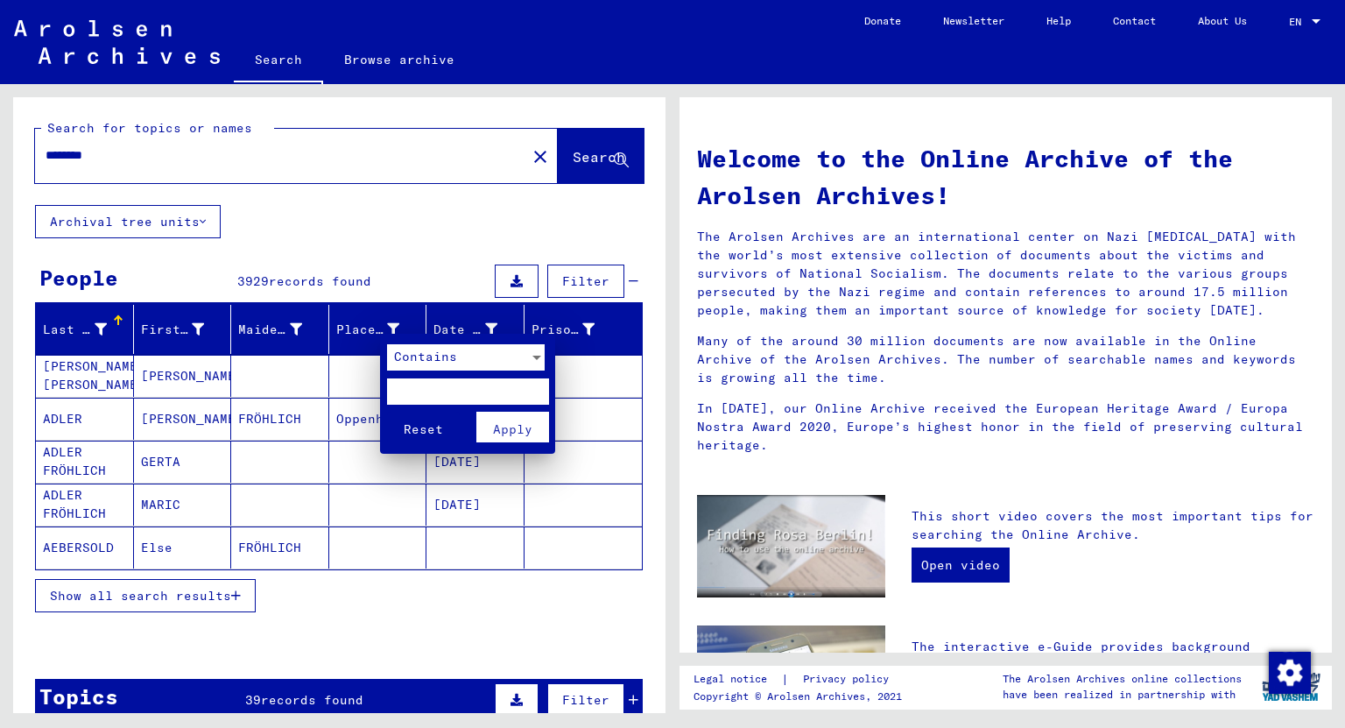
click at [470, 396] on input "text" at bounding box center [468, 391] width 162 height 26
type input "****"
click at [387, 411] on button "Reset" at bounding box center [423, 426] width 73 height 31
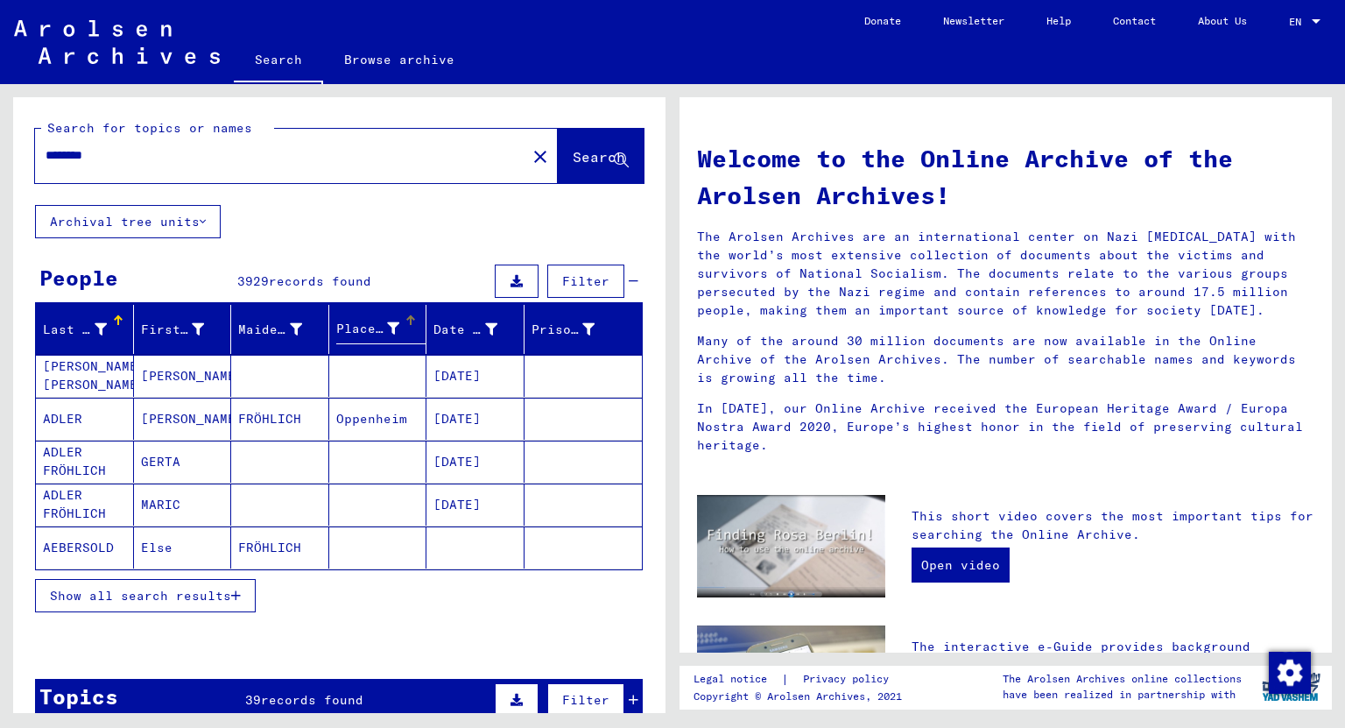
click at [387, 326] on icon at bounding box center [393, 328] width 12 height 12
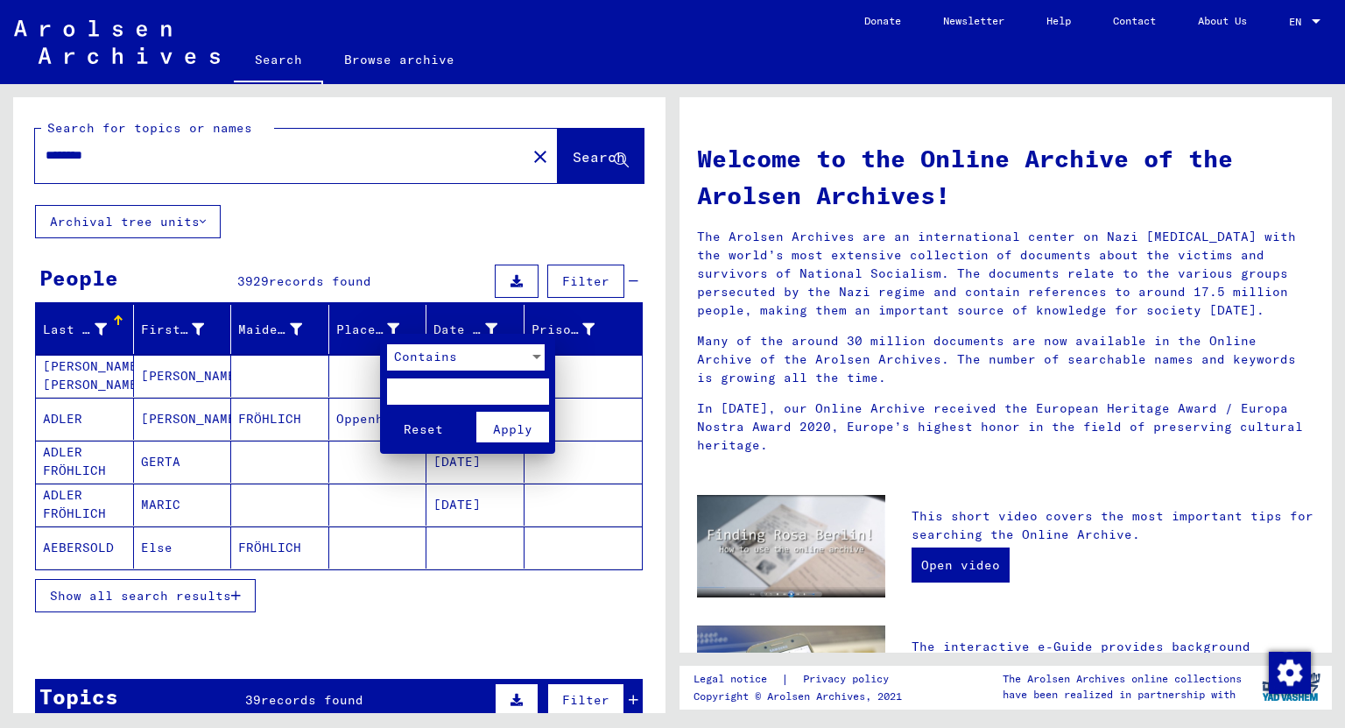
click at [432, 388] on input "text" at bounding box center [468, 391] width 162 height 26
type input "********"
click at [387, 411] on button "Reset" at bounding box center [423, 426] width 73 height 31
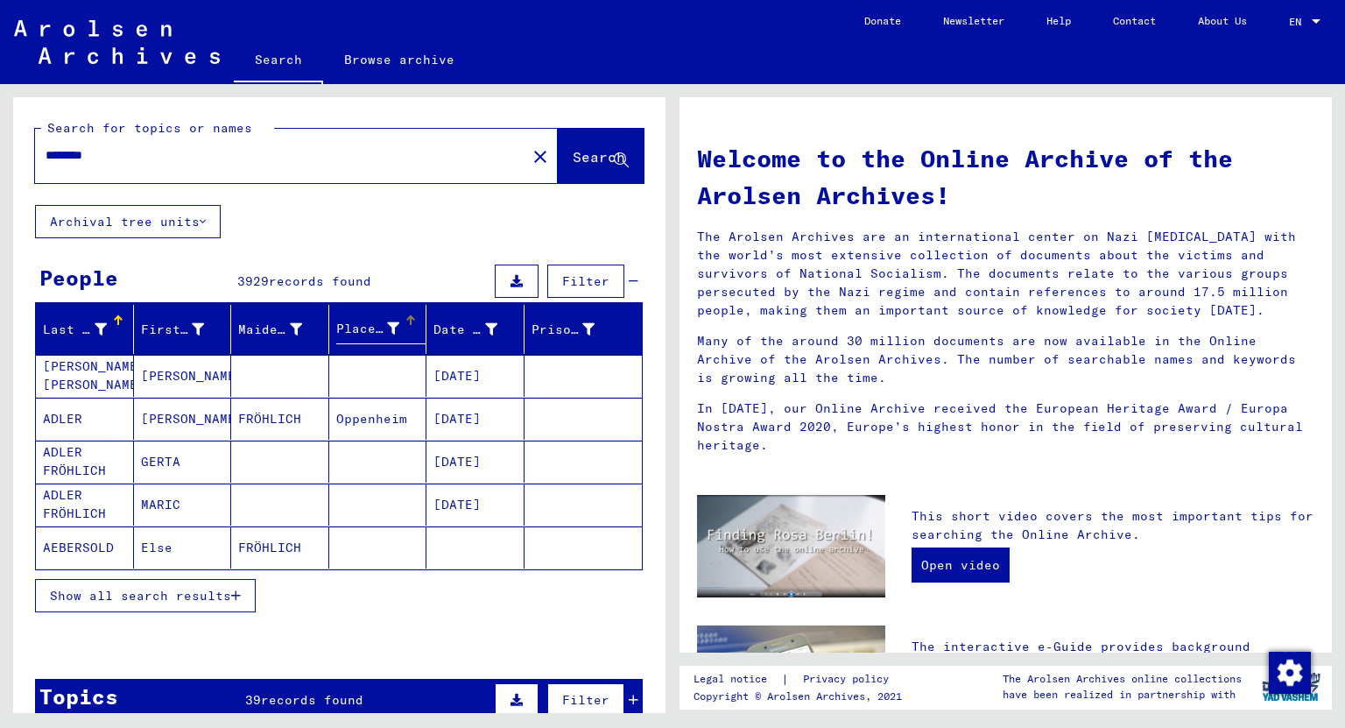
click at [220, 593] on span "Show all search results" at bounding box center [140, 595] width 181 height 16
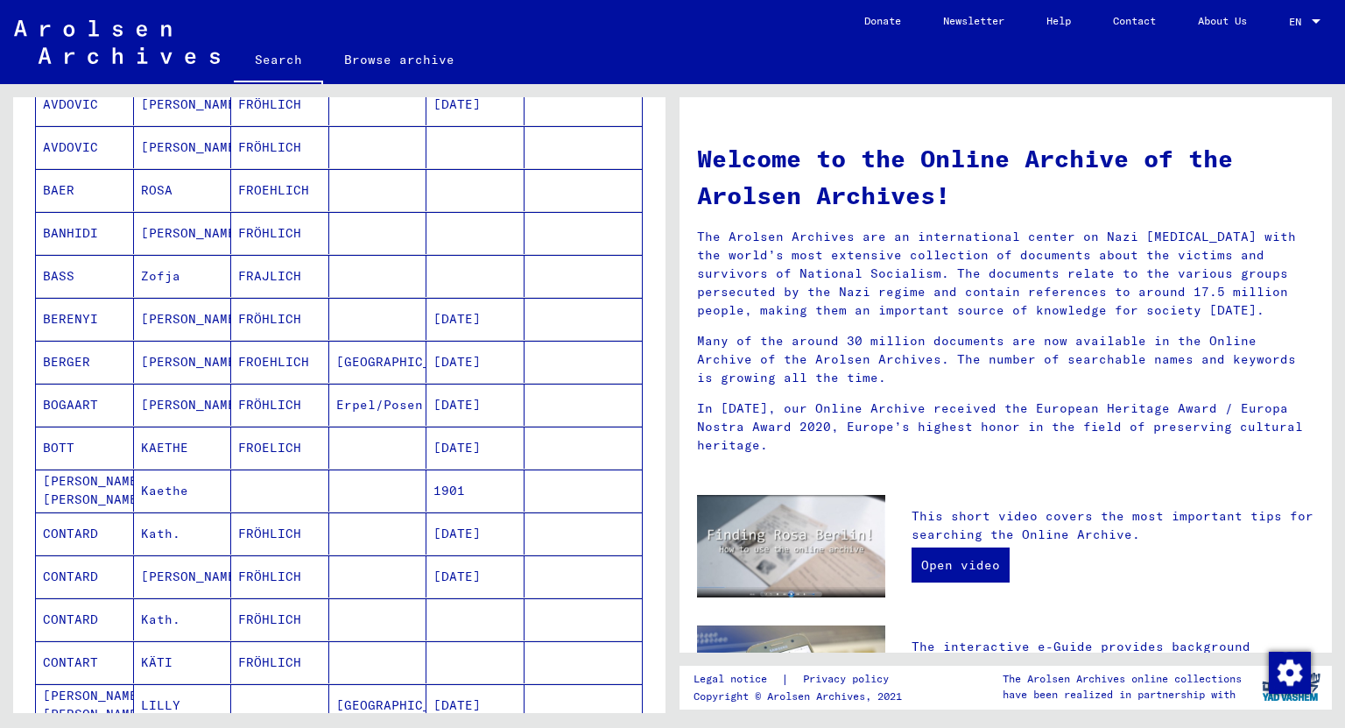
scroll to position [1051, 0]
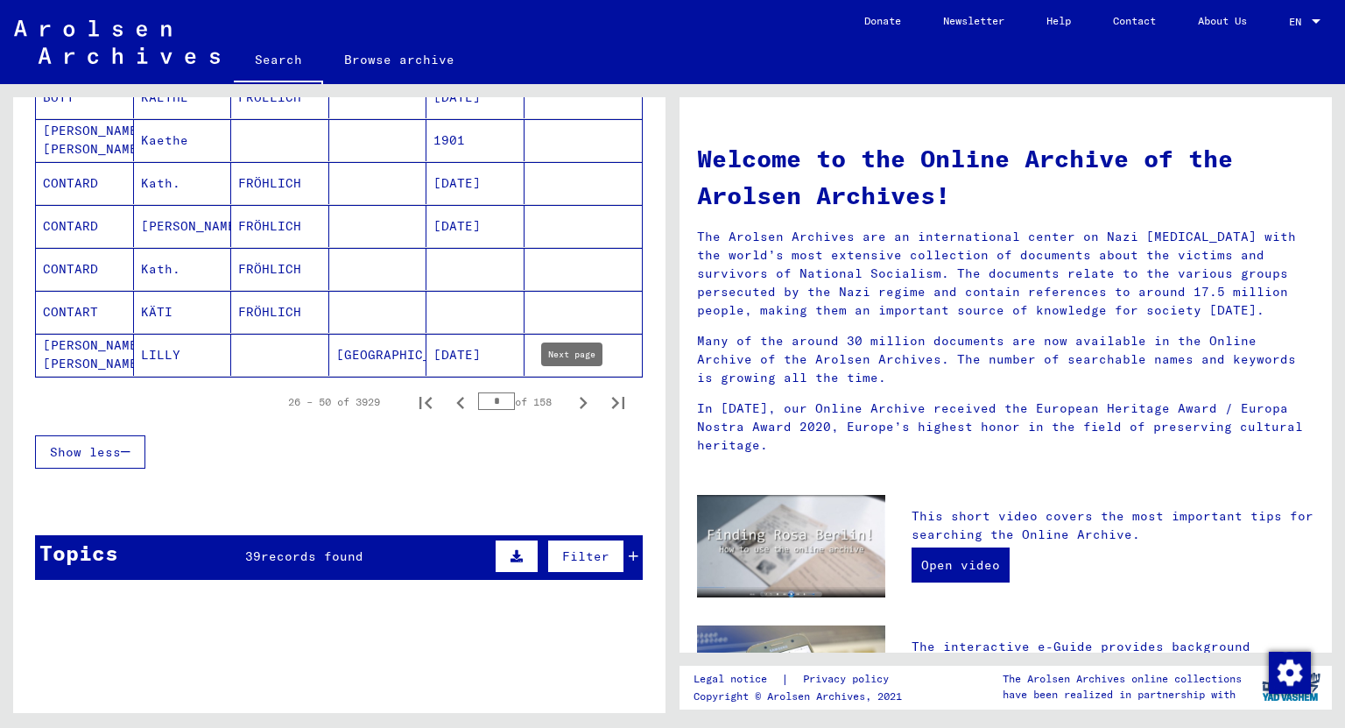
click at [571, 398] on icon "Next page" at bounding box center [583, 402] width 25 height 25
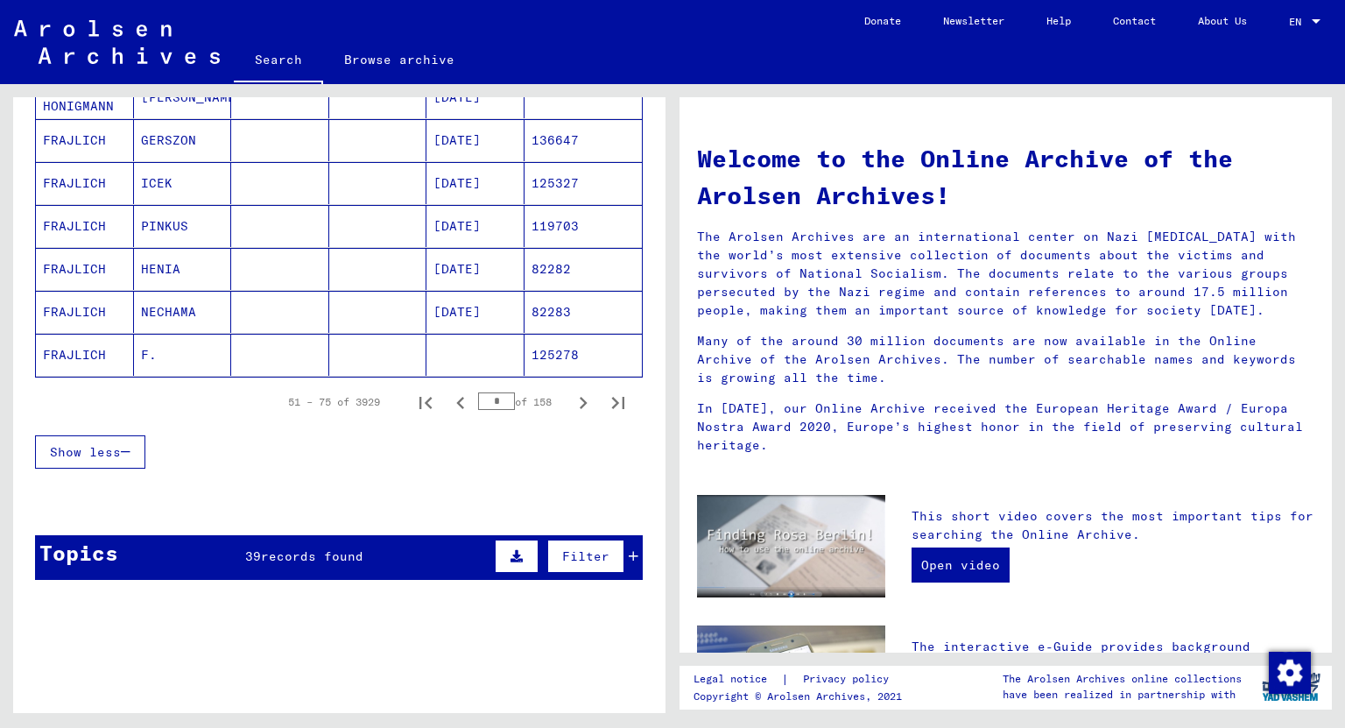
click at [95, 348] on mat-cell "FRAJLICH" at bounding box center [85, 355] width 98 height 42
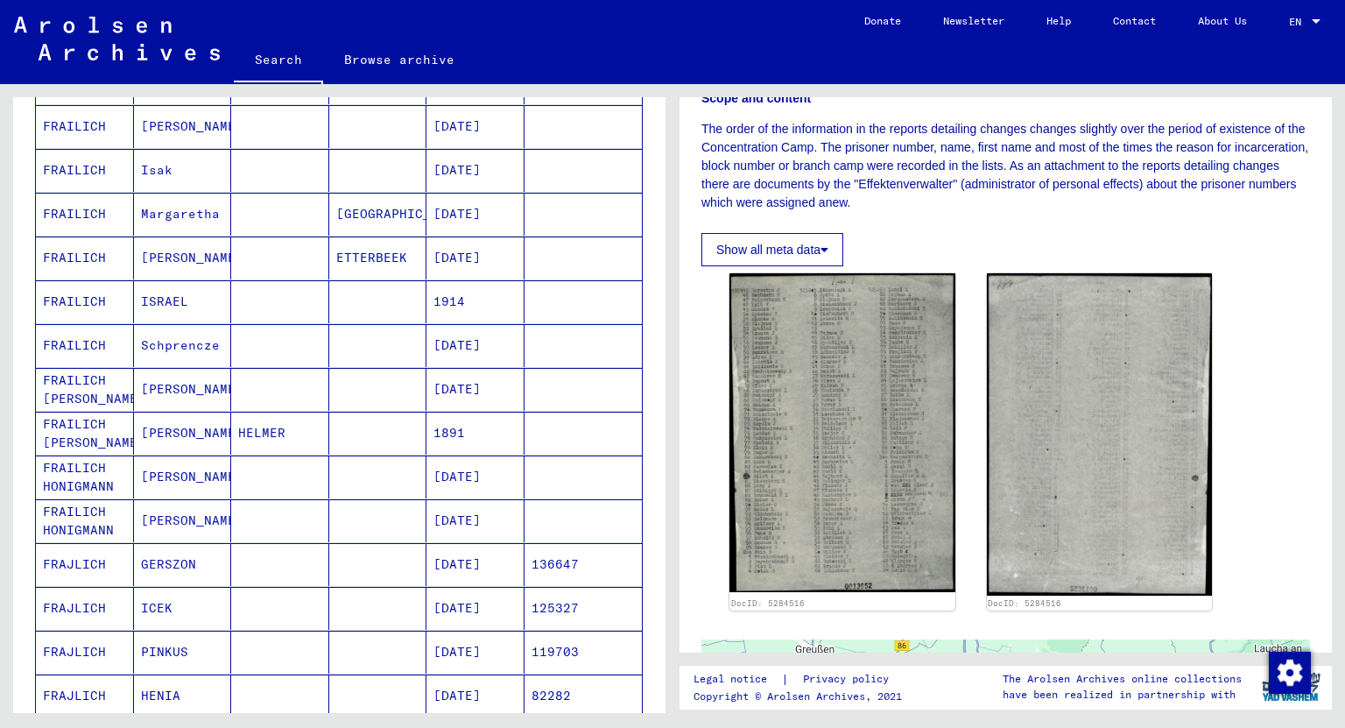
scroll to position [503, 0]
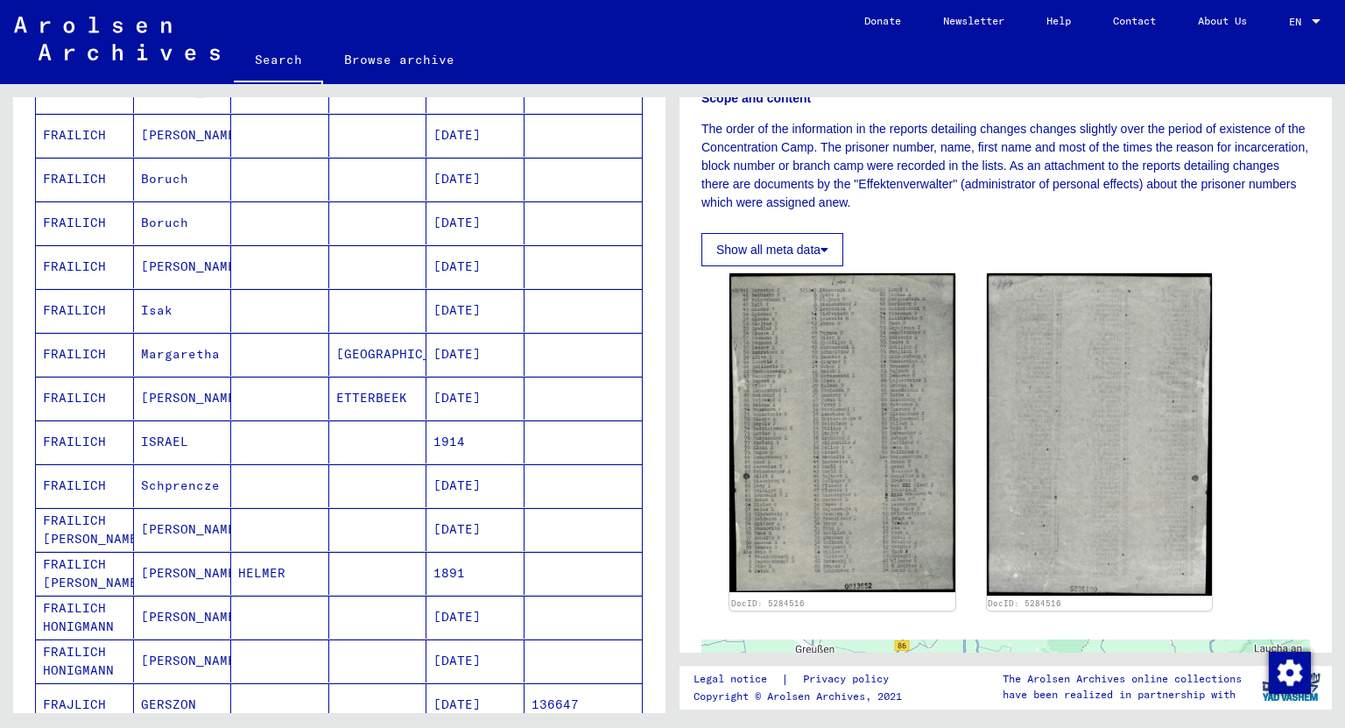
click at [172, 130] on mat-cell "[PERSON_NAME]" at bounding box center [183, 135] width 98 height 43
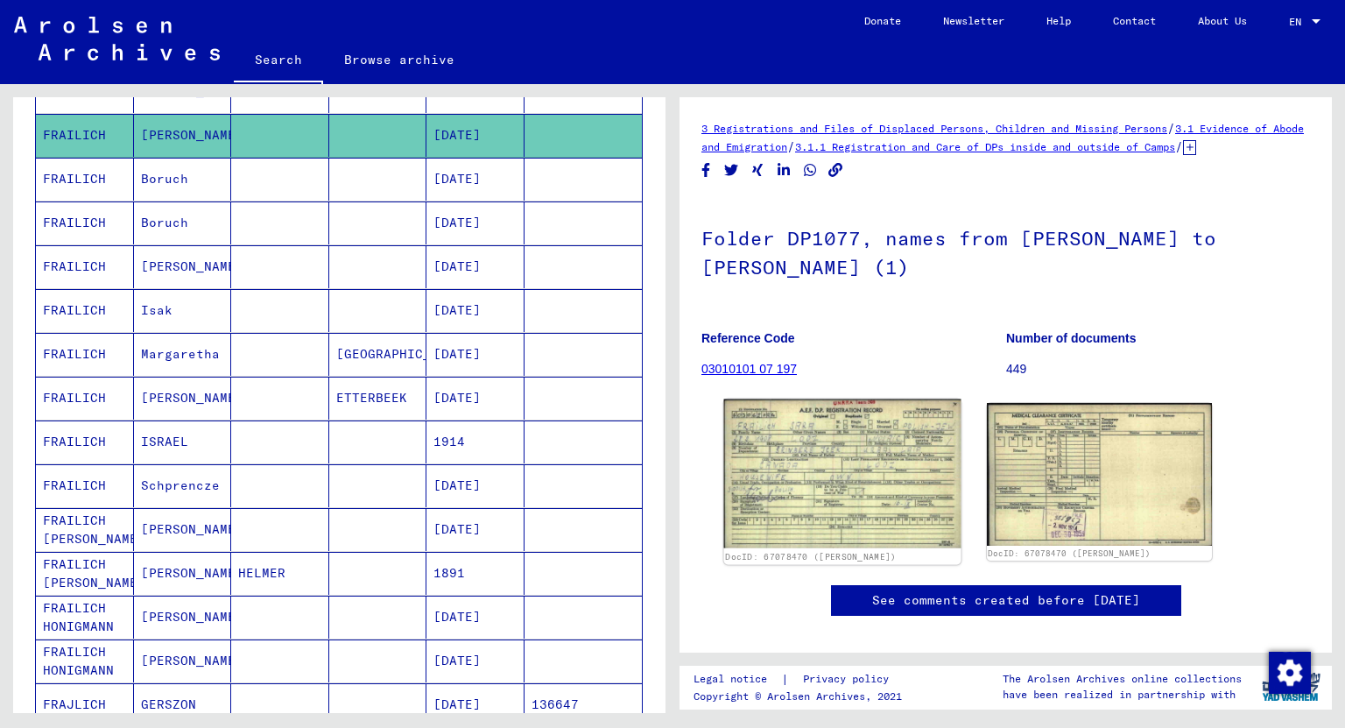
click at [861, 525] on img at bounding box center [842, 474] width 236 height 150
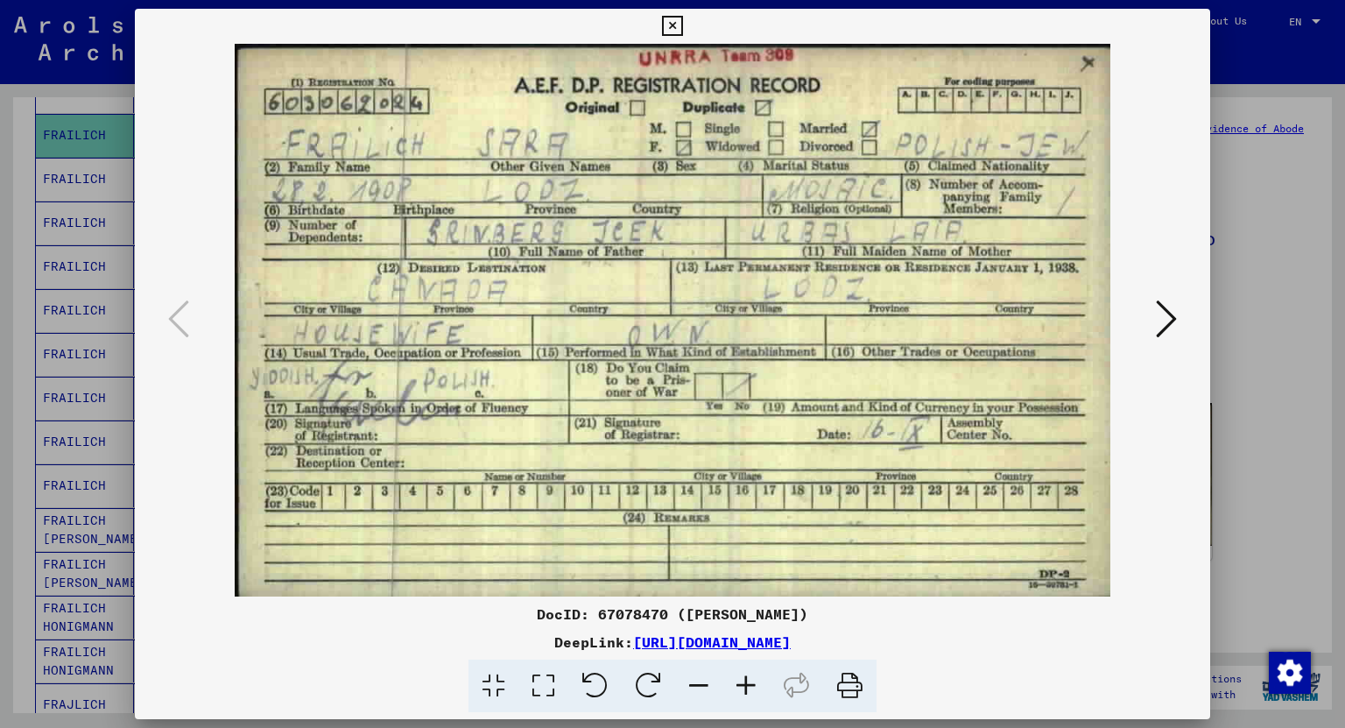
click at [672, 22] on icon at bounding box center [672, 26] width 20 height 21
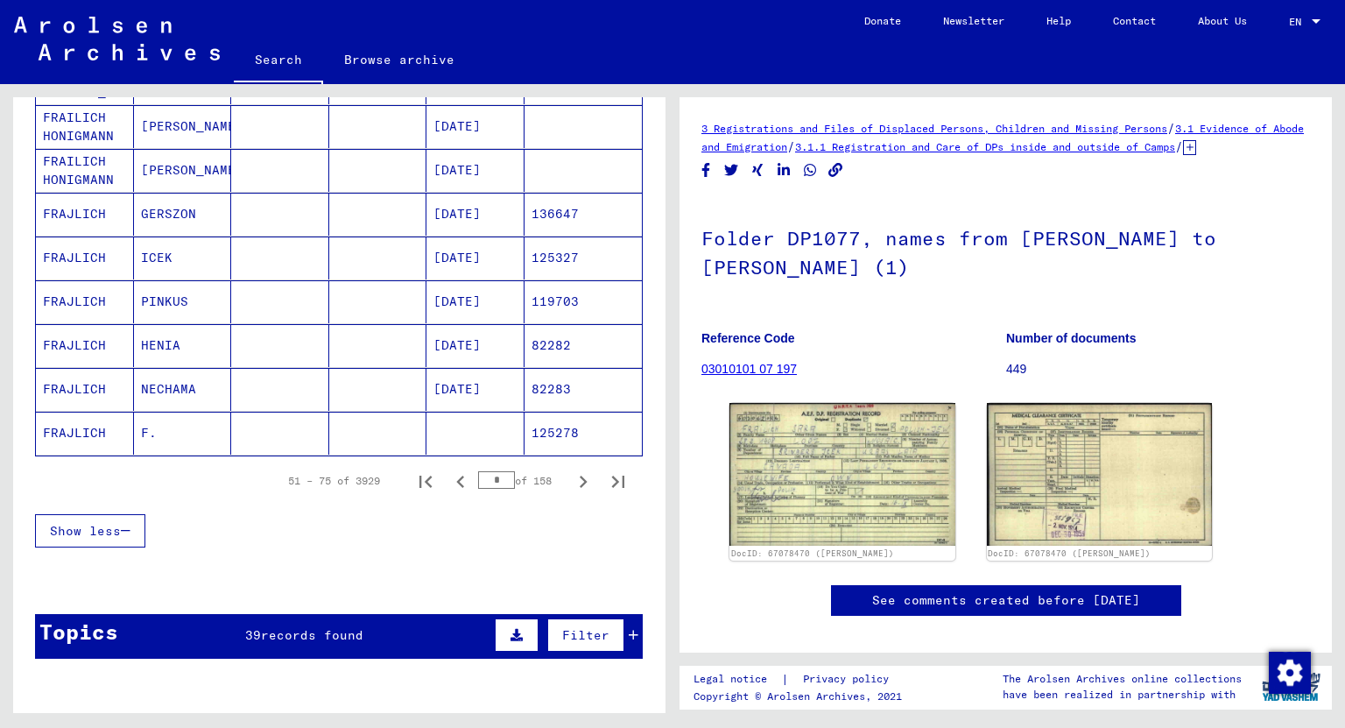
scroll to position [1274, 0]
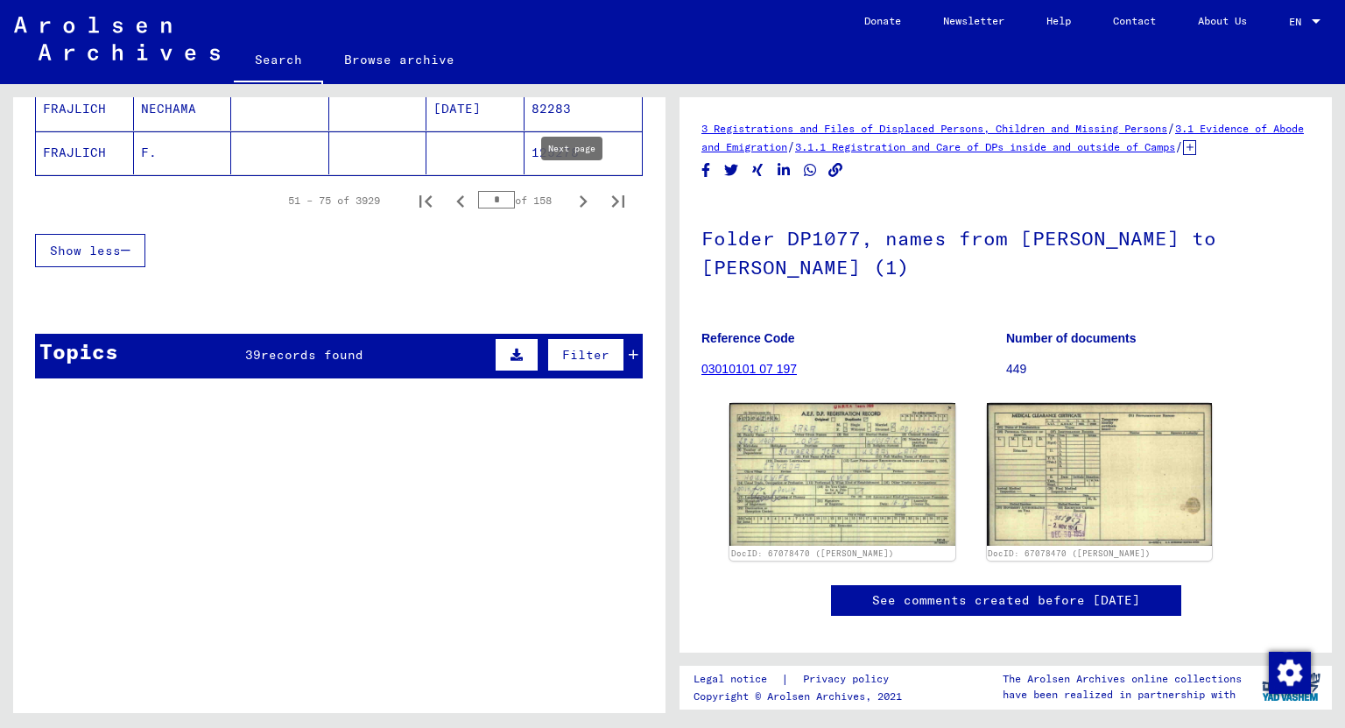
click at [571, 189] on icon "Next page" at bounding box center [583, 201] width 25 height 25
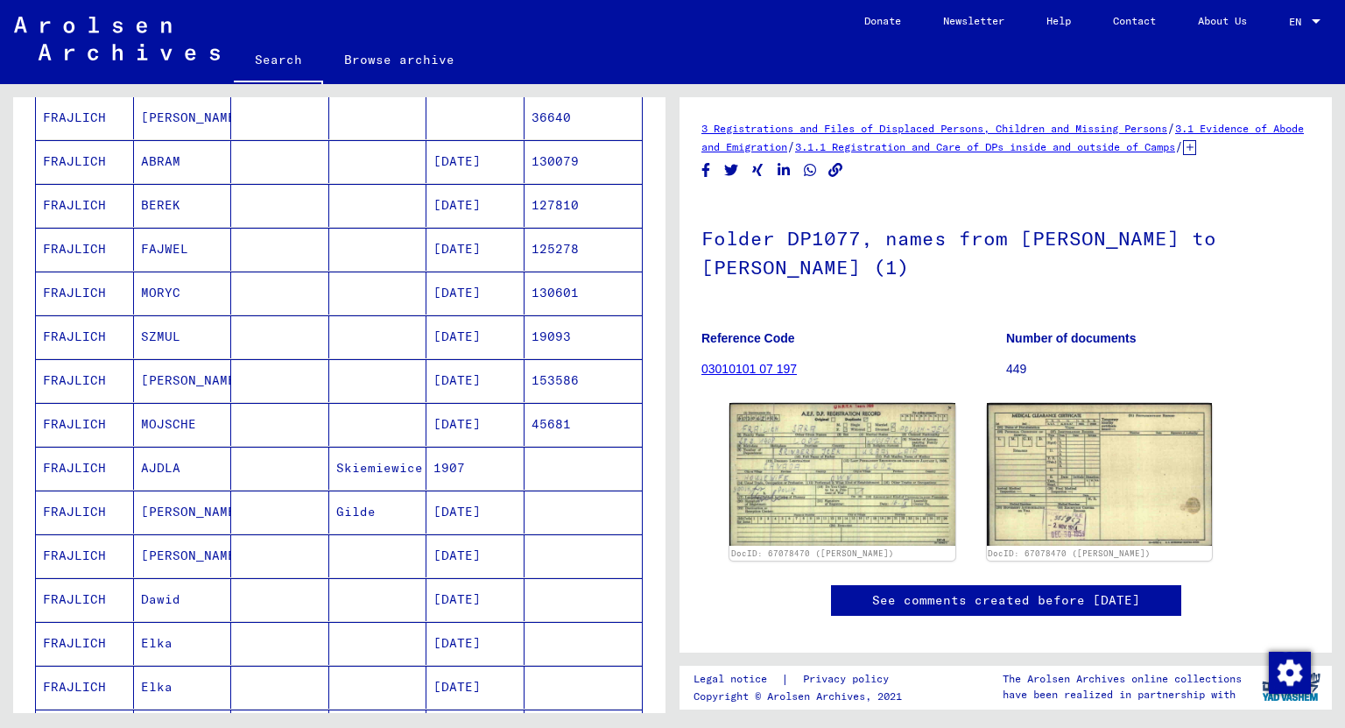
scroll to position [293, 0]
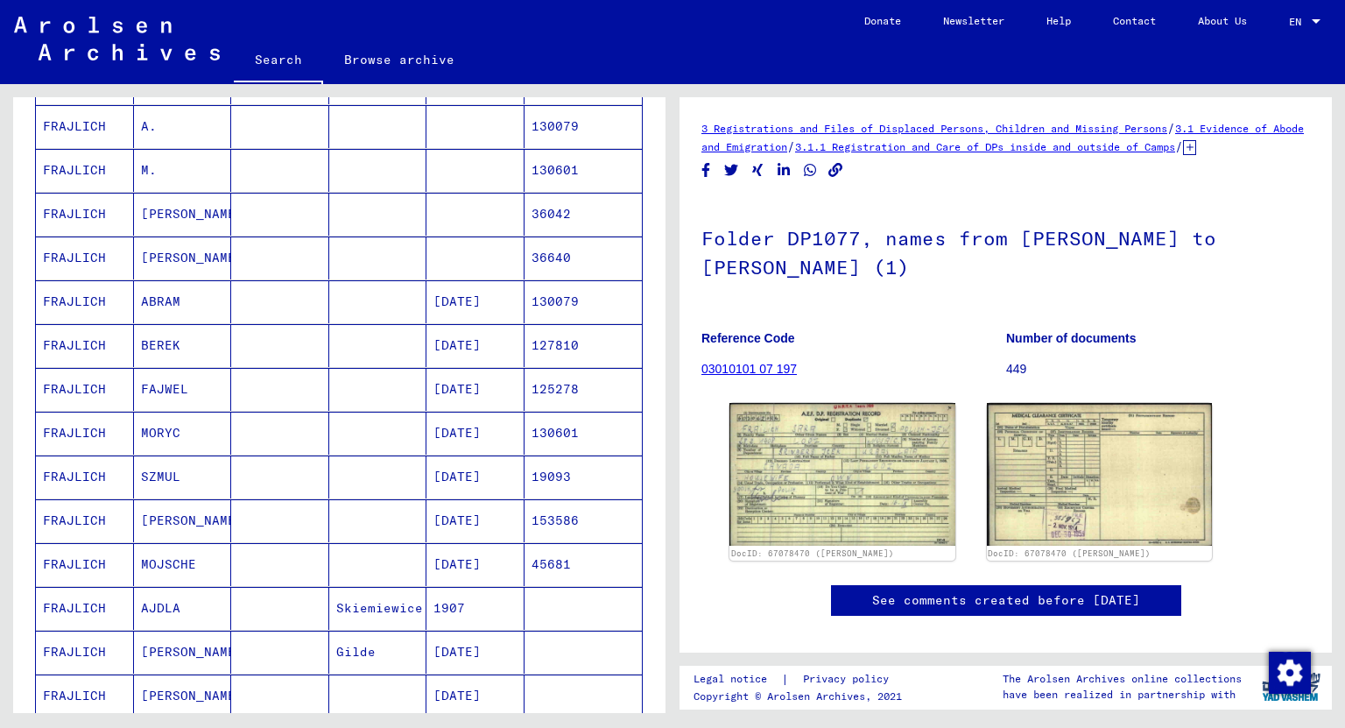
click at [165, 207] on mat-cell "[PERSON_NAME]" at bounding box center [183, 214] width 98 height 43
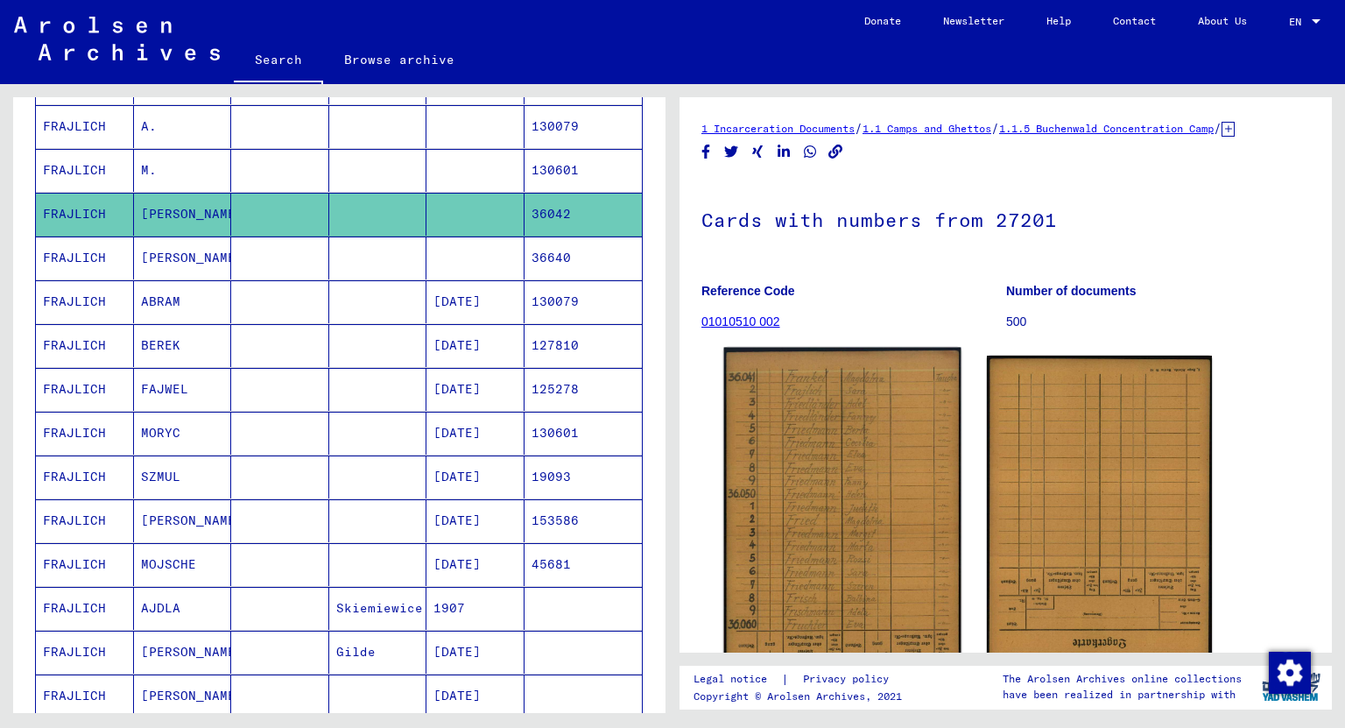
click at [885, 504] on img at bounding box center [842, 516] width 236 height 336
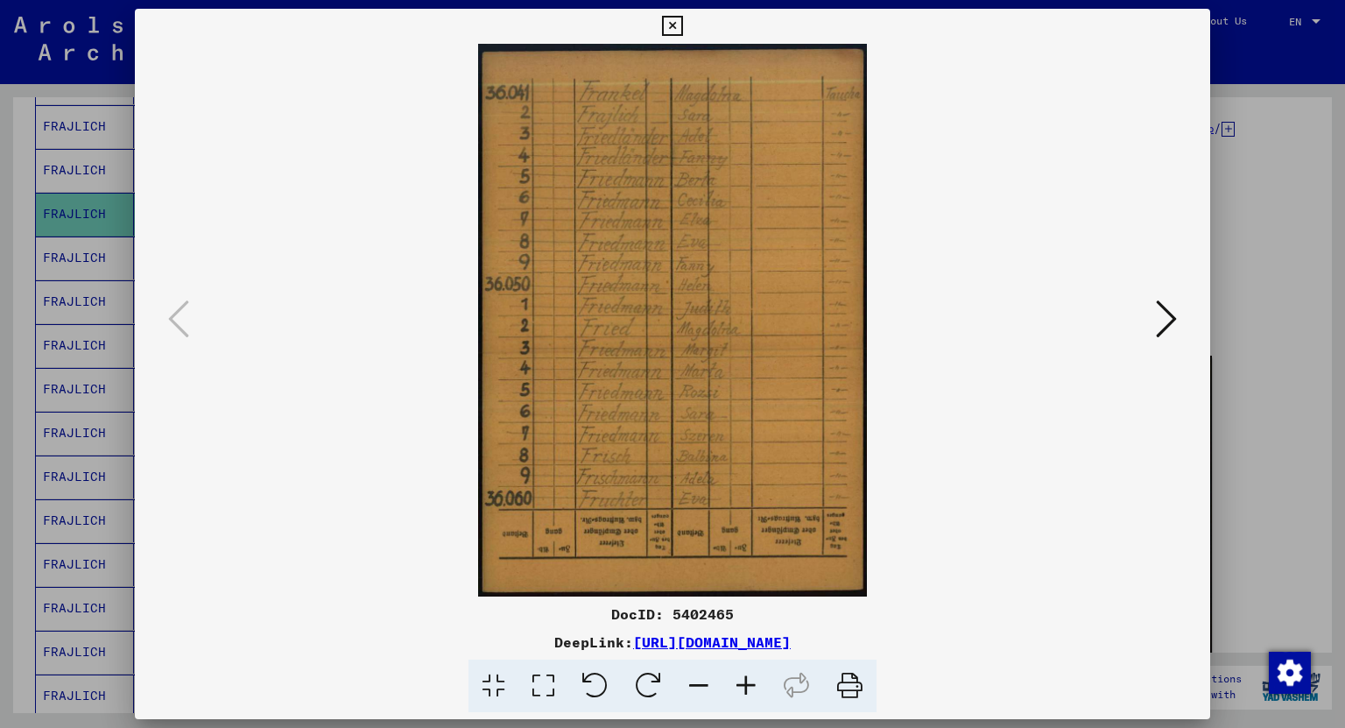
click at [1154, 315] on button at bounding box center [1166, 320] width 32 height 50
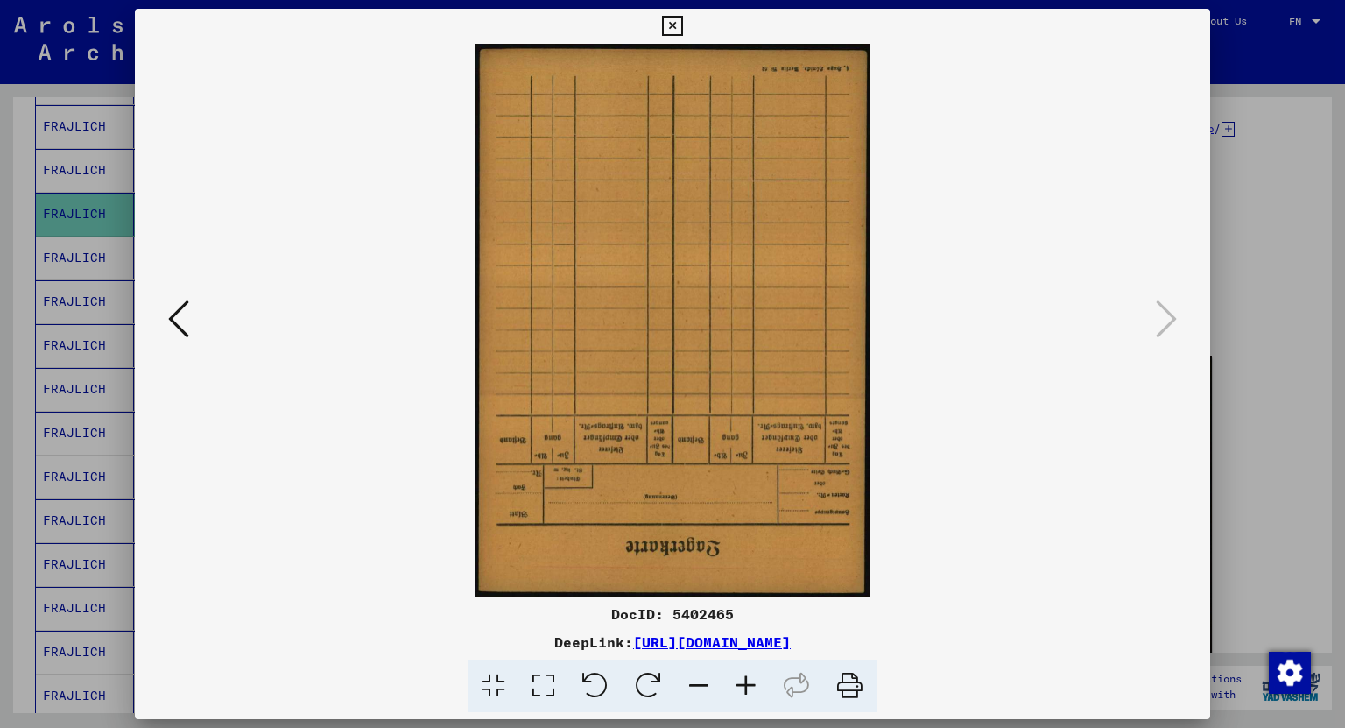
click at [669, 25] on icon at bounding box center [672, 26] width 20 height 21
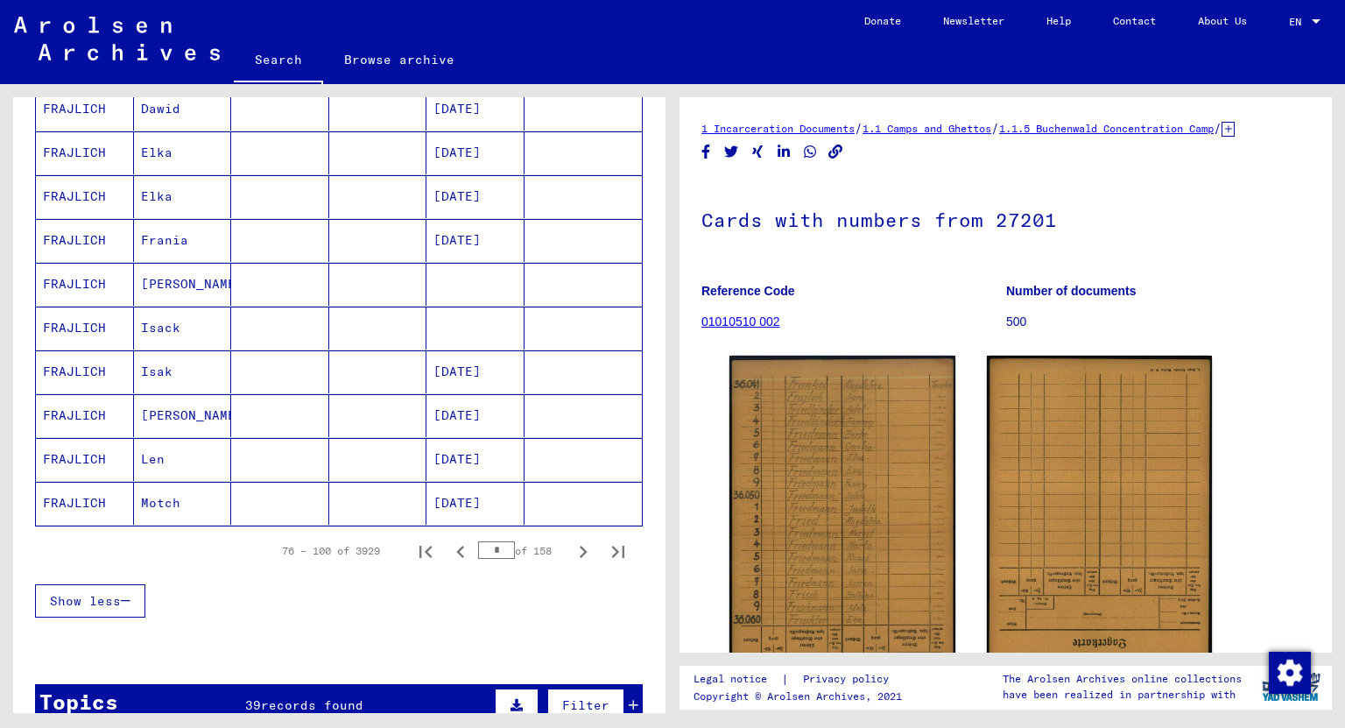
scroll to position [1204, 0]
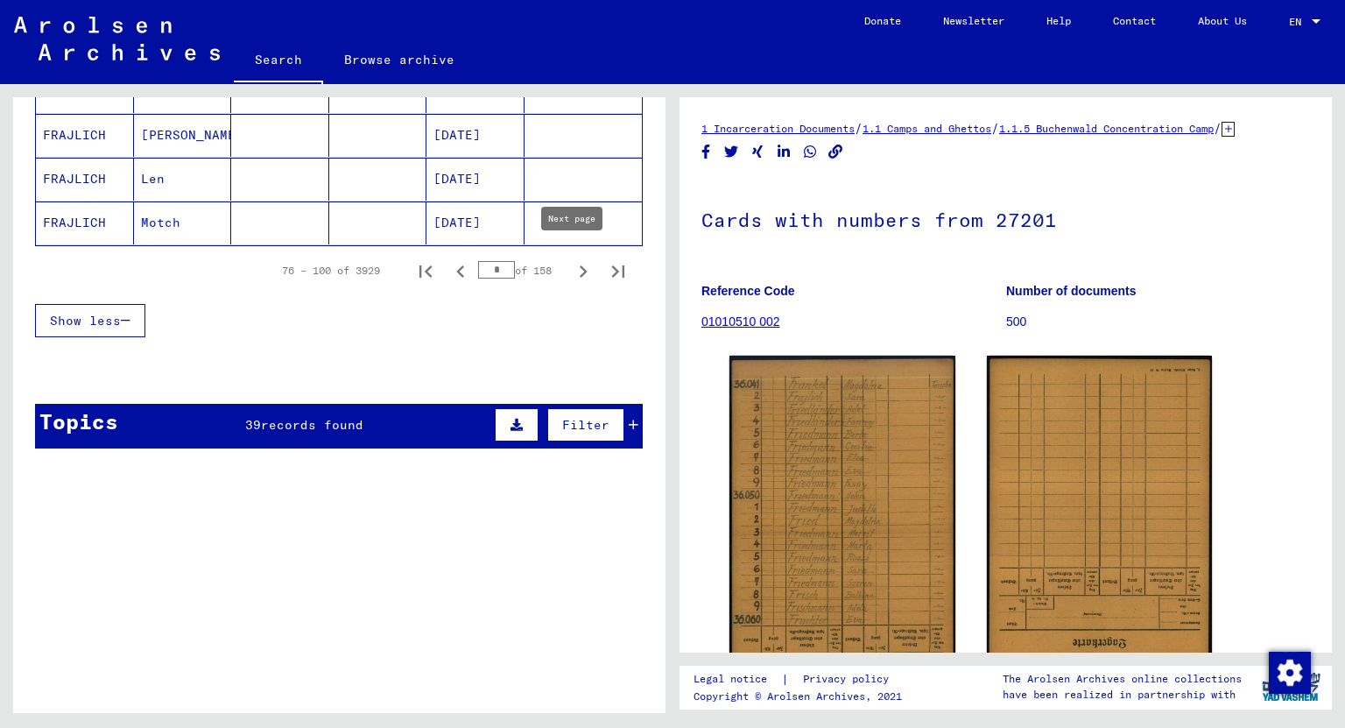
click at [571, 259] on icon "Next page" at bounding box center [583, 271] width 25 height 25
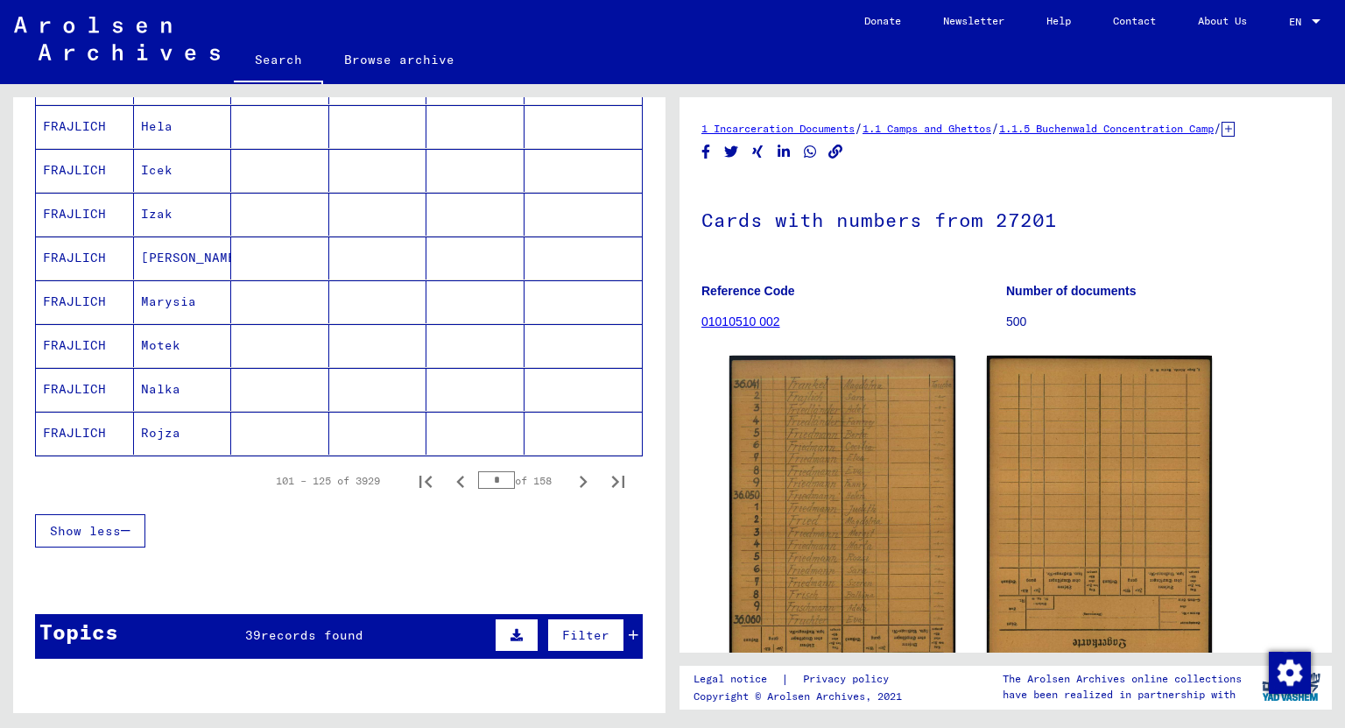
scroll to position [714, 0]
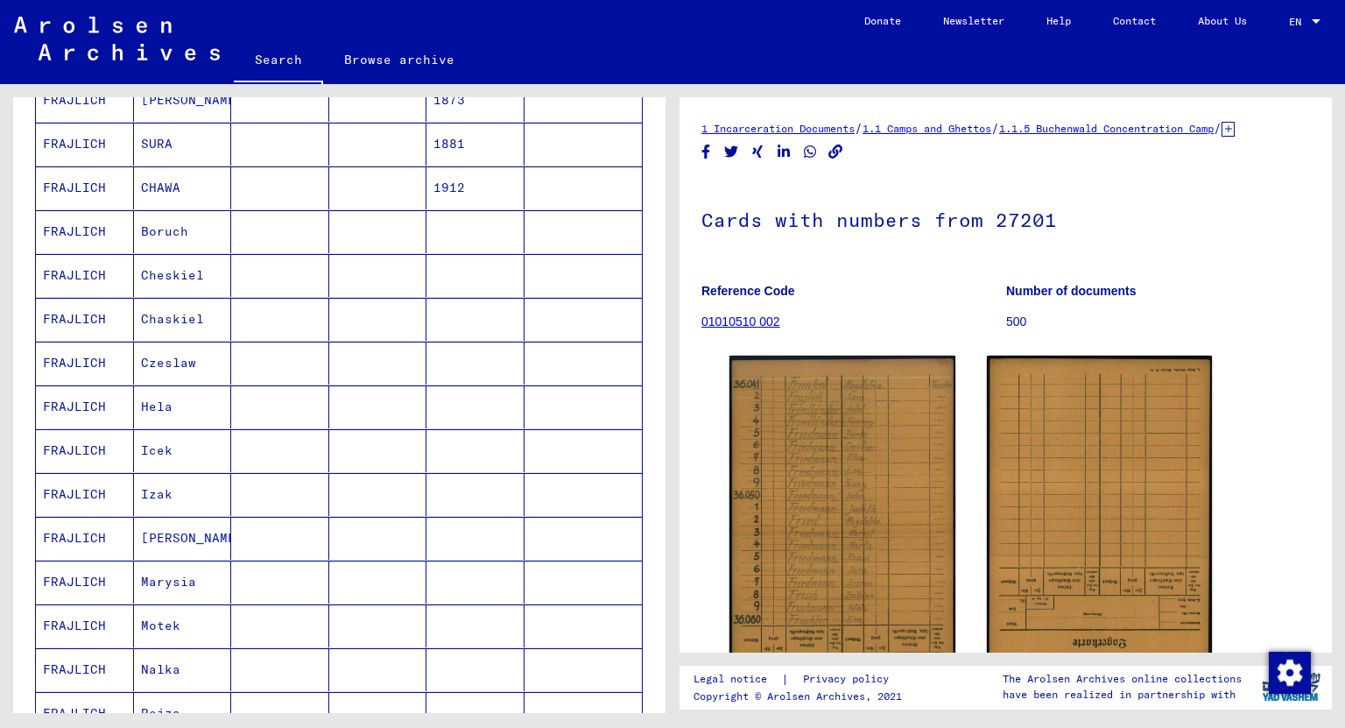
click at [167, 143] on mat-cell "SURA" at bounding box center [183, 144] width 98 height 43
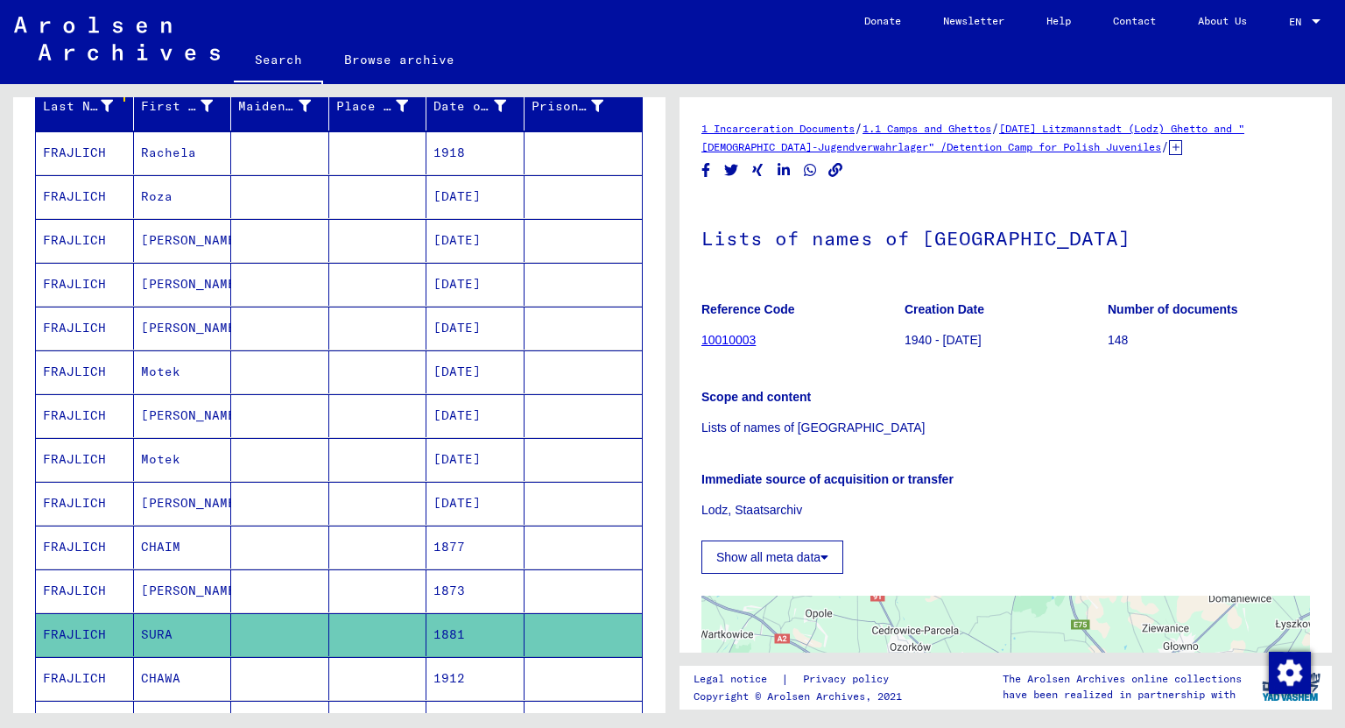
scroll to position [153, 0]
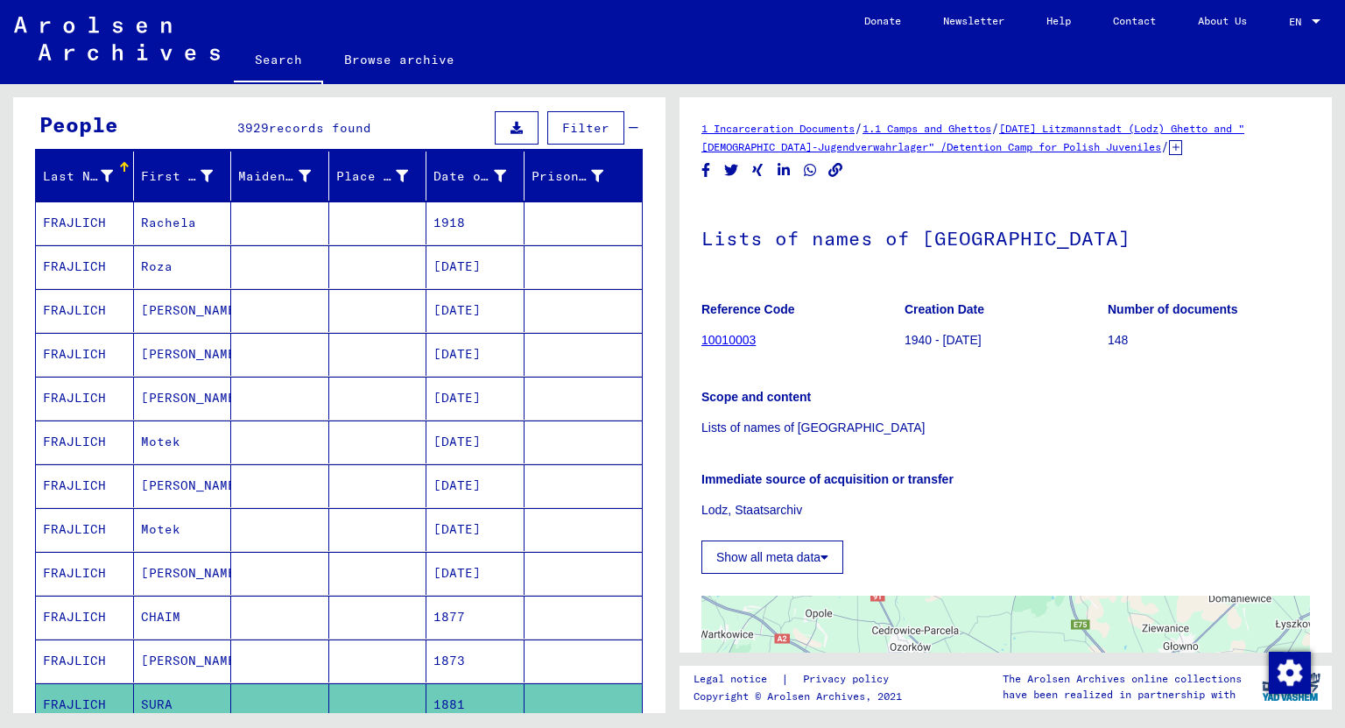
click at [161, 303] on mat-cell "[PERSON_NAME]" at bounding box center [183, 310] width 98 height 43
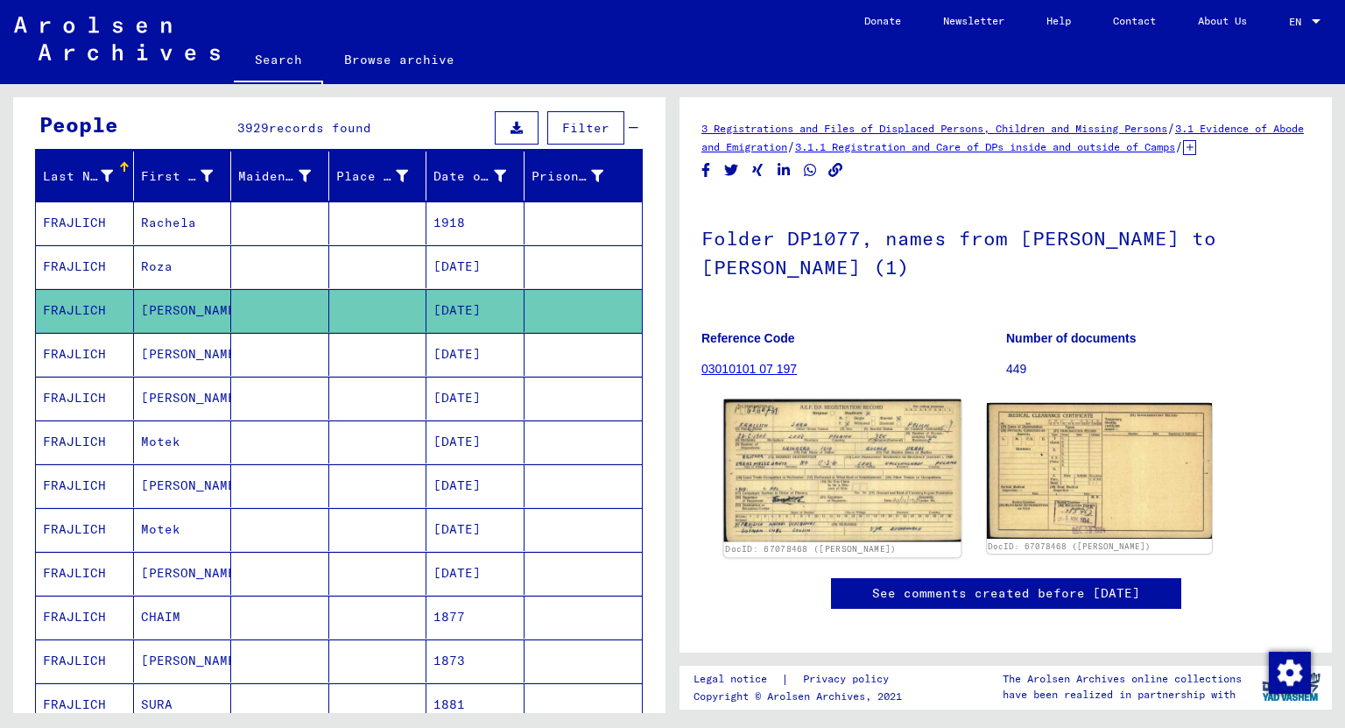
click at [864, 467] on img at bounding box center [842, 470] width 236 height 143
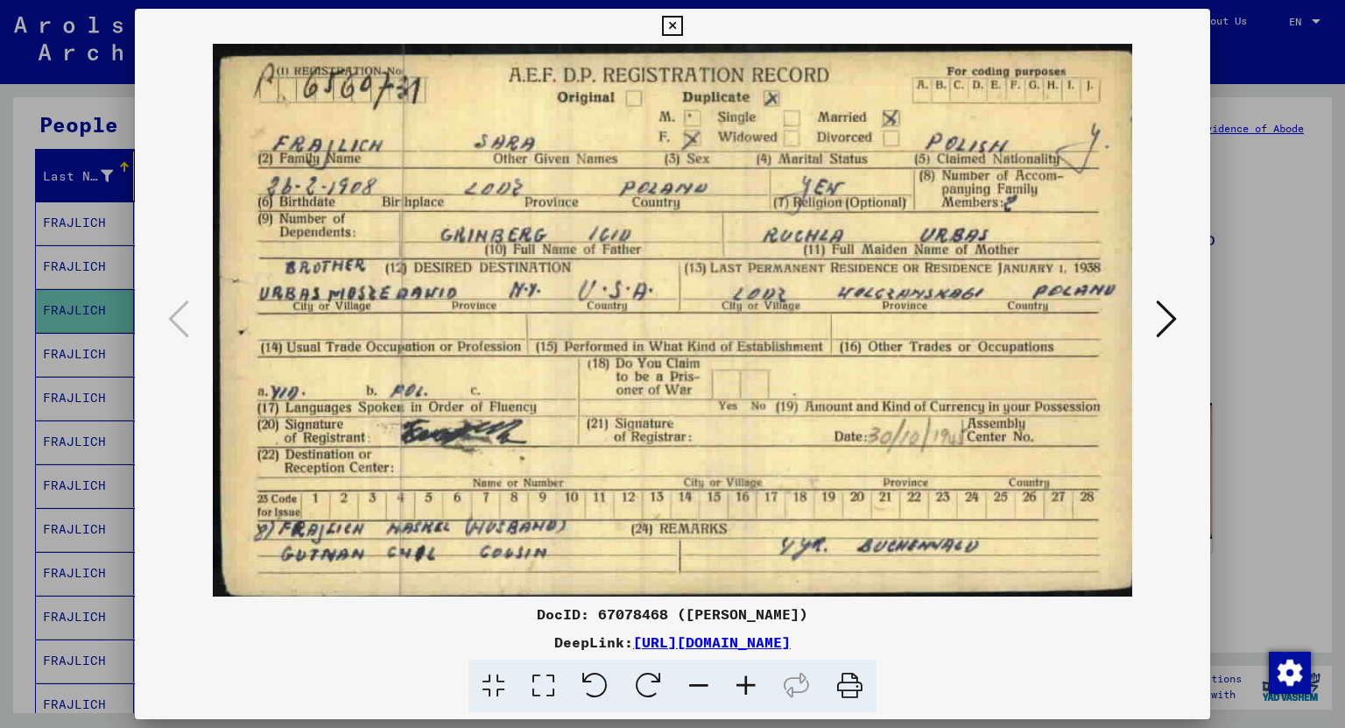
click at [670, 34] on icon at bounding box center [672, 26] width 20 height 21
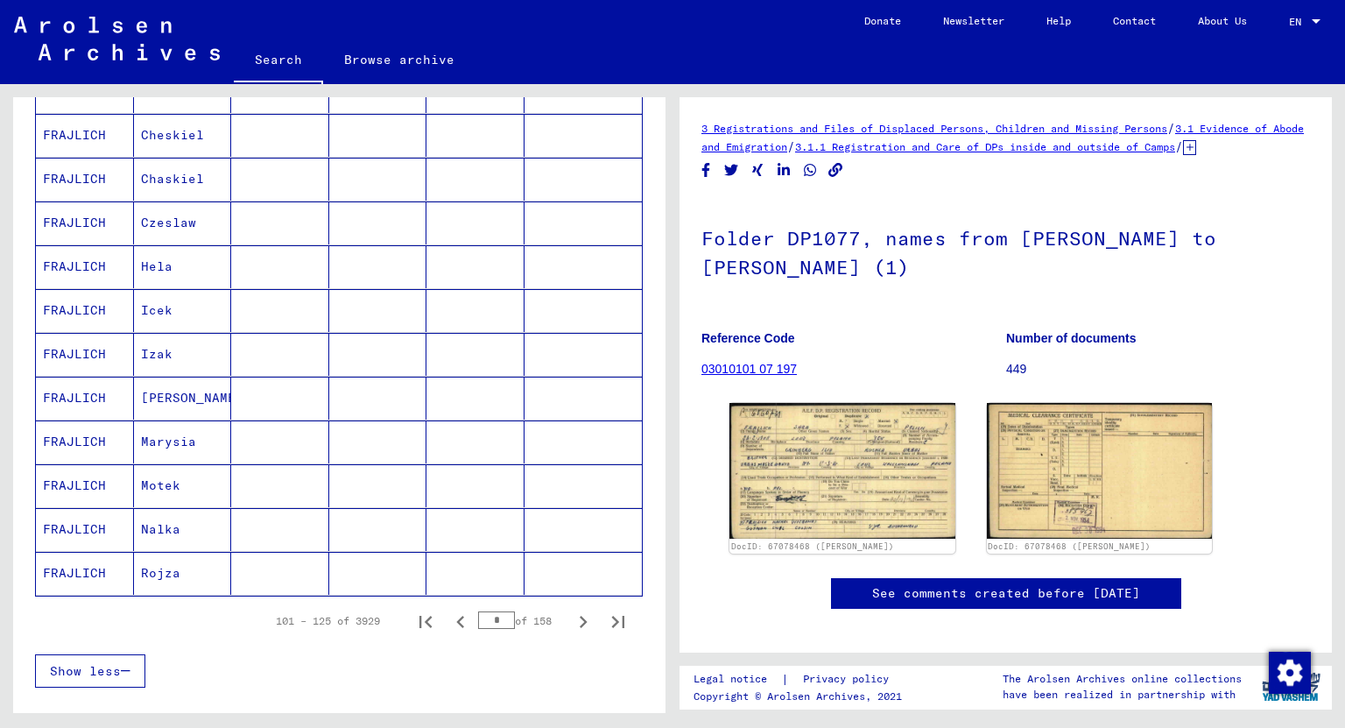
scroll to position [1064, 0]
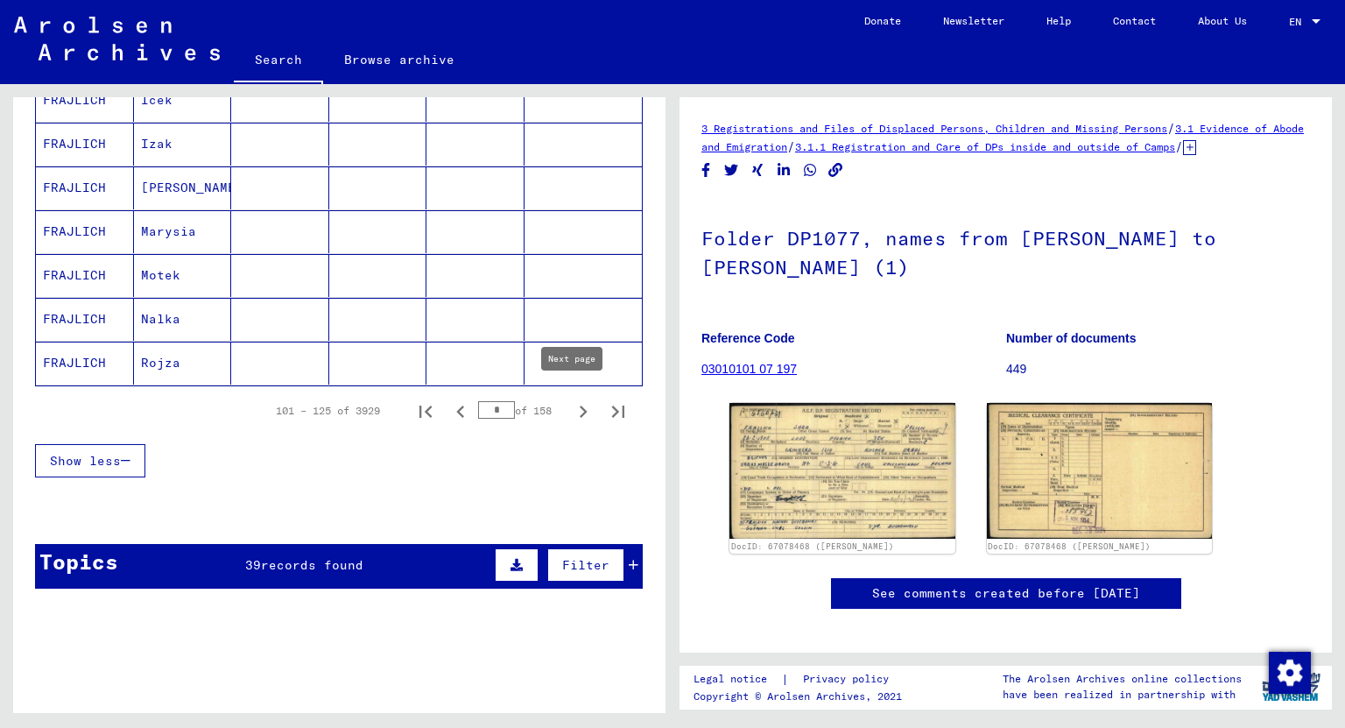
click at [571, 402] on icon "Next page" at bounding box center [583, 411] width 25 height 25
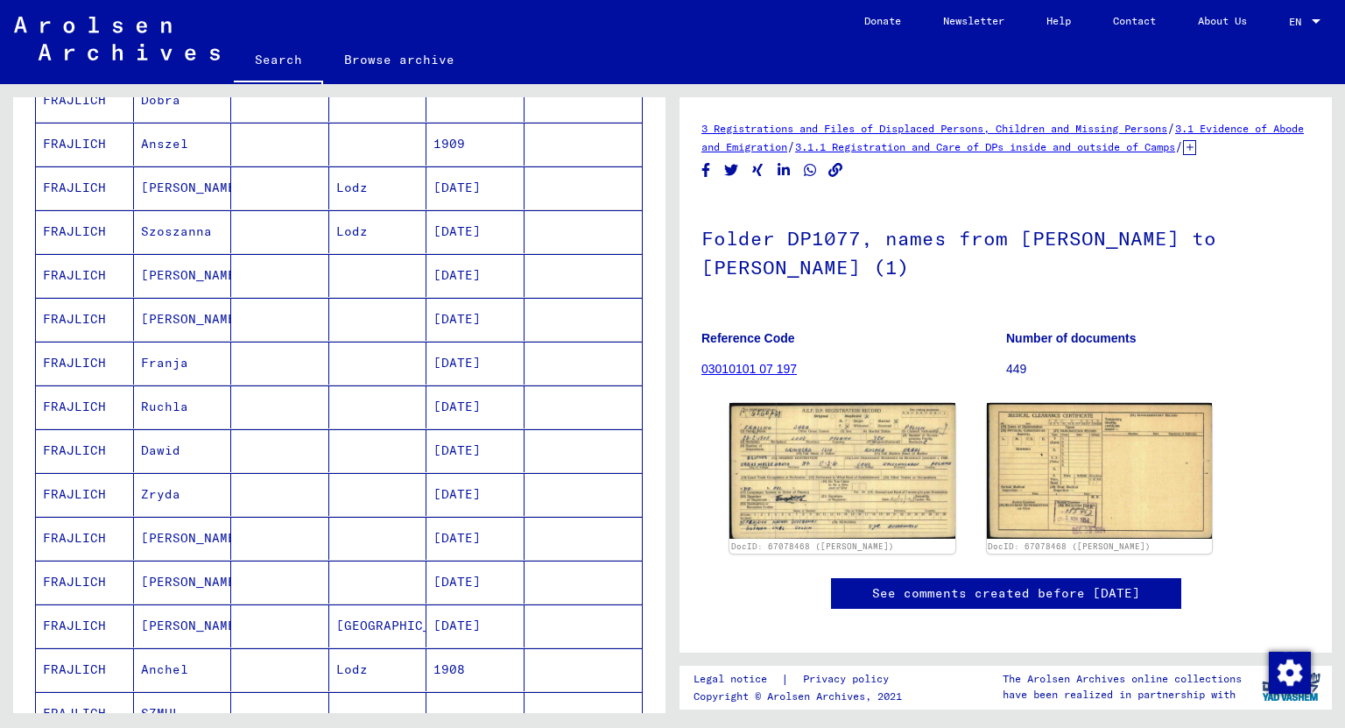
scroll to position [223, 0]
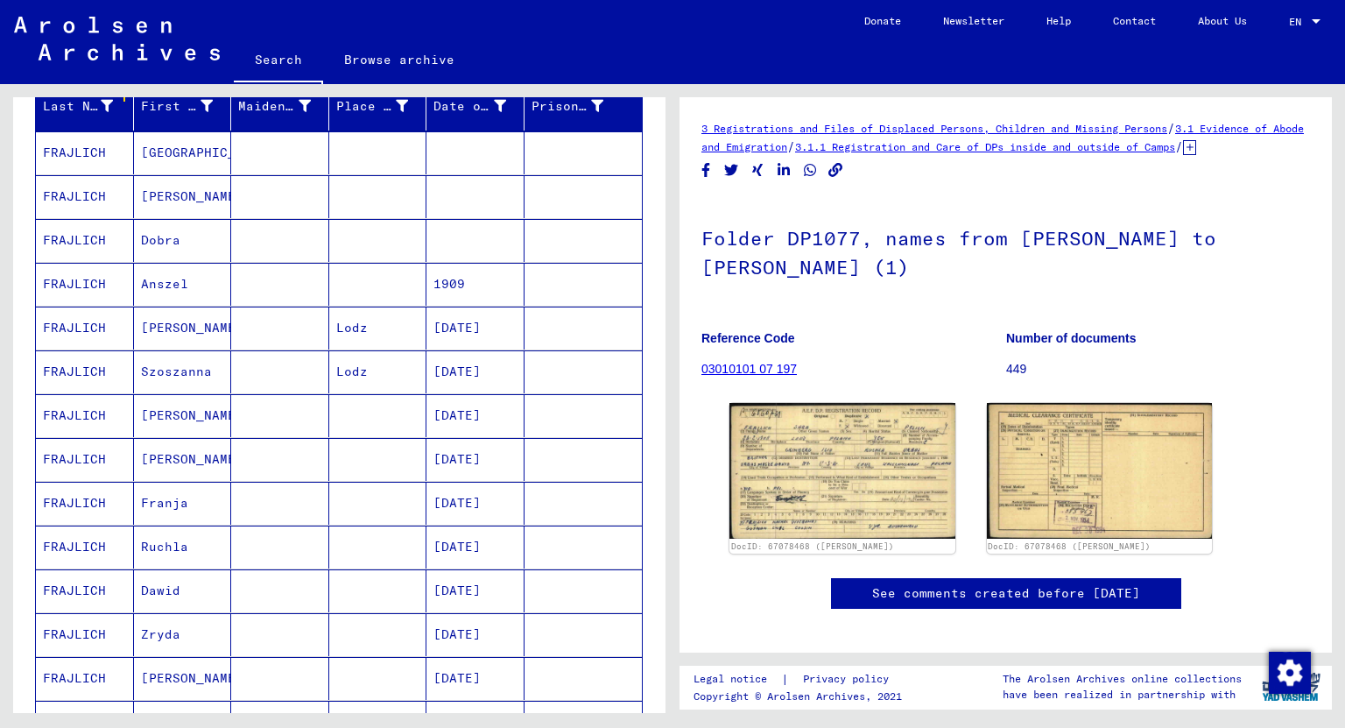
click at [144, 190] on mat-cell "[PERSON_NAME]" at bounding box center [183, 196] width 98 height 43
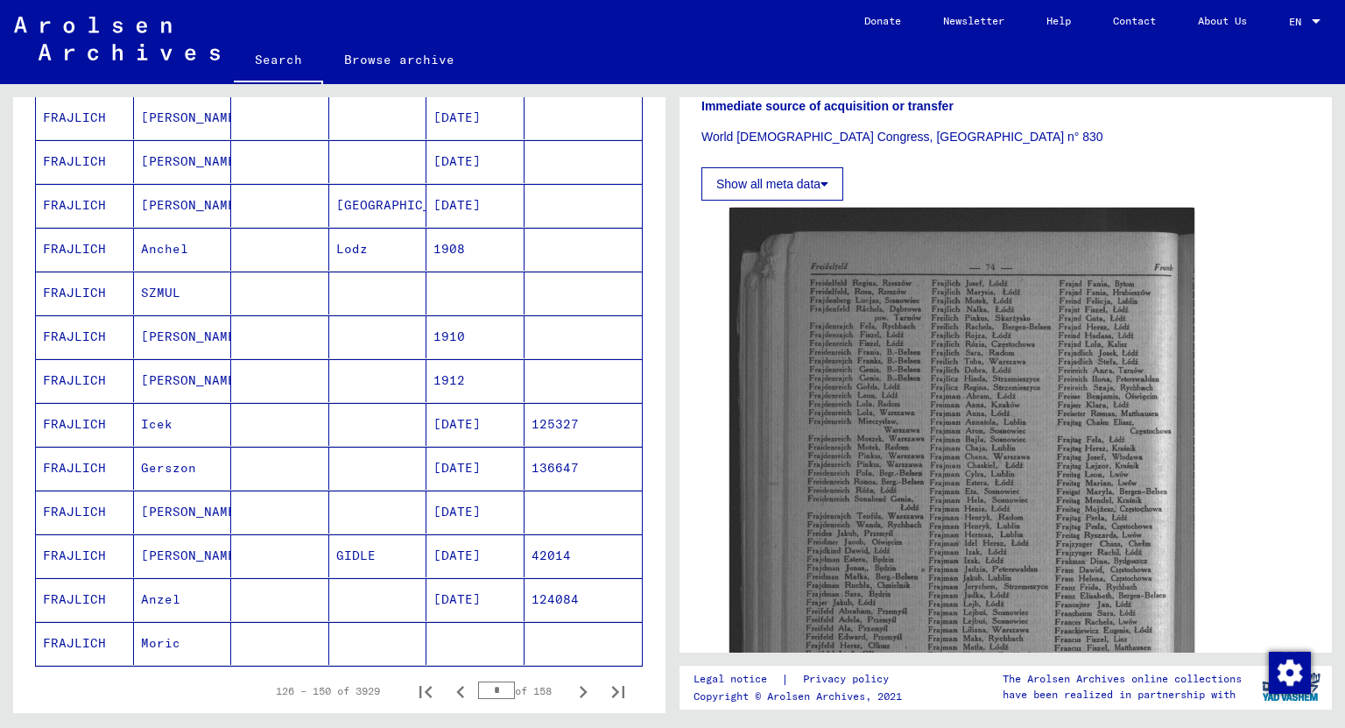
scroll to position [1064, 0]
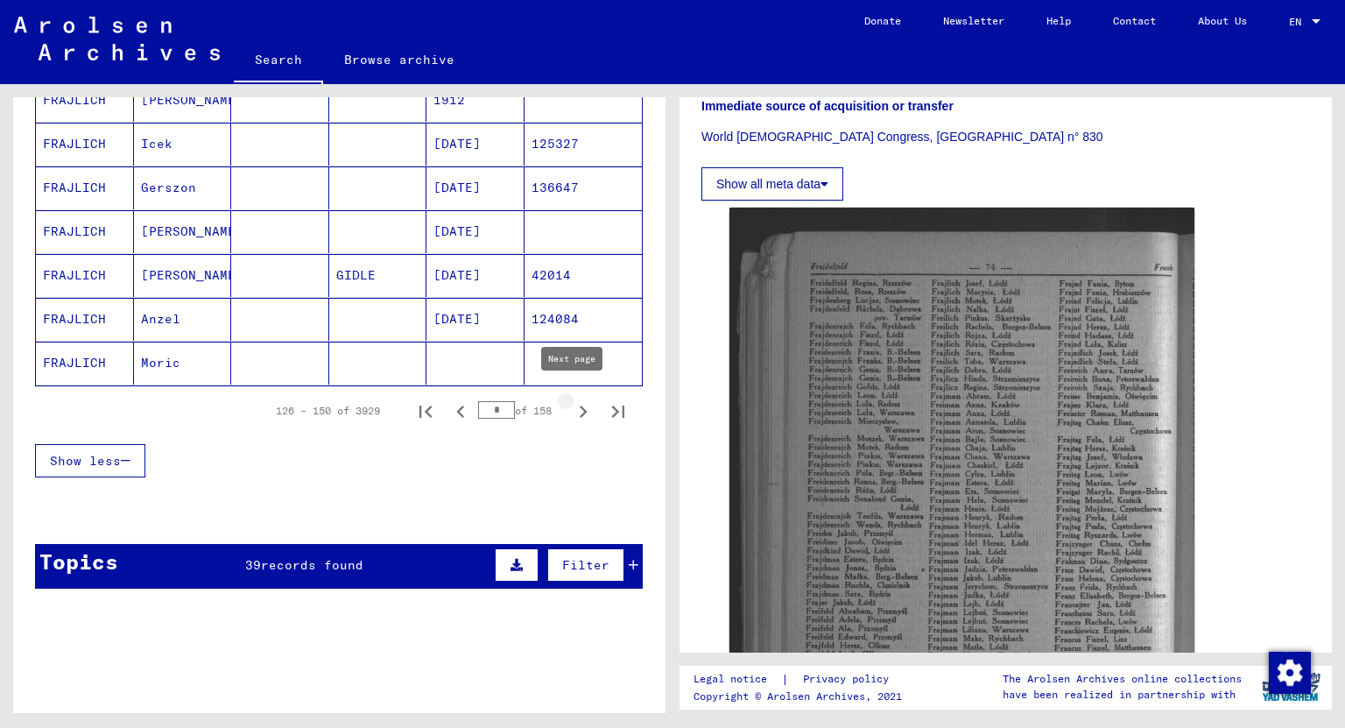
click at [571, 400] on icon "Next page" at bounding box center [583, 411] width 25 height 25
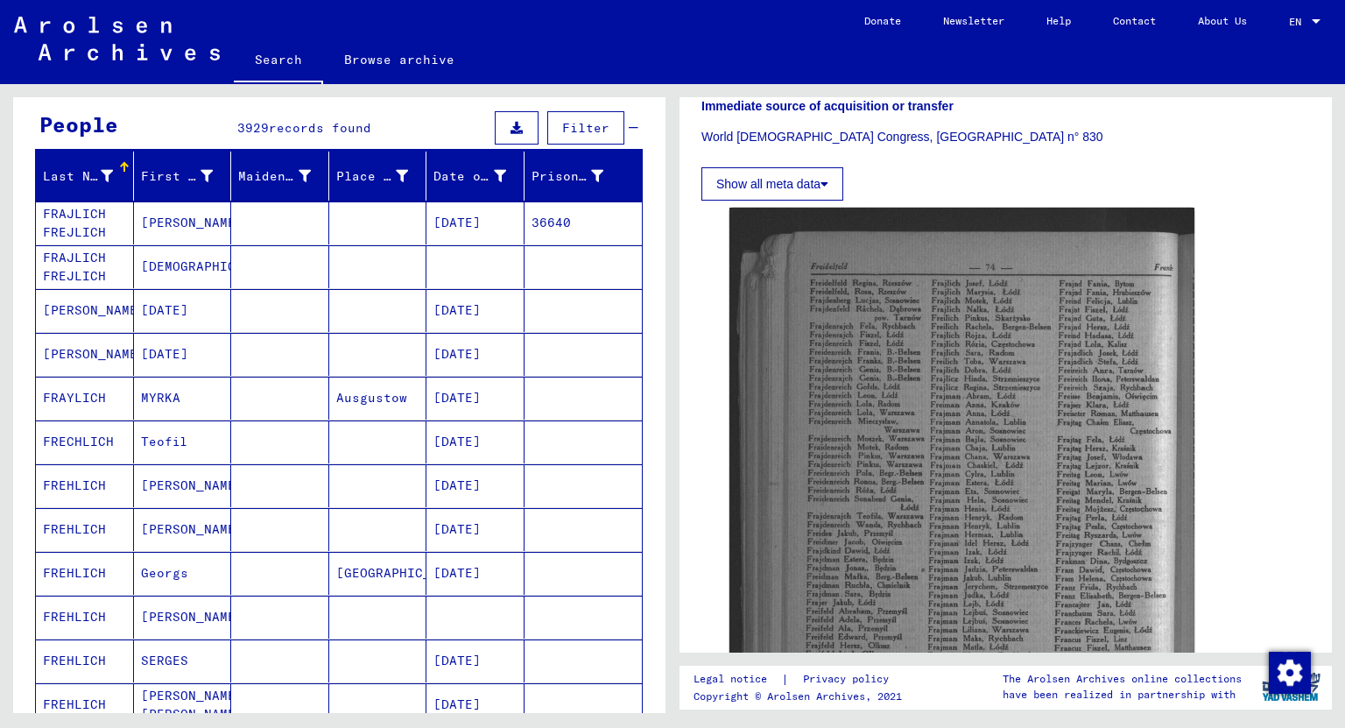
scroll to position [83, 0]
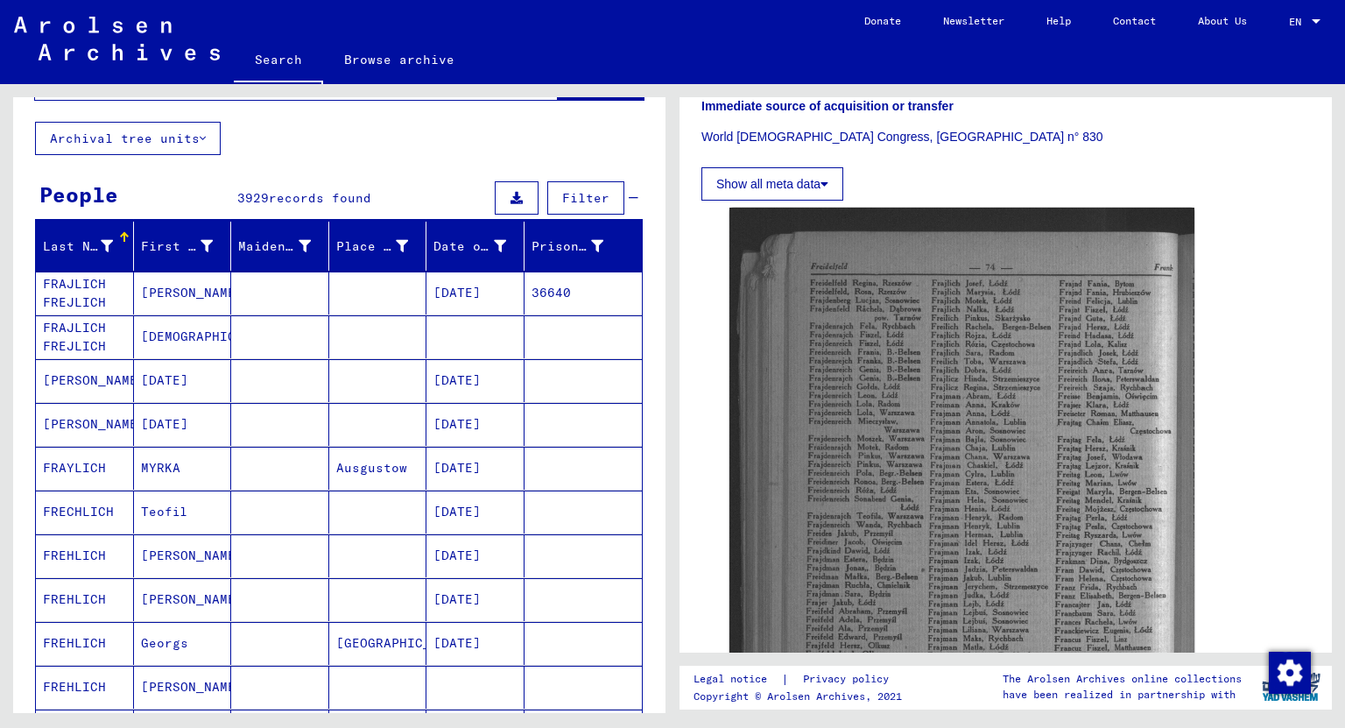
drag, startPoint x: 169, startPoint y: 292, endPoint x: 172, endPoint y: 408, distance: 116.5
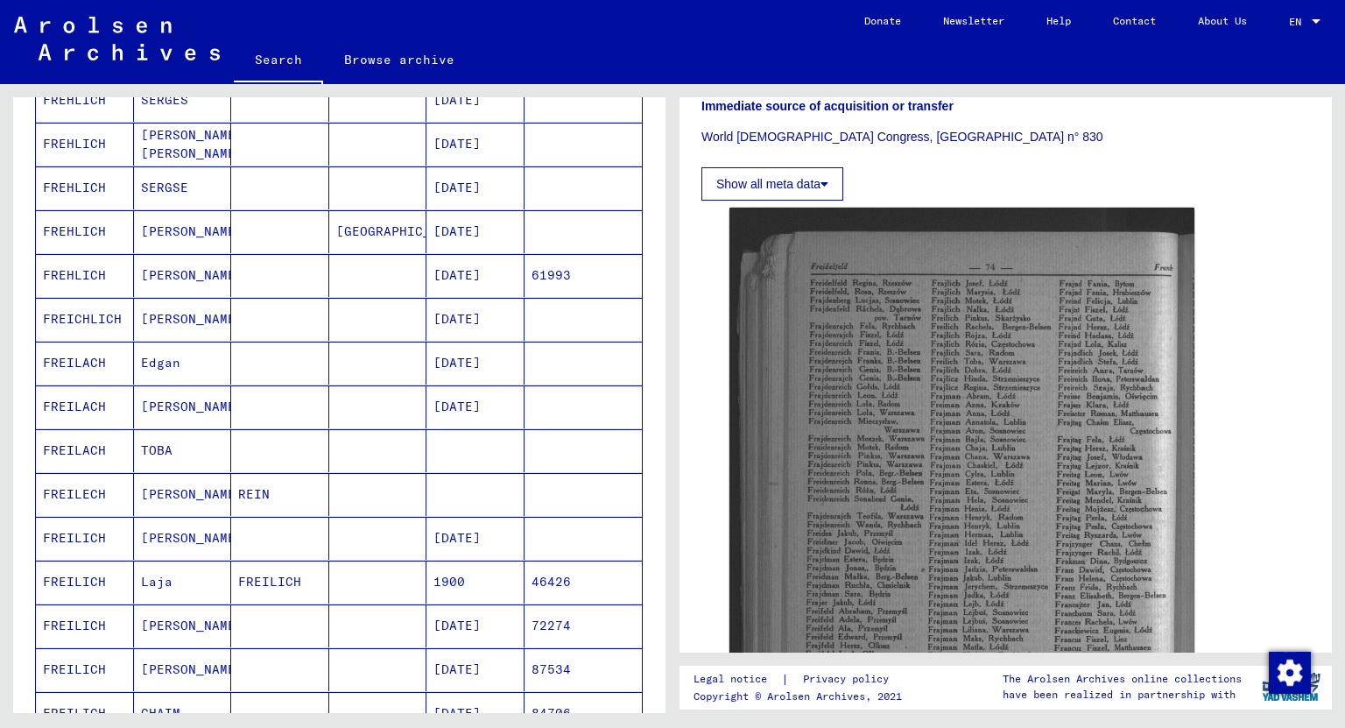
scroll to position [1274, 0]
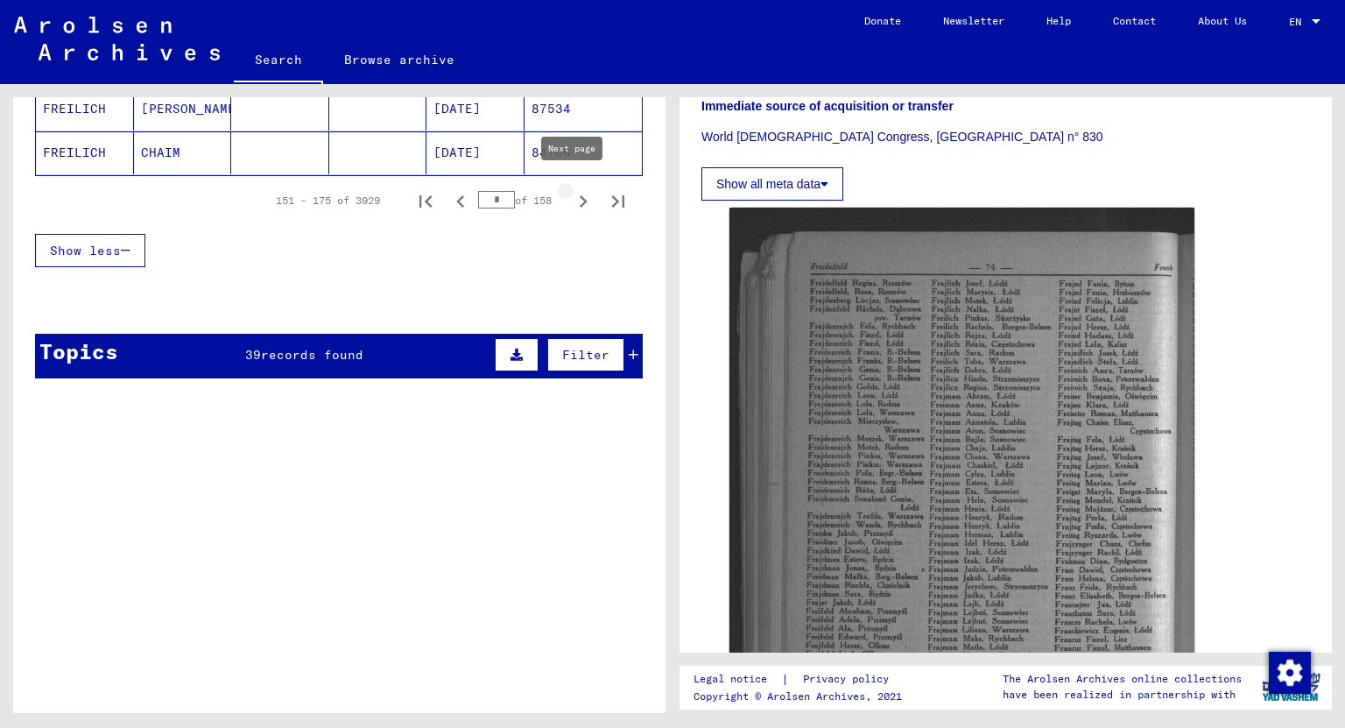
click at [580, 195] on icon "Next page" at bounding box center [584, 201] width 8 height 12
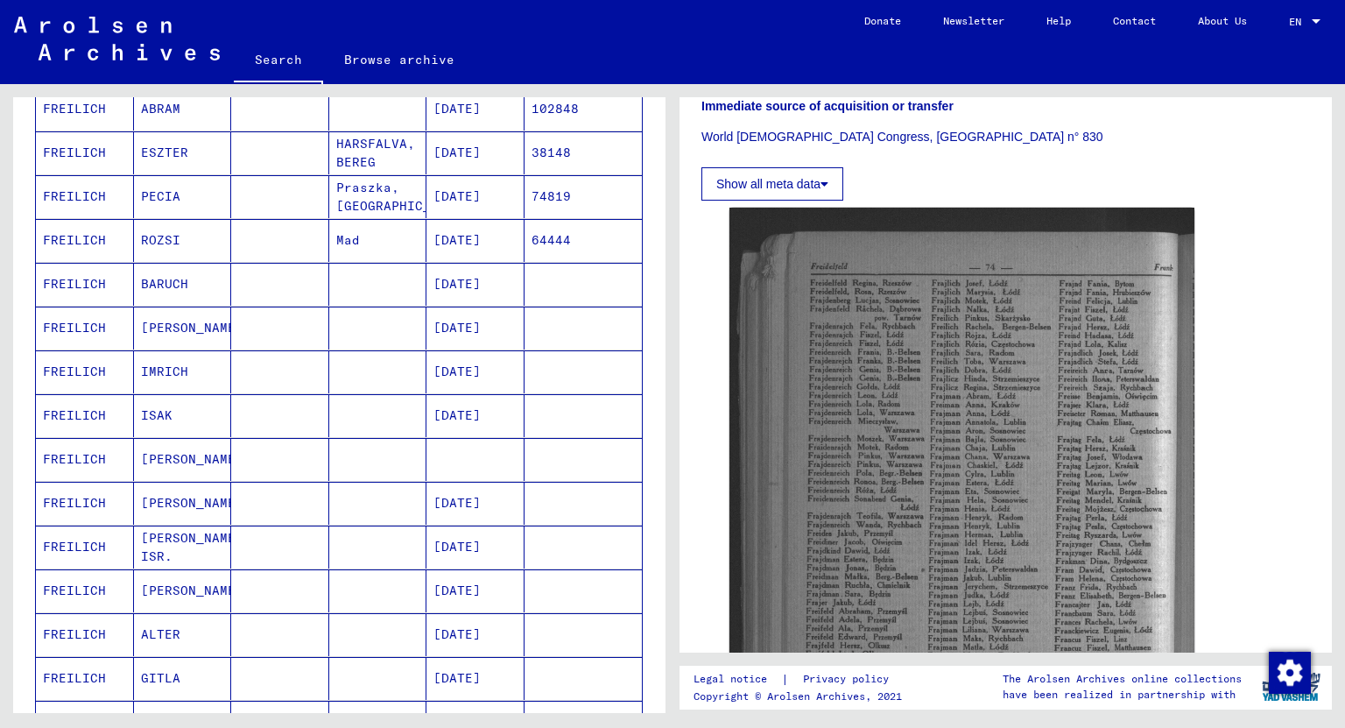
scroll to position [1064, 0]
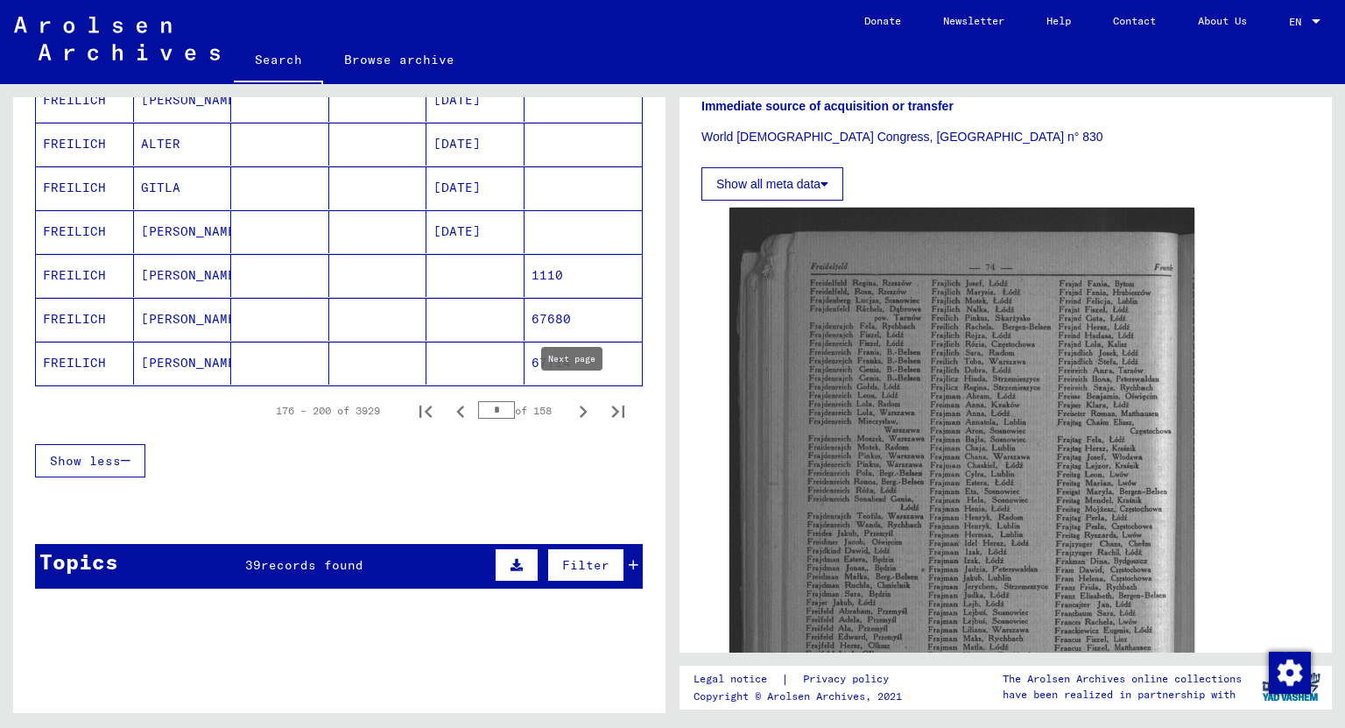
click at [571, 402] on icon "Next page" at bounding box center [583, 411] width 25 height 25
type input "*"
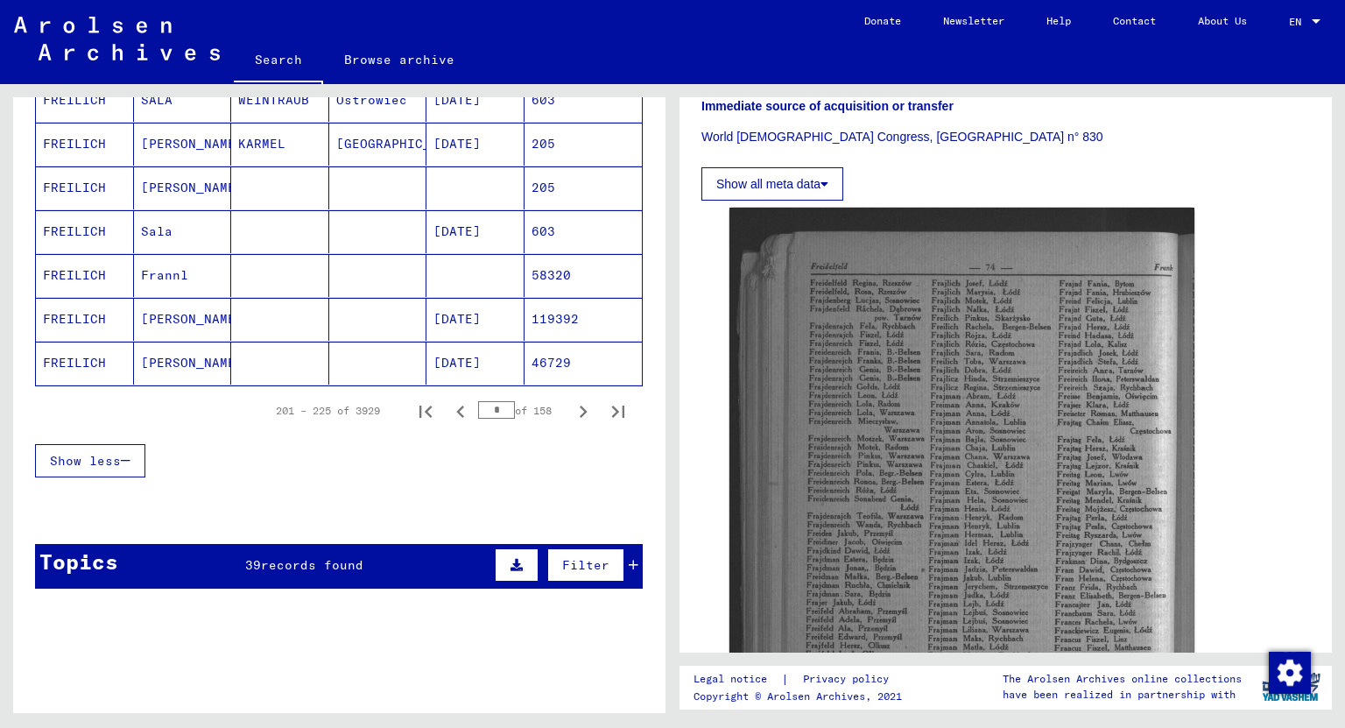
click at [149, 176] on mat-cell "[PERSON_NAME]" at bounding box center [183, 187] width 98 height 43
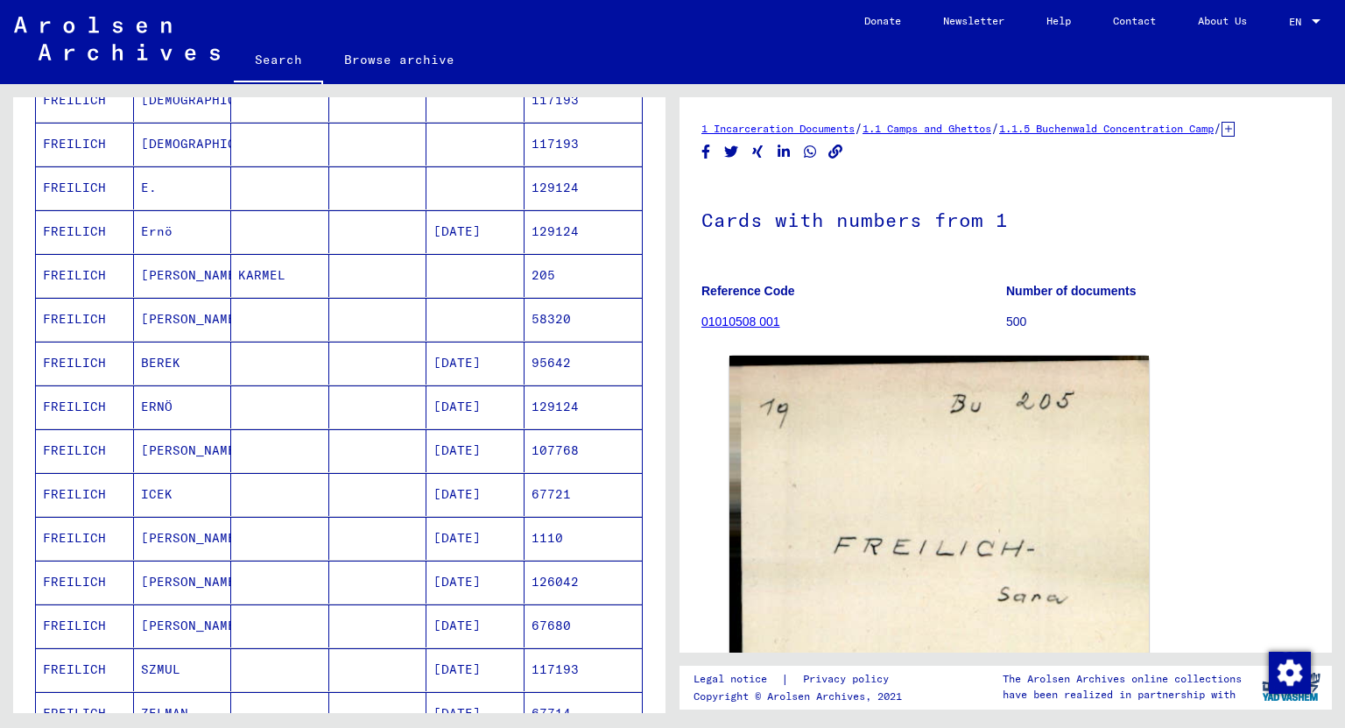
scroll to position [153, 0]
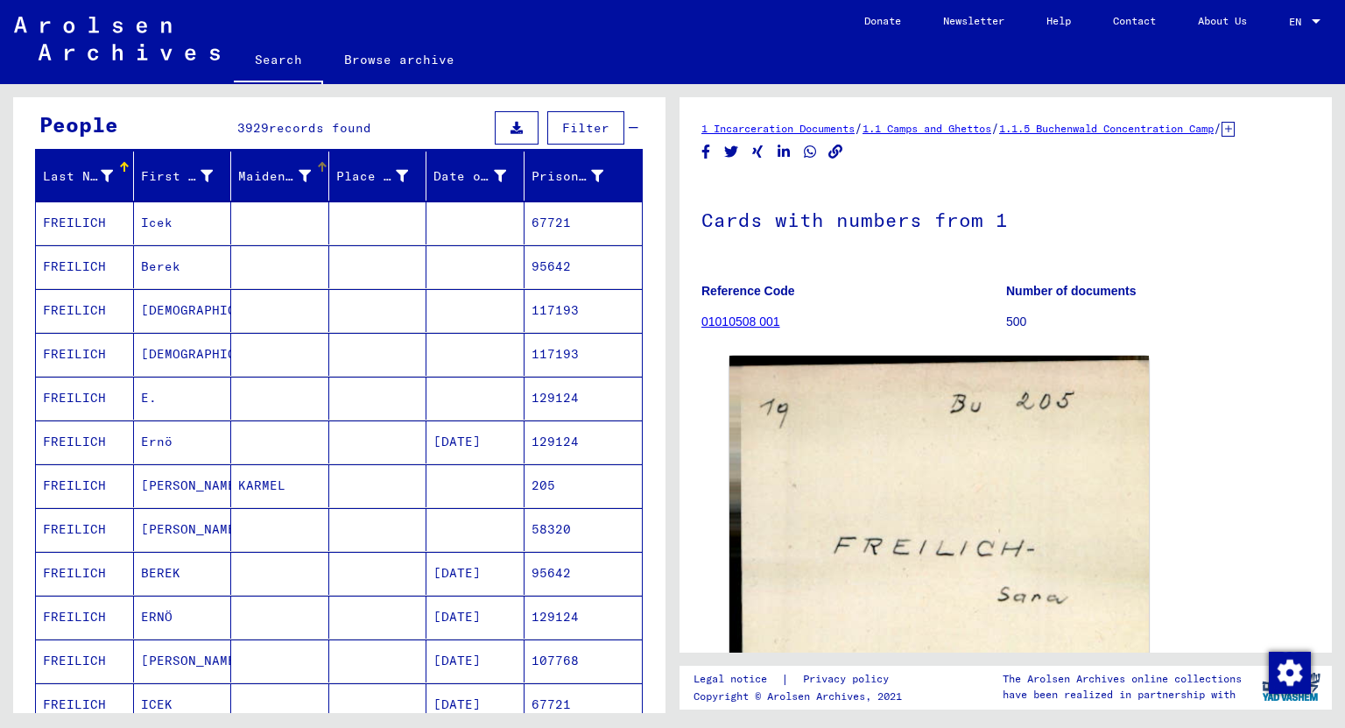
click at [299, 171] on icon at bounding box center [305, 176] width 12 height 12
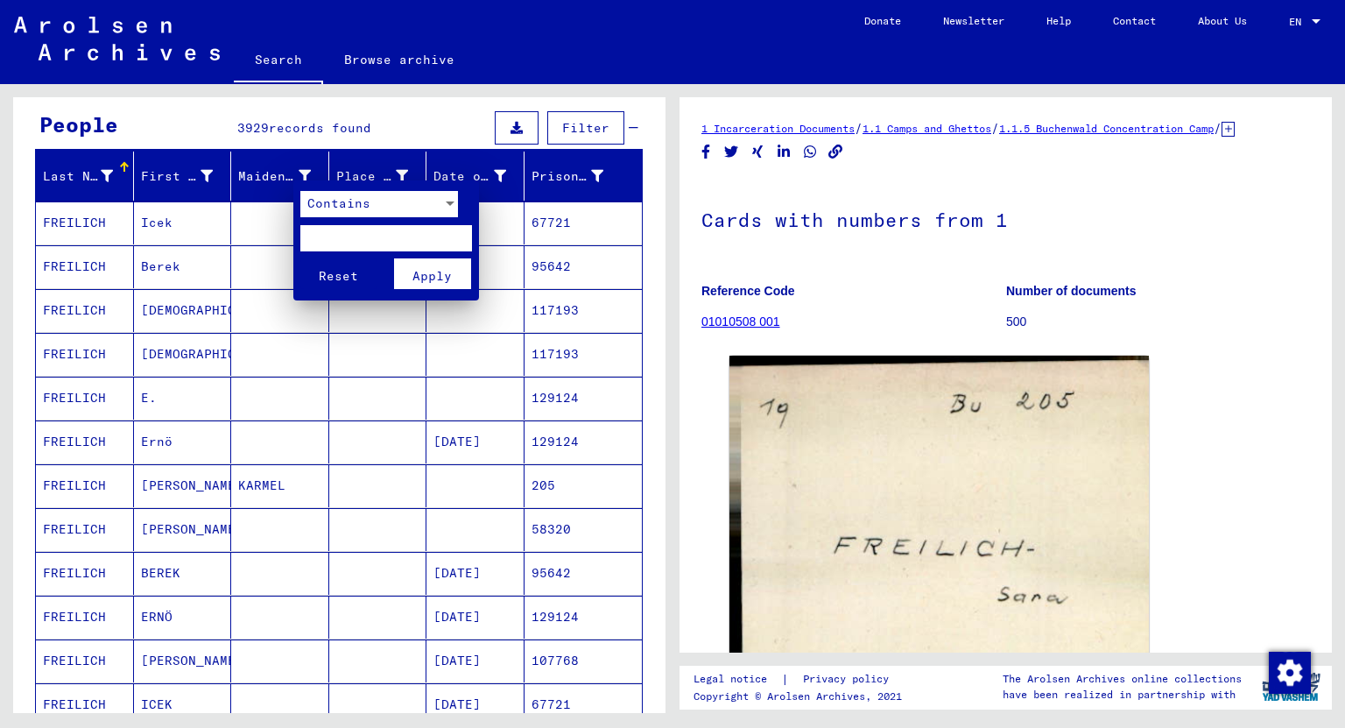
click at [355, 231] on input "text" at bounding box center [386, 238] width 172 height 26
type input "*******"
click at [300, 258] on button "Reset" at bounding box center [338, 273] width 77 height 31
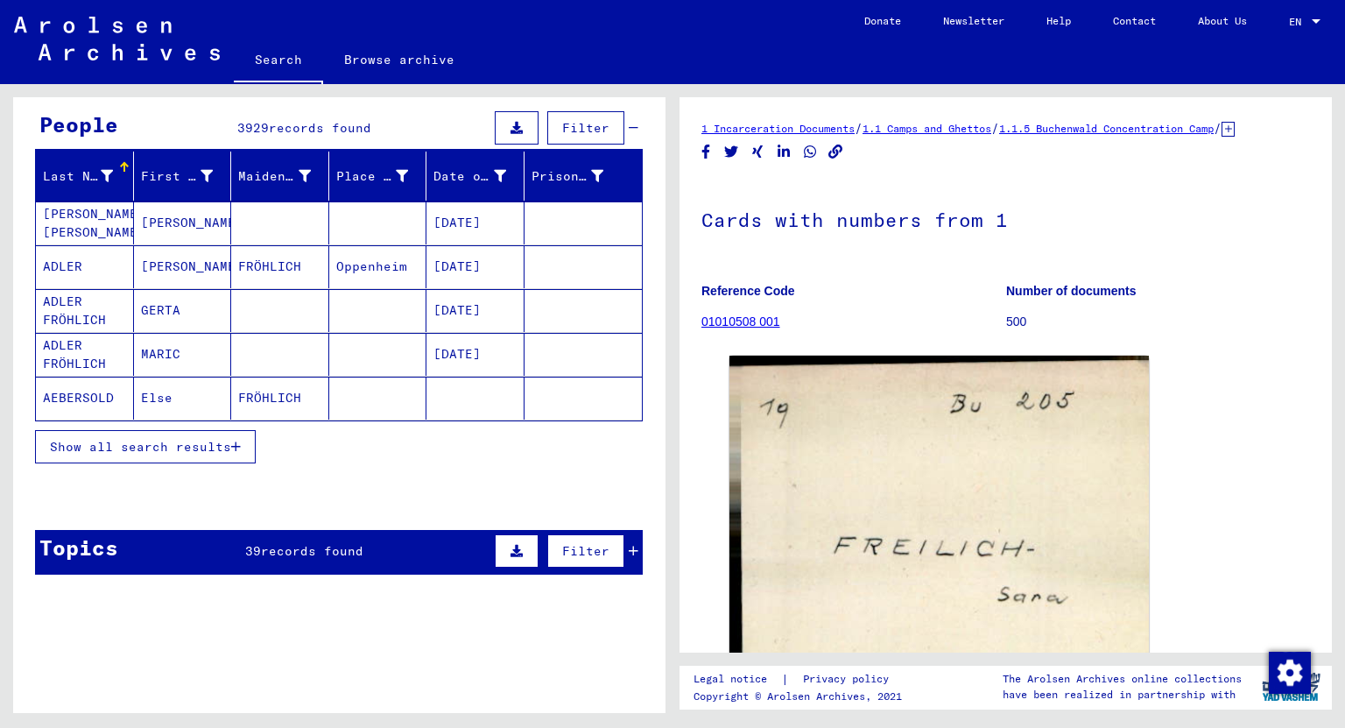
click at [186, 446] on span "Show all search results" at bounding box center [140, 447] width 181 height 16
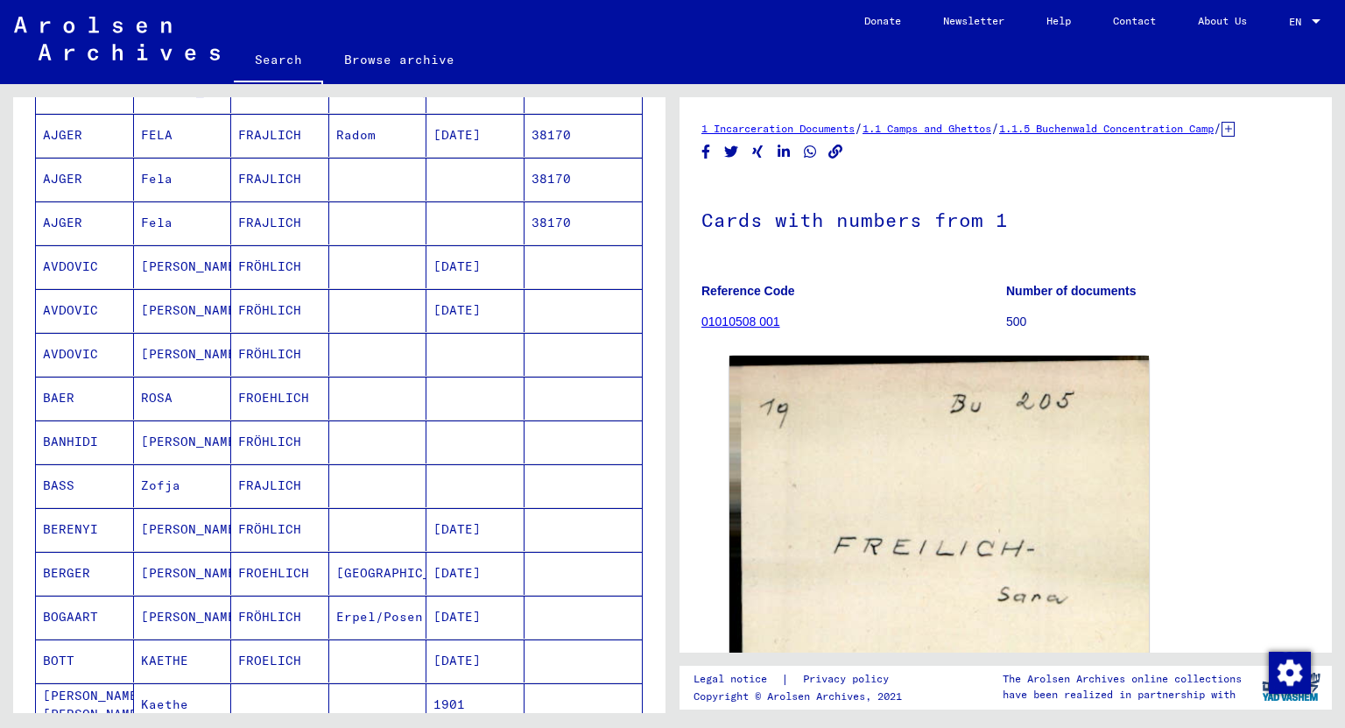
scroll to position [854, 0]
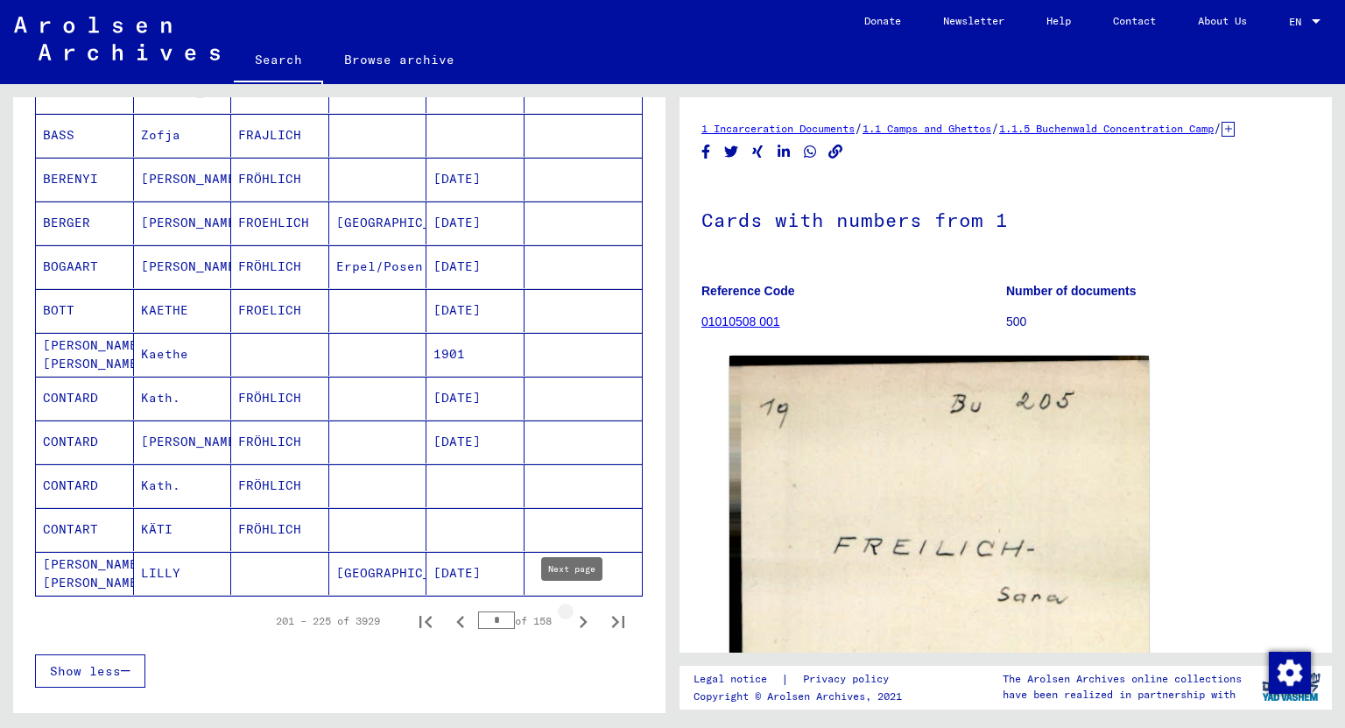
click at [573, 615] on icon "Next page" at bounding box center [583, 621] width 25 height 25
type input "**"
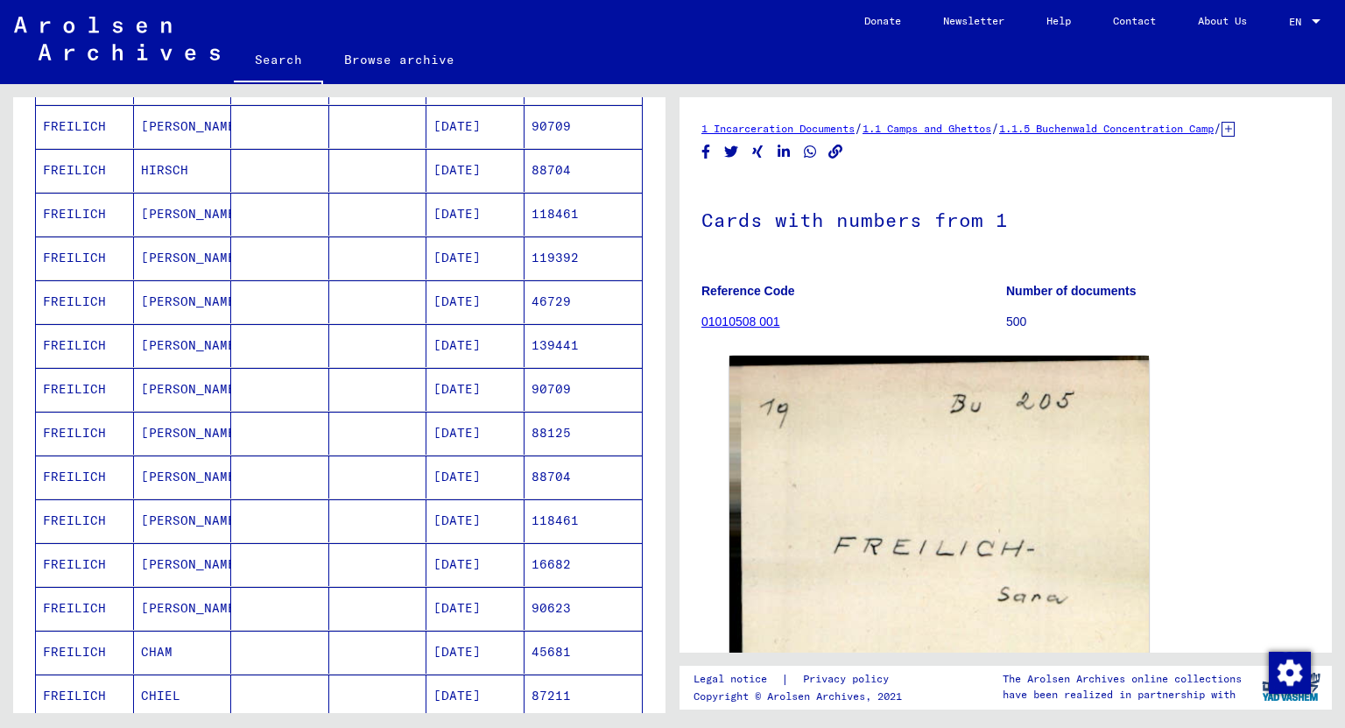
scroll to position [0, 0]
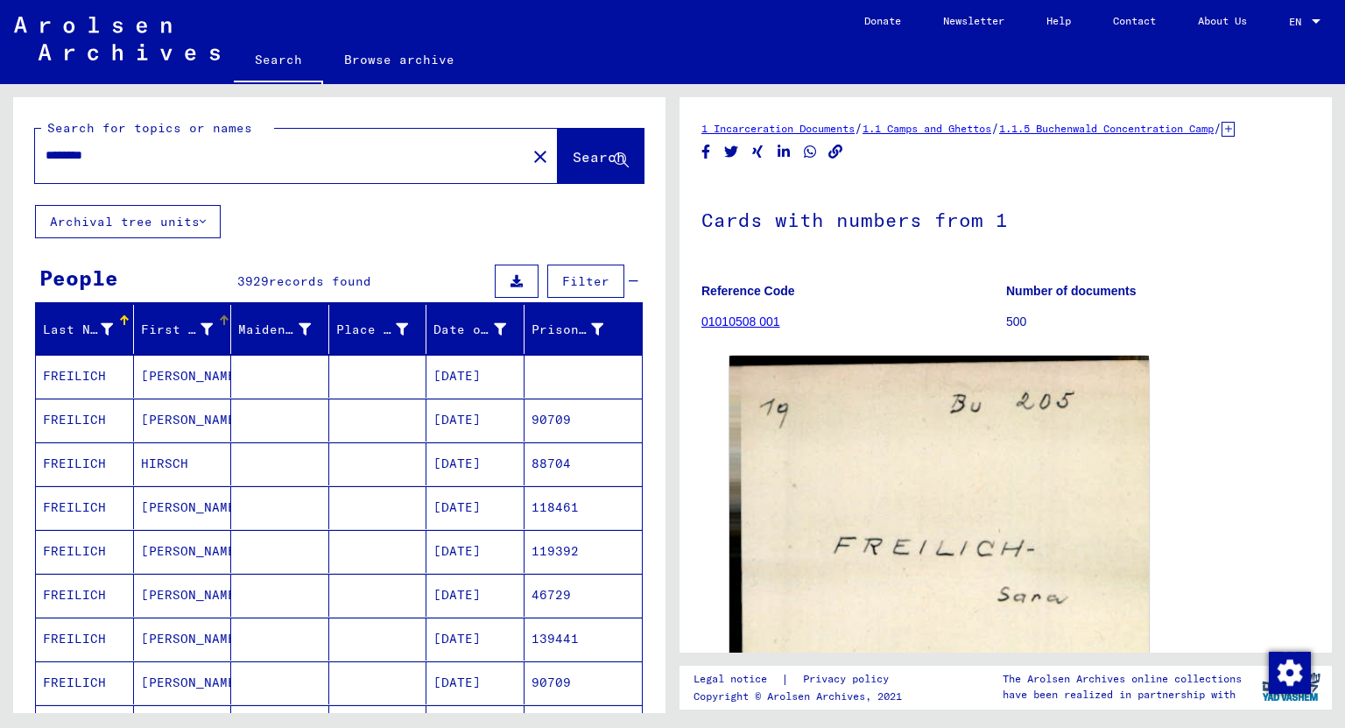
click at [207, 325] on icon at bounding box center [206, 329] width 12 height 12
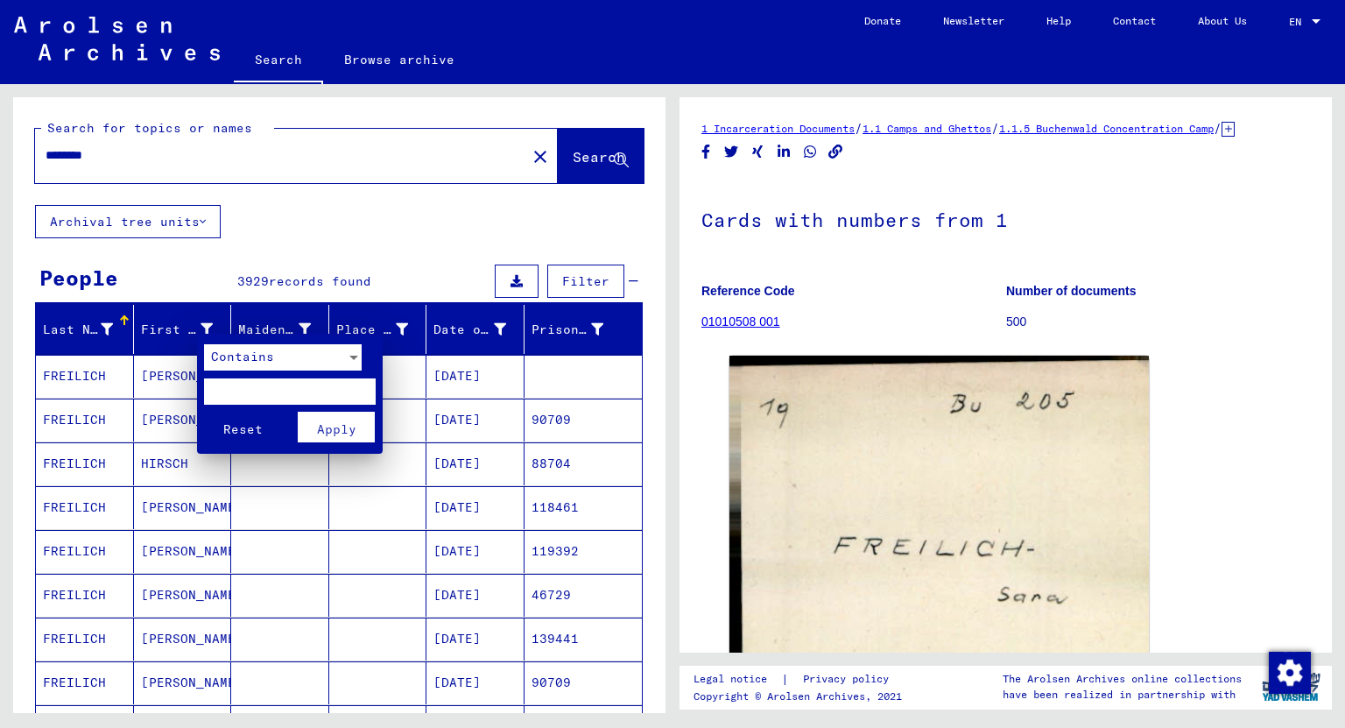
click at [311, 397] on input "text" at bounding box center [290, 391] width 172 height 26
type input "****"
click at [204, 411] on button "Reset" at bounding box center [242, 426] width 77 height 31
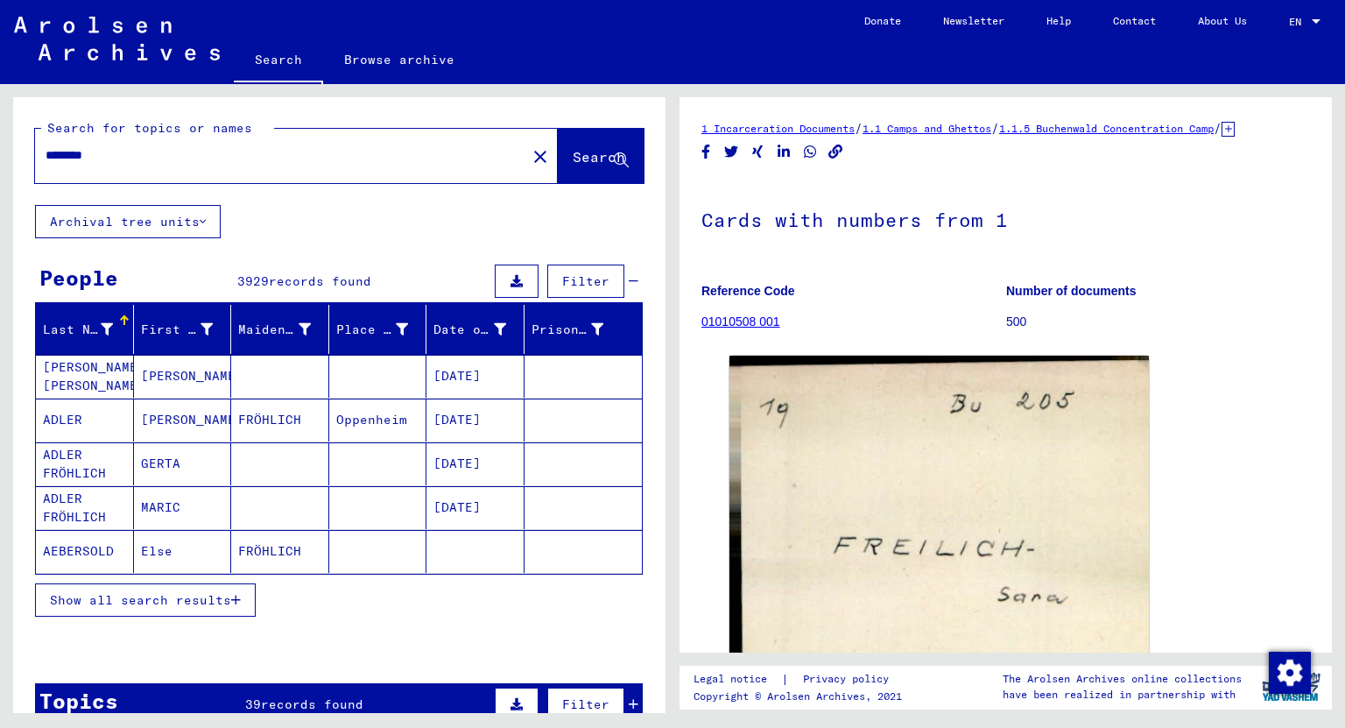
click at [137, 601] on span "Show all search results" at bounding box center [140, 600] width 181 height 16
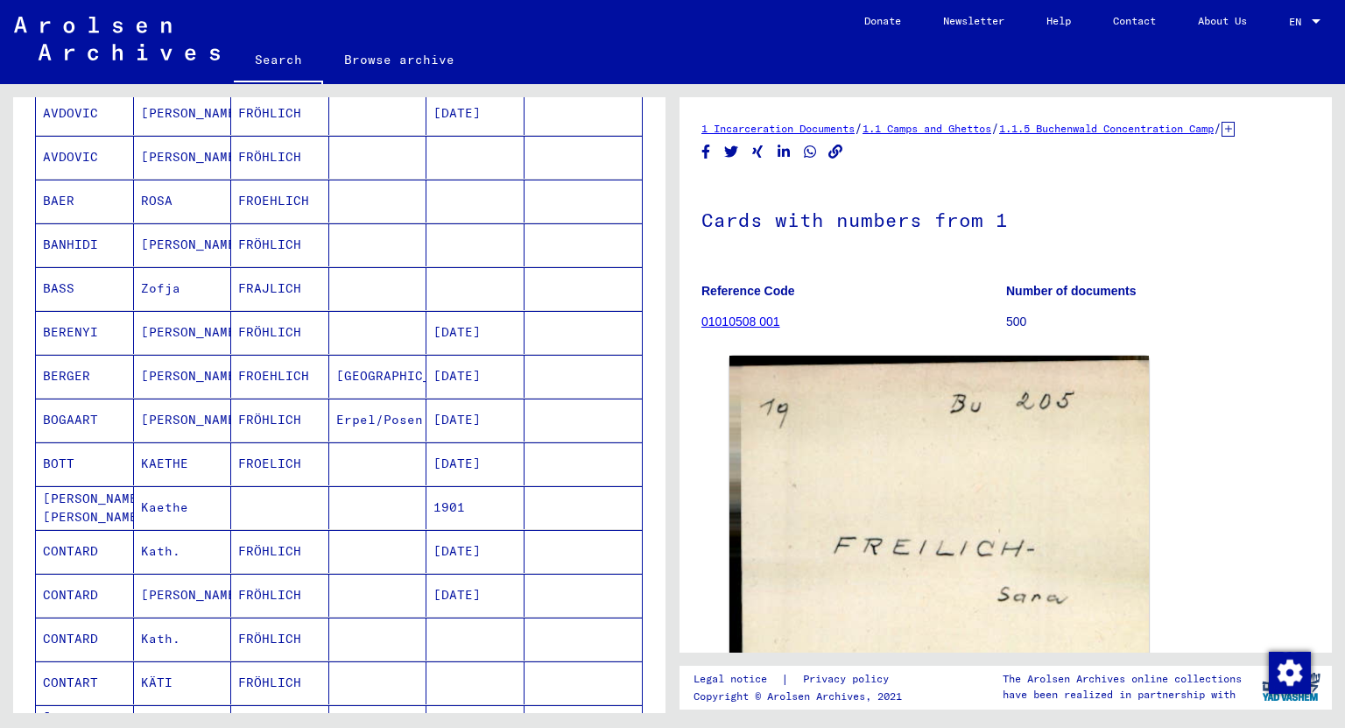
scroll to position [770, 0]
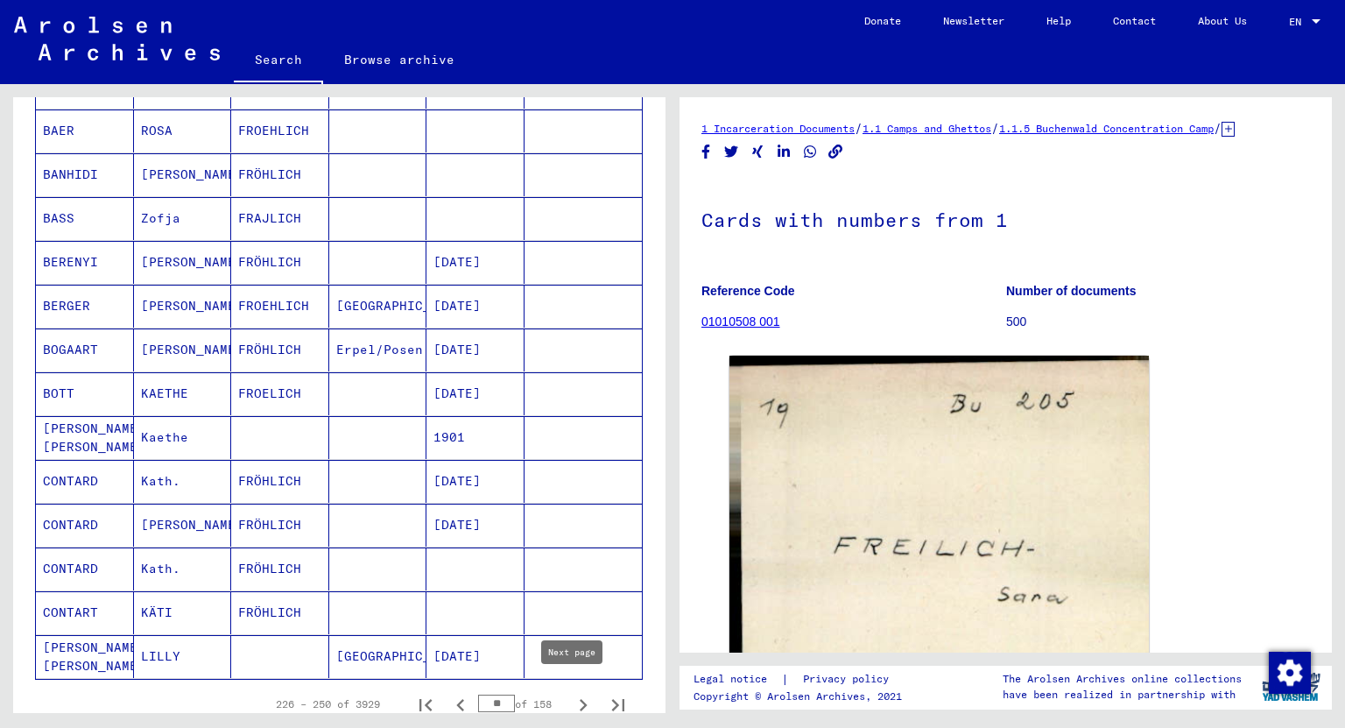
click at [580, 699] on icon "Next page" at bounding box center [584, 705] width 8 height 12
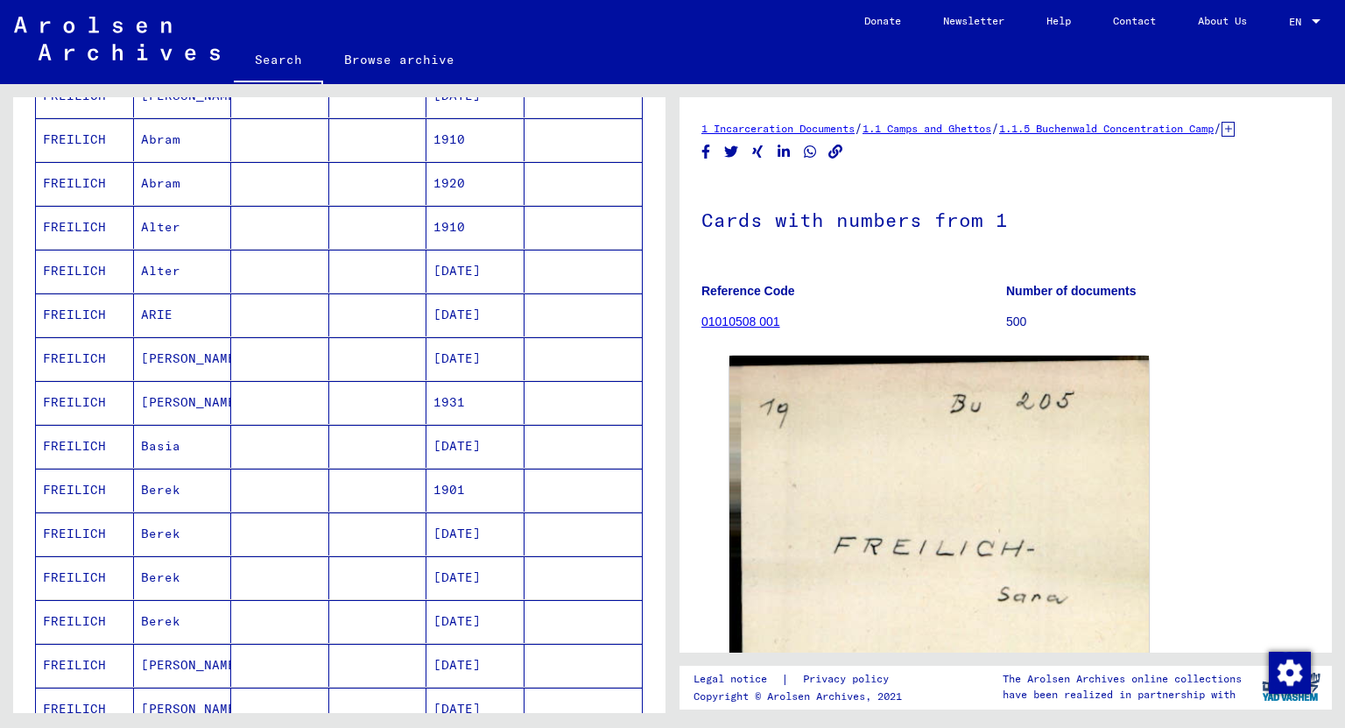
scroll to position [0, 0]
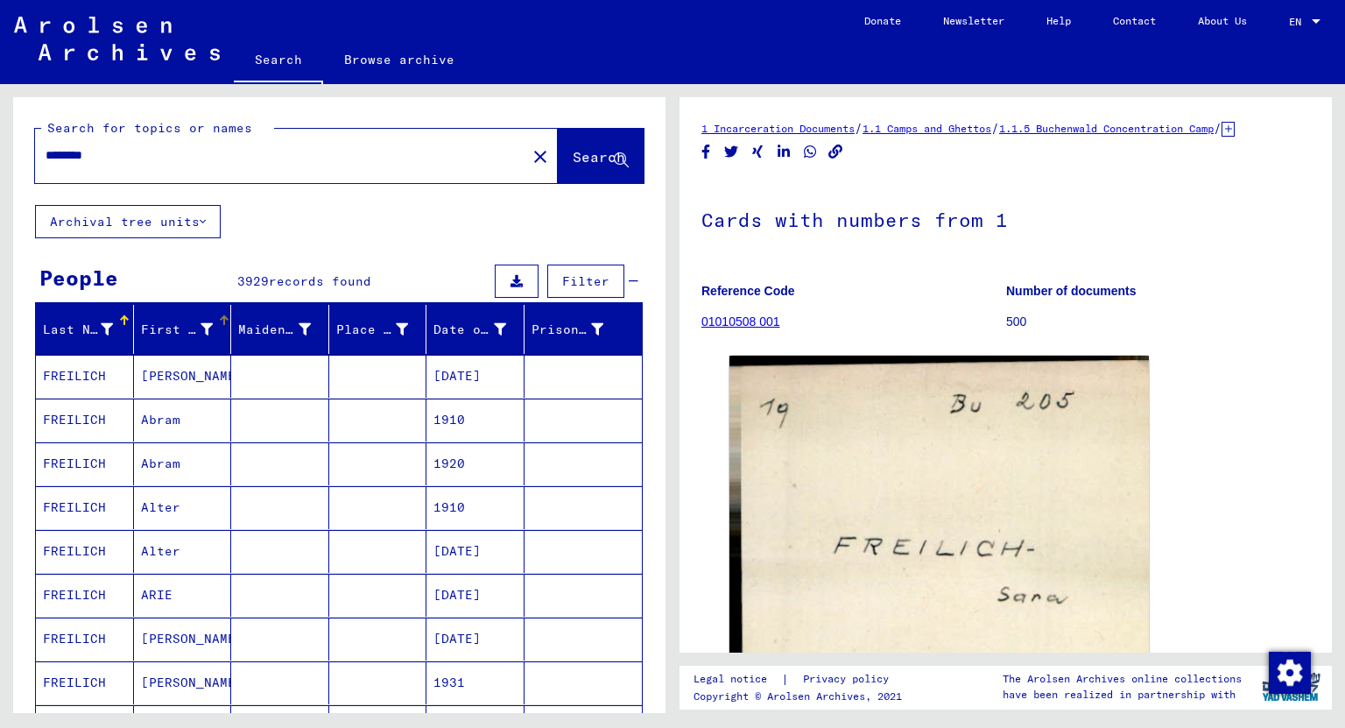
click at [223, 320] on div at bounding box center [224, 320] width 2 height 9
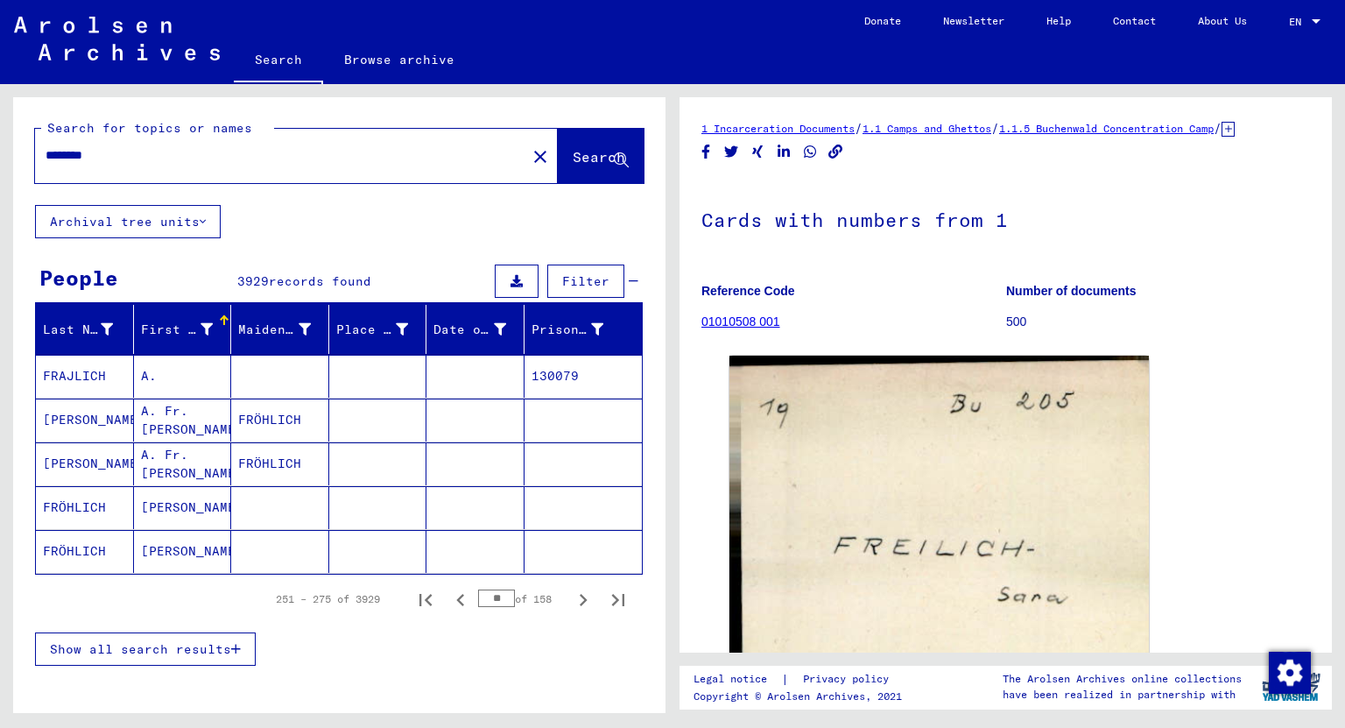
click at [219, 313] on mat-header-cell "First Name" at bounding box center [183, 329] width 98 height 49
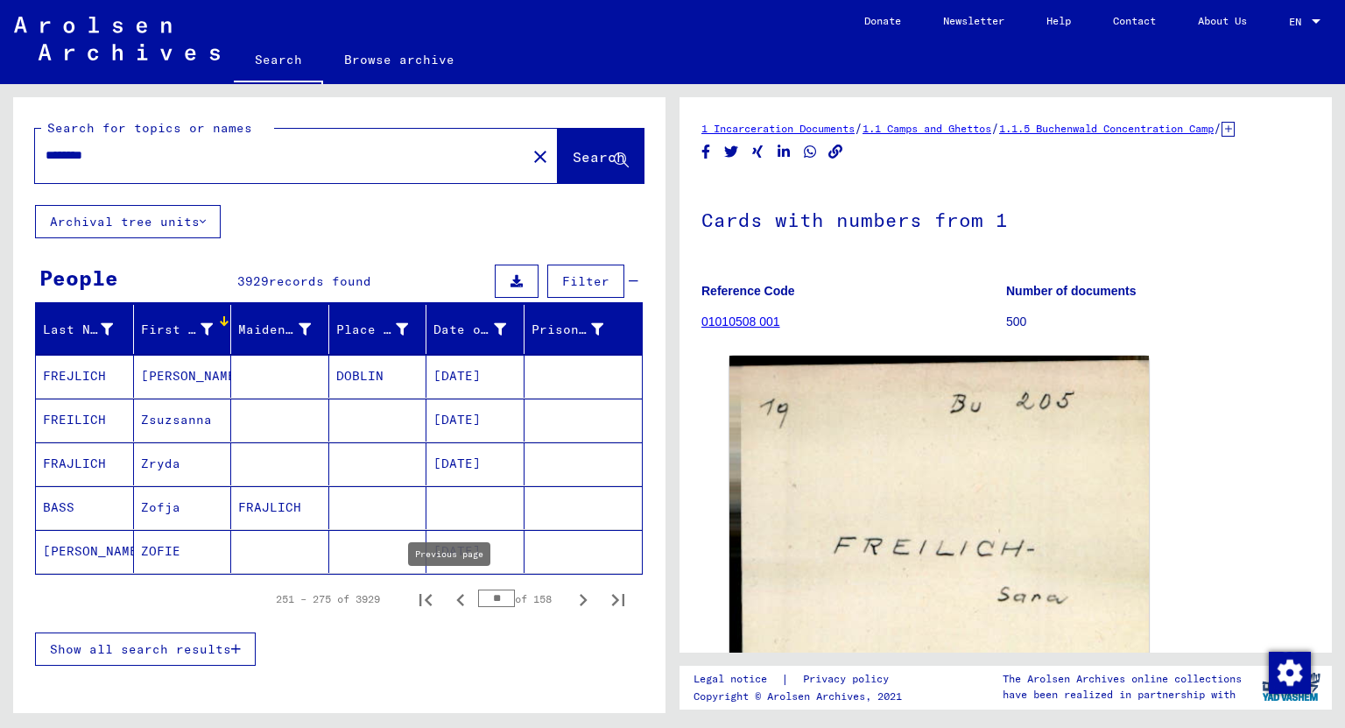
drag, startPoint x: 501, startPoint y: 591, endPoint x: 452, endPoint y: 584, distance: 49.5
click at [452, 584] on div "251 – 275 of 3929 ** of 158" at bounding box center [445, 598] width 381 height 35
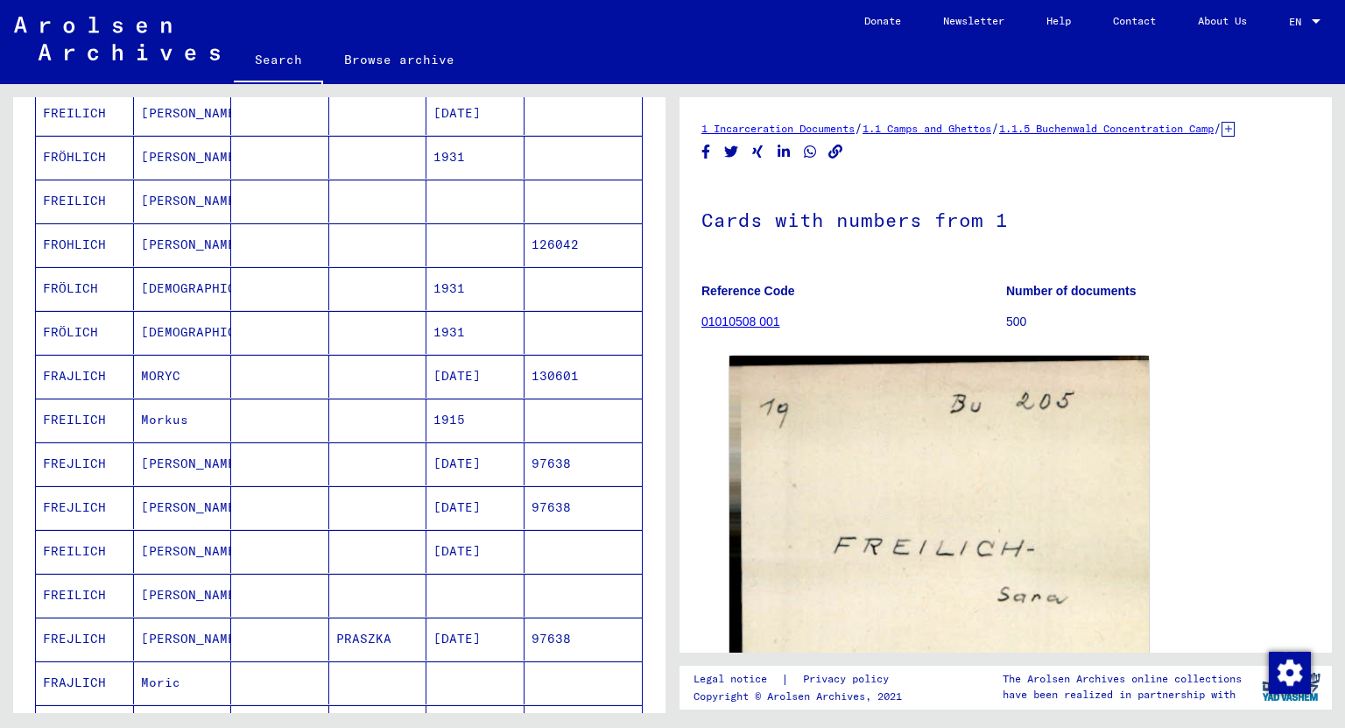
scroll to position [981, 0]
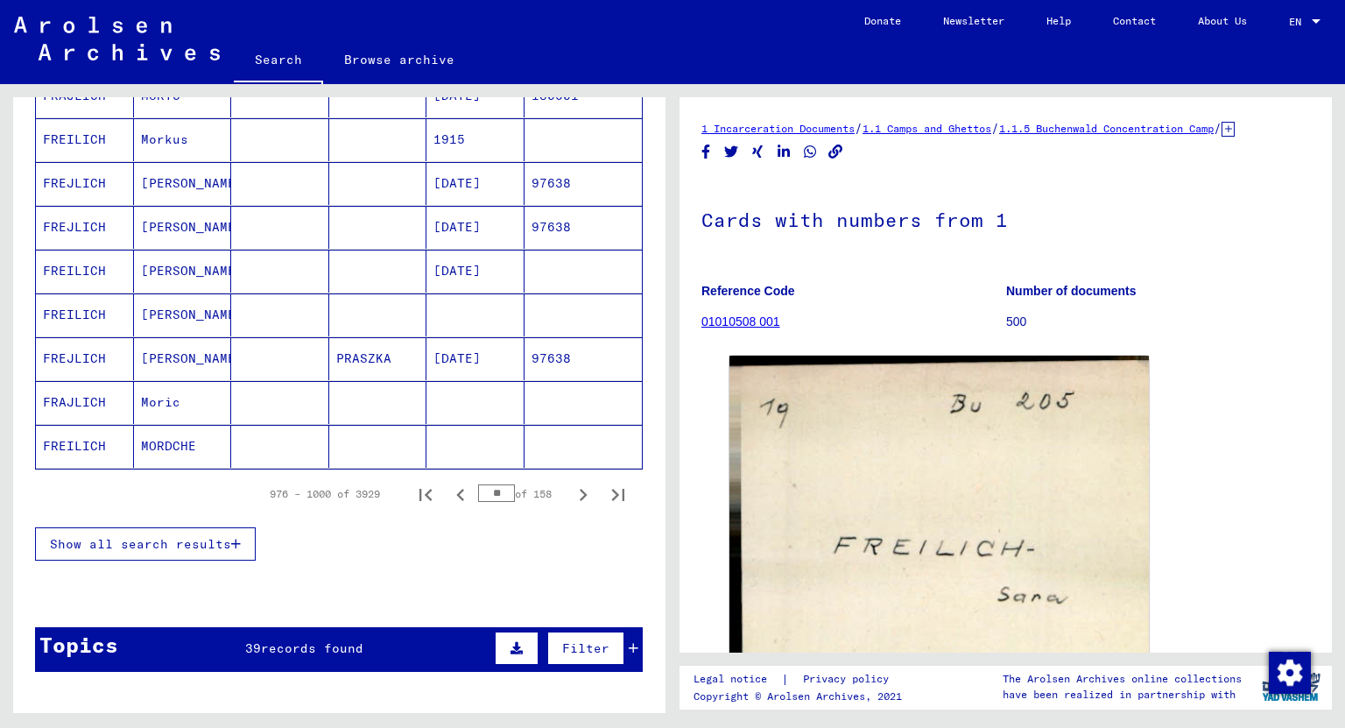
type input "*"
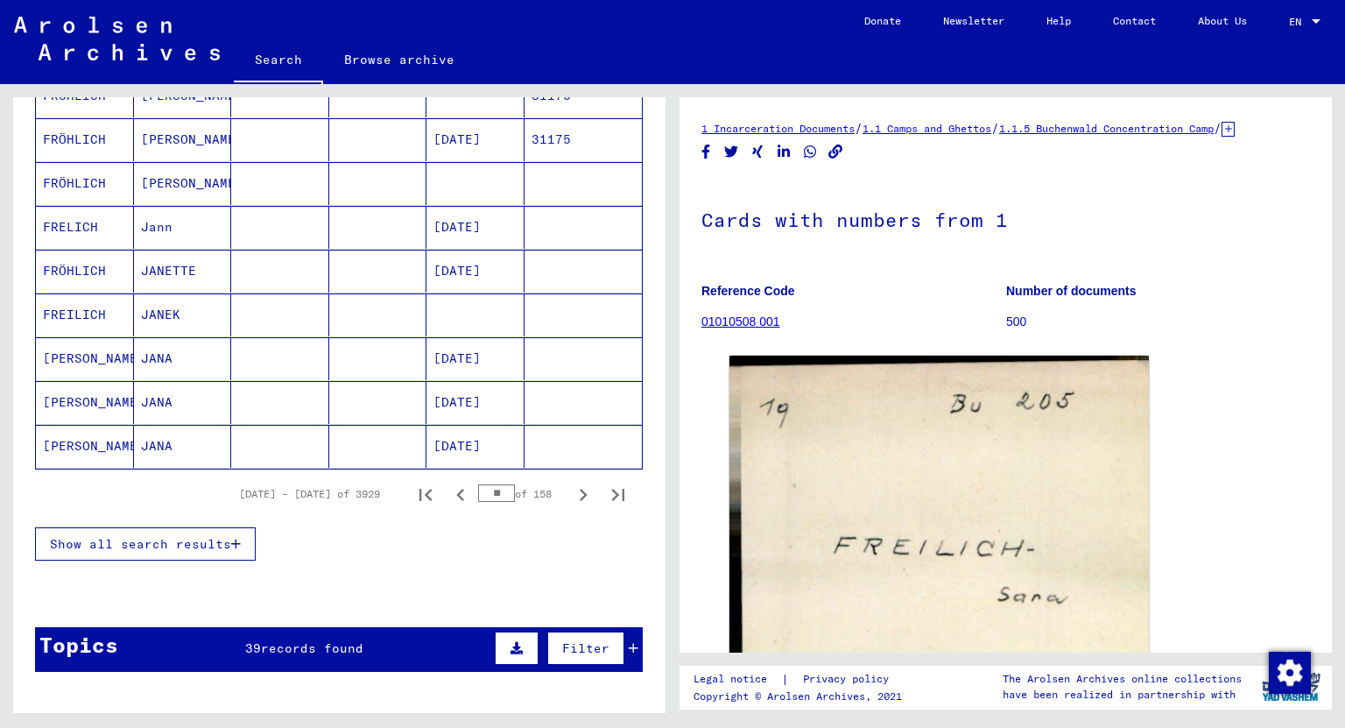
drag, startPoint x: 495, startPoint y: 483, endPoint x: 476, endPoint y: 483, distance: 18.4
click at [478, 484] on input "**" at bounding box center [496, 493] width 37 height 18
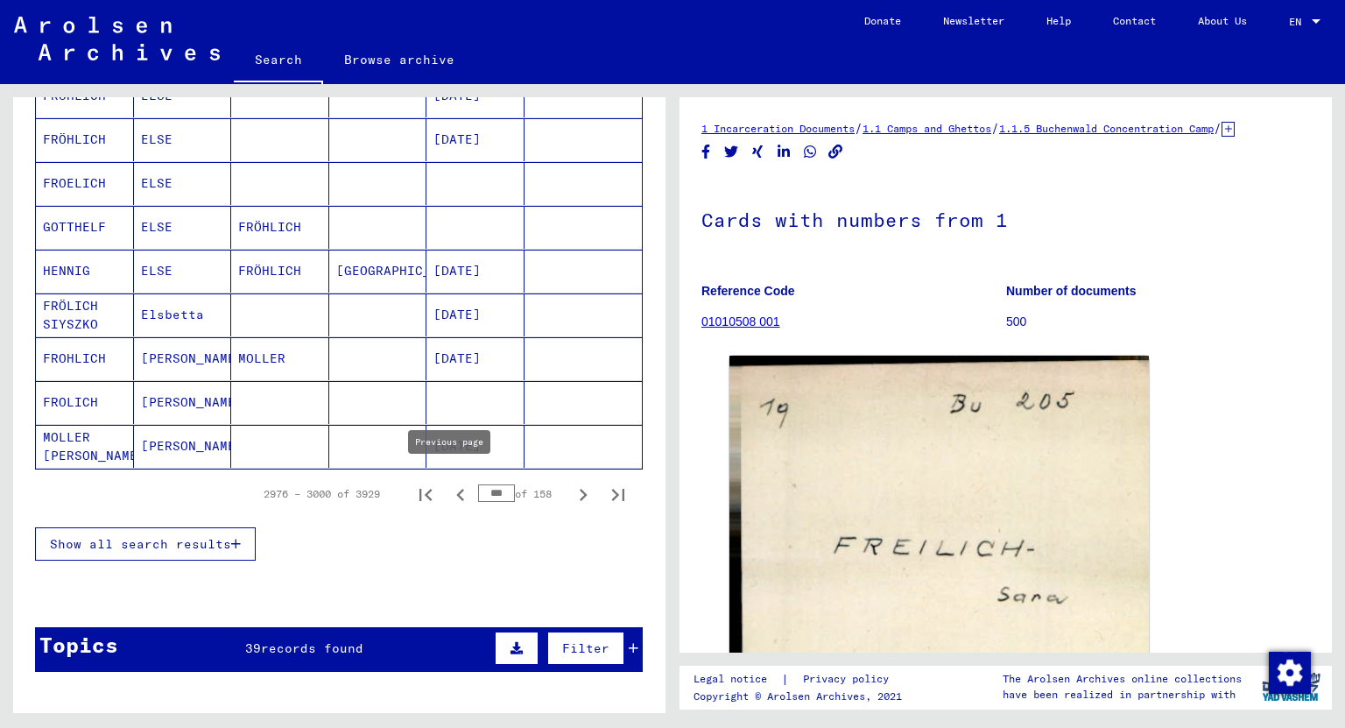
drag, startPoint x: 495, startPoint y: 480, endPoint x: 450, endPoint y: 477, distance: 44.7
click at [450, 477] on div "2976 – 3000 of 3929 *** of 158" at bounding box center [439, 493] width 393 height 35
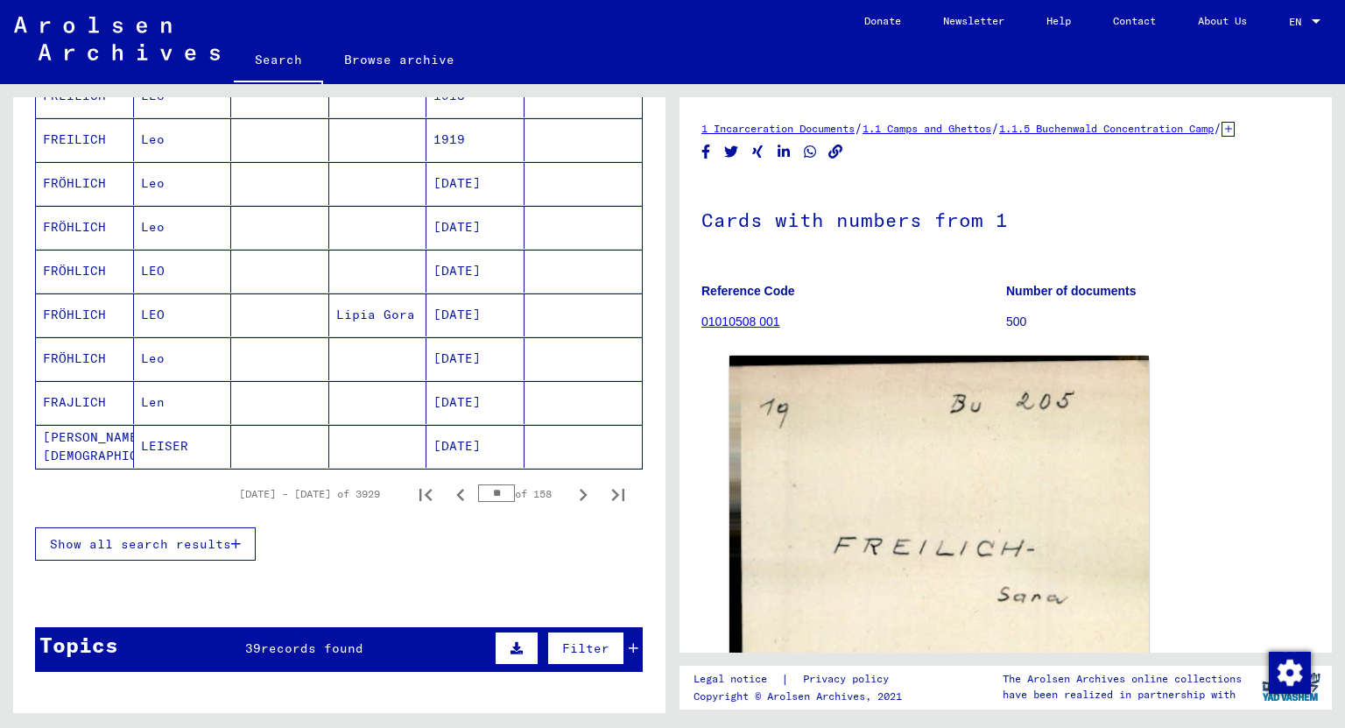
drag, startPoint x: 501, startPoint y: 486, endPoint x: 479, endPoint y: 485, distance: 21.9
click at [479, 485] on input "**" at bounding box center [496, 493] width 37 height 18
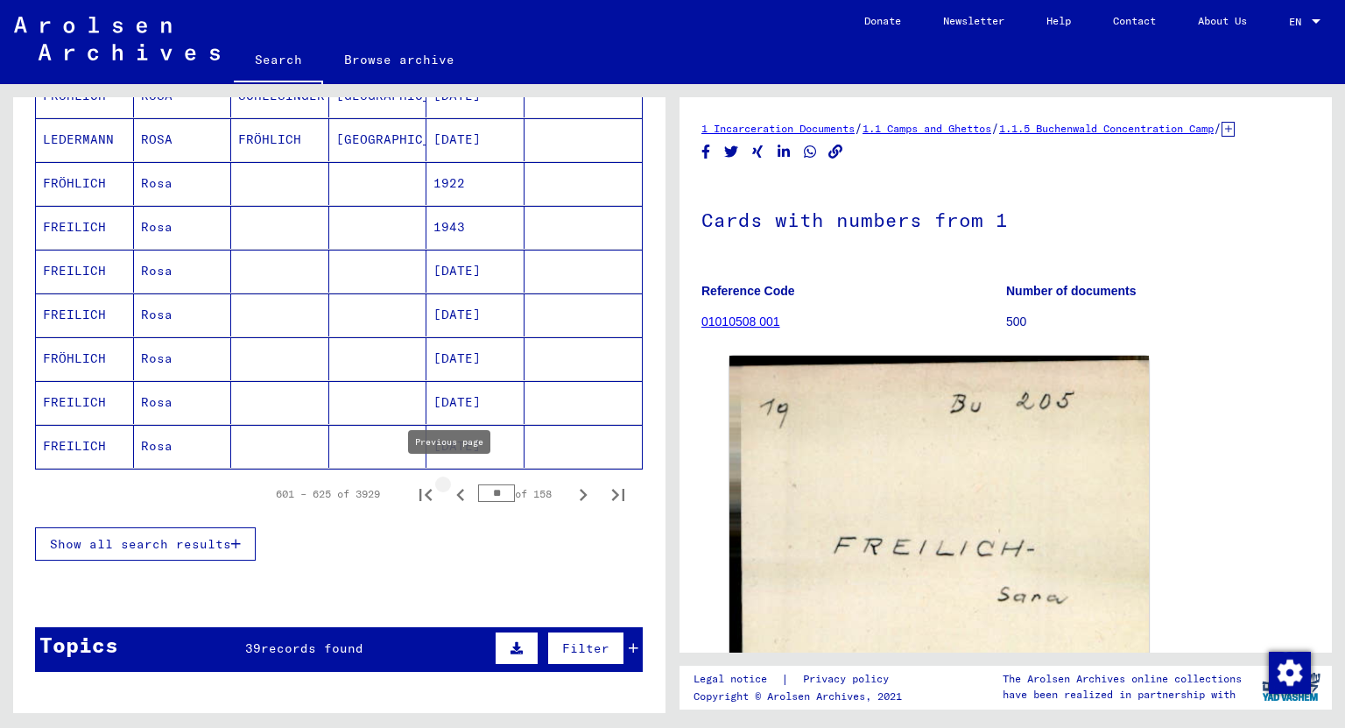
click at [452, 485] on icon "Previous page" at bounding box center [460, 494] width 25 height 25
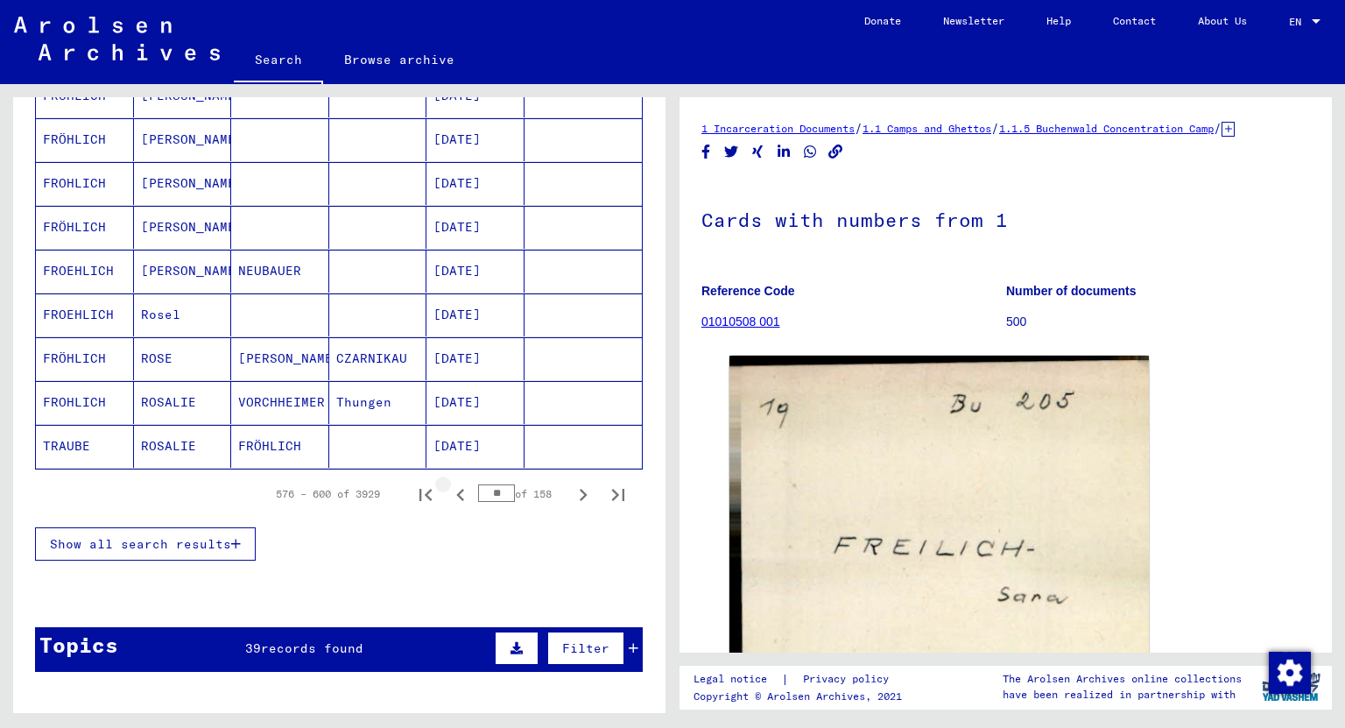
click at [452, 485] on icon "Previous page" at bounding box center [460, 494] width 25 height 25
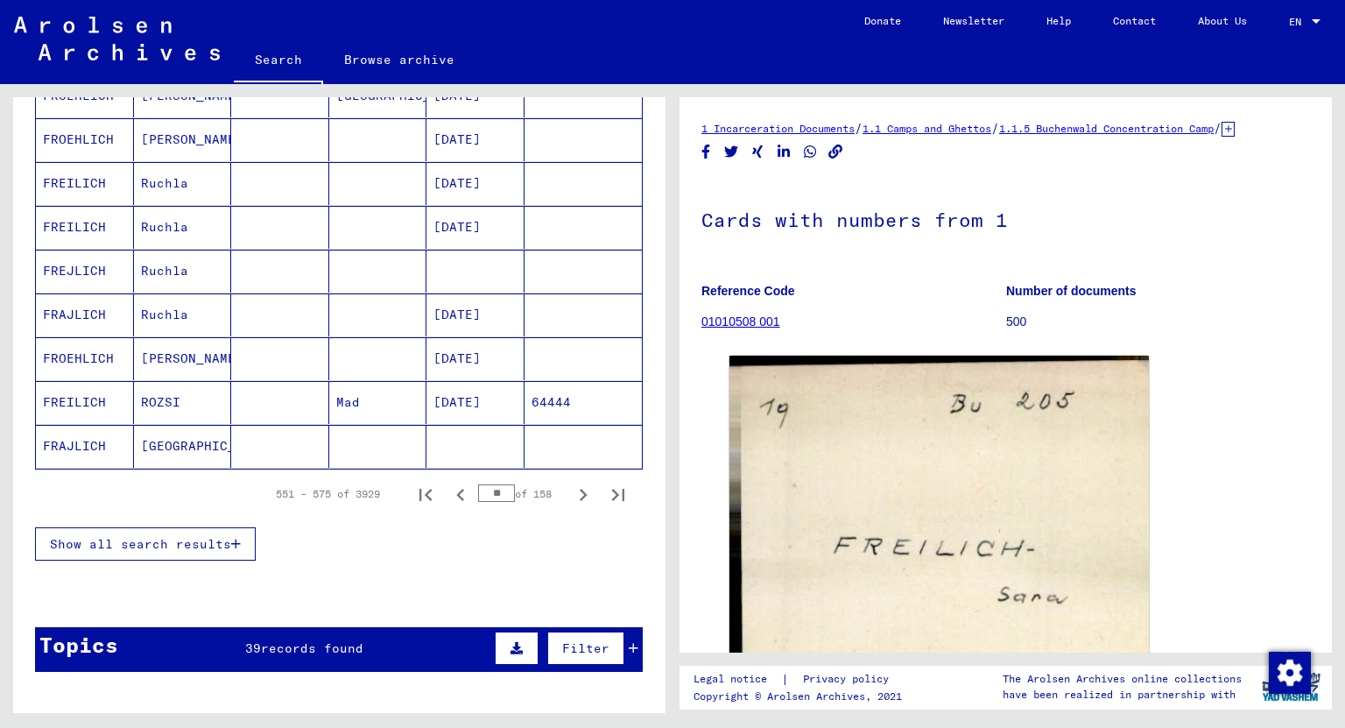
click at [452, 485] on icon "Previous page" at bounding box center [460, 494] width 25 height 25
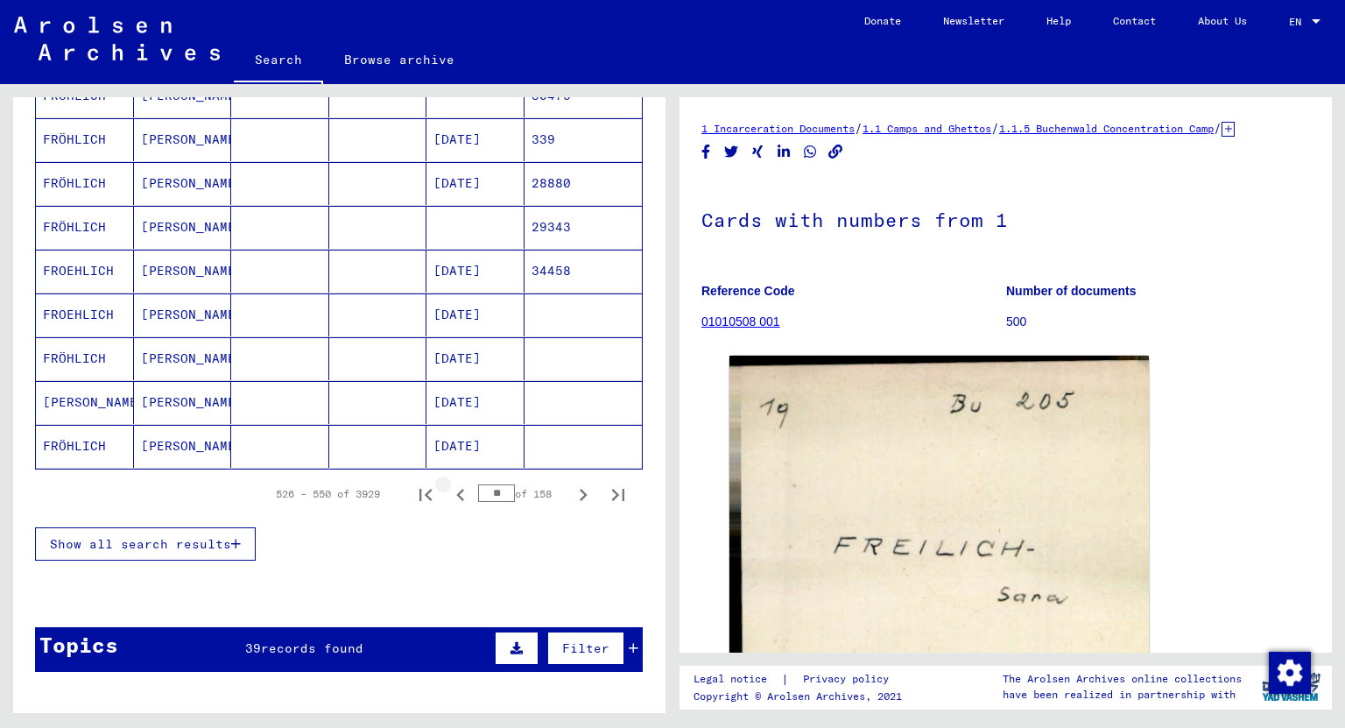
click at [452, 485] on icon "Previous page" at bounding box center [460, 494] width 25 height 25
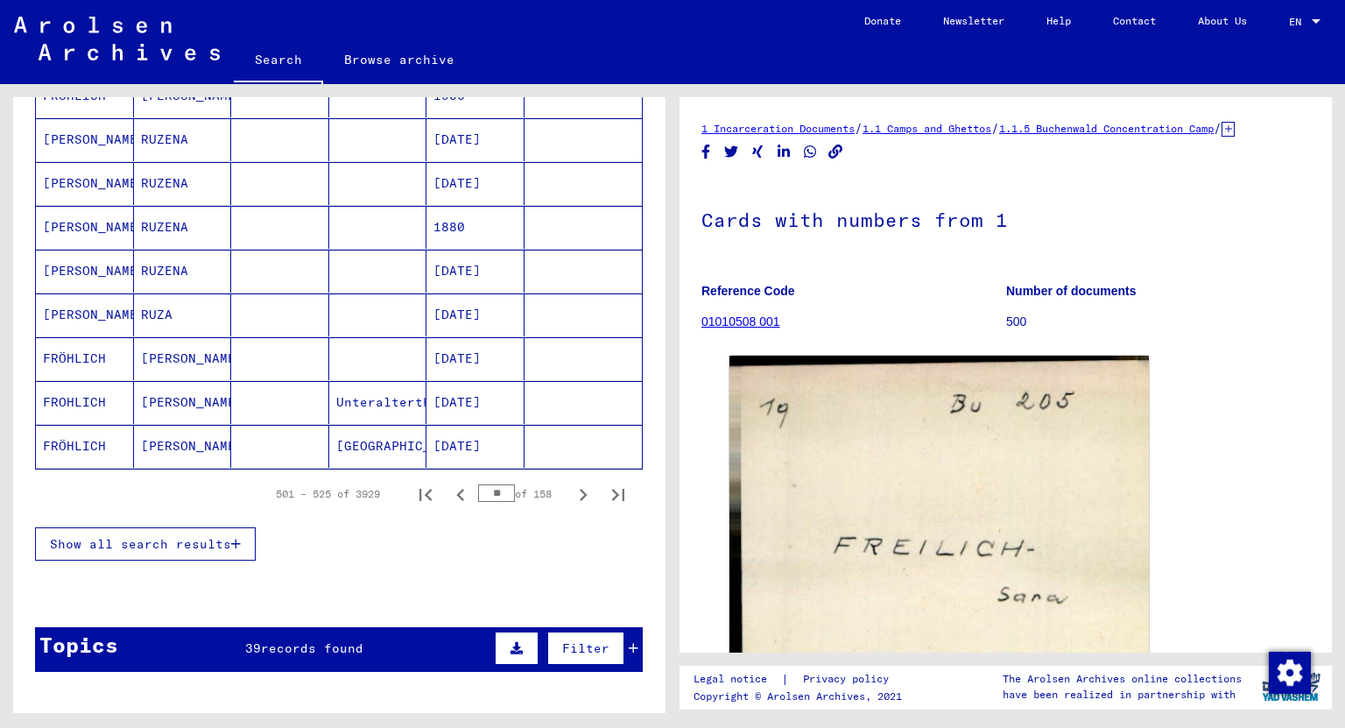
click at [452, 485] on icon "Previous page" at bounding box center [460, 494] width 25 height 25
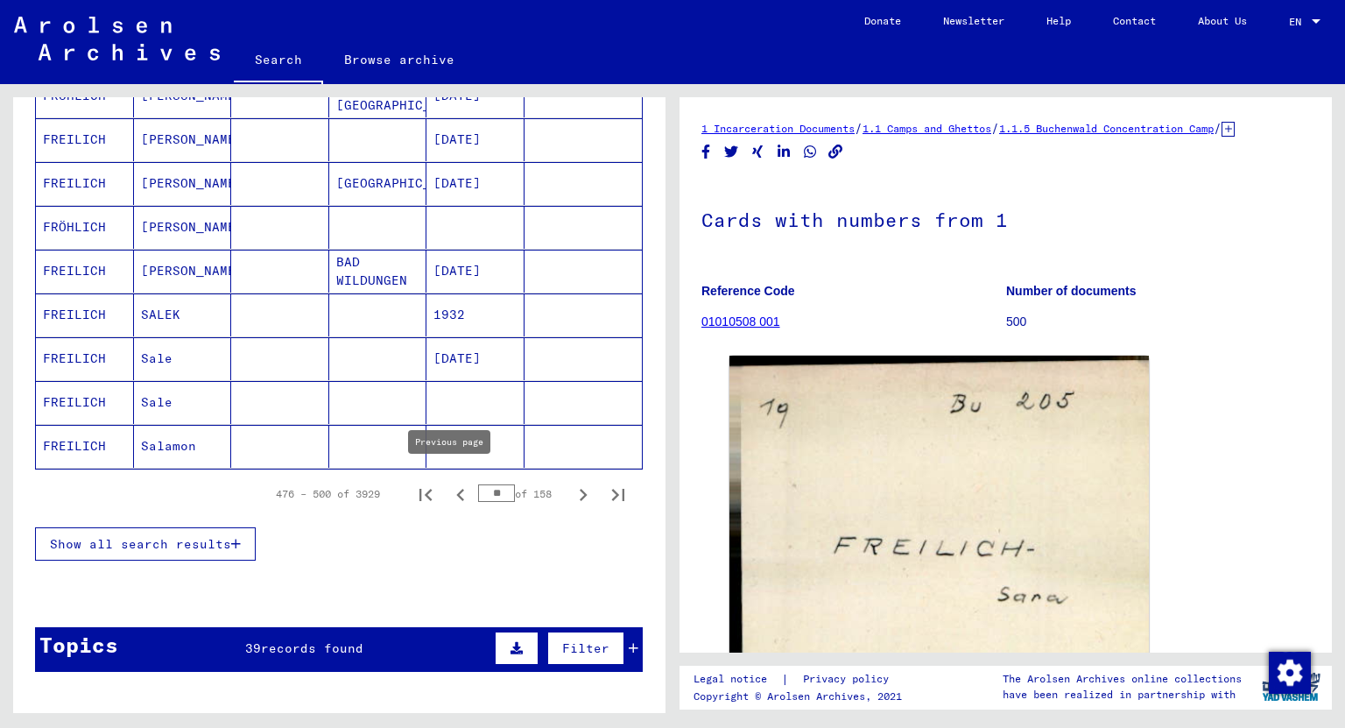
click at [450, 483] on icon "Previous page" at bounding box center [460, 494] width 25 height 25
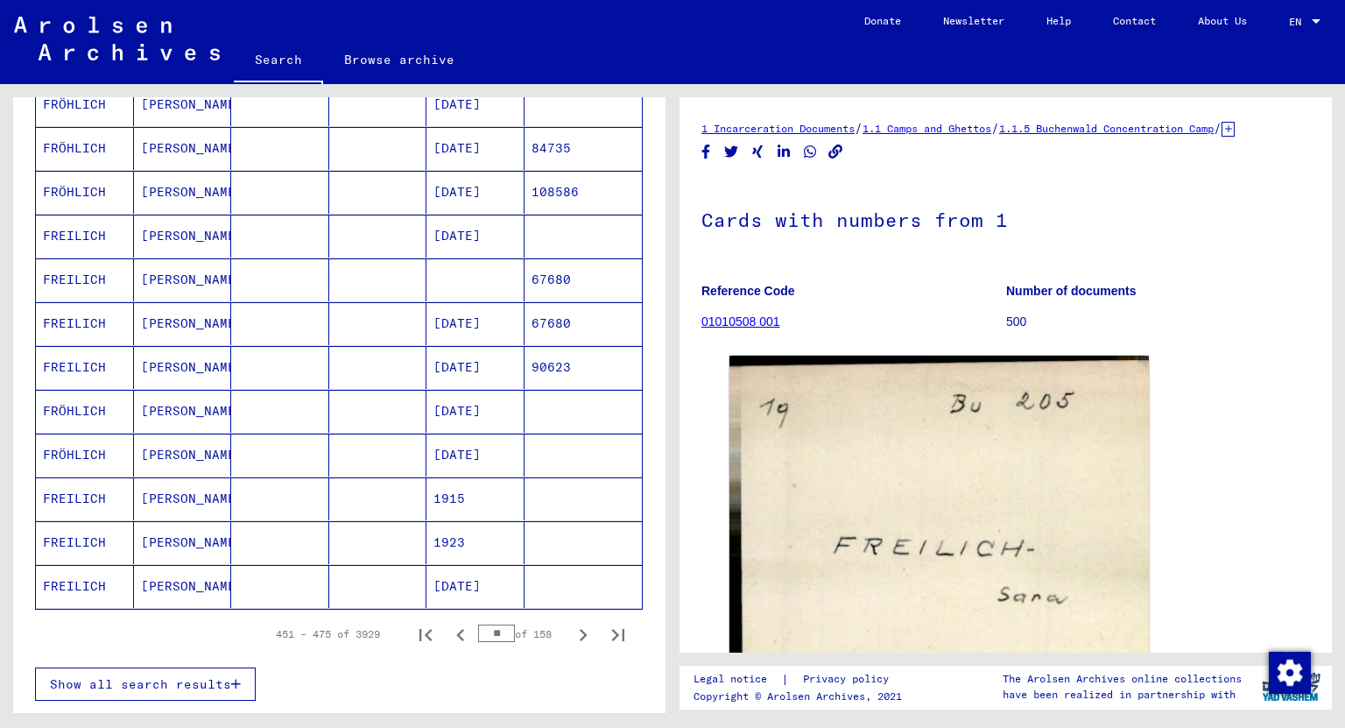
scroll to position [1051, 0]
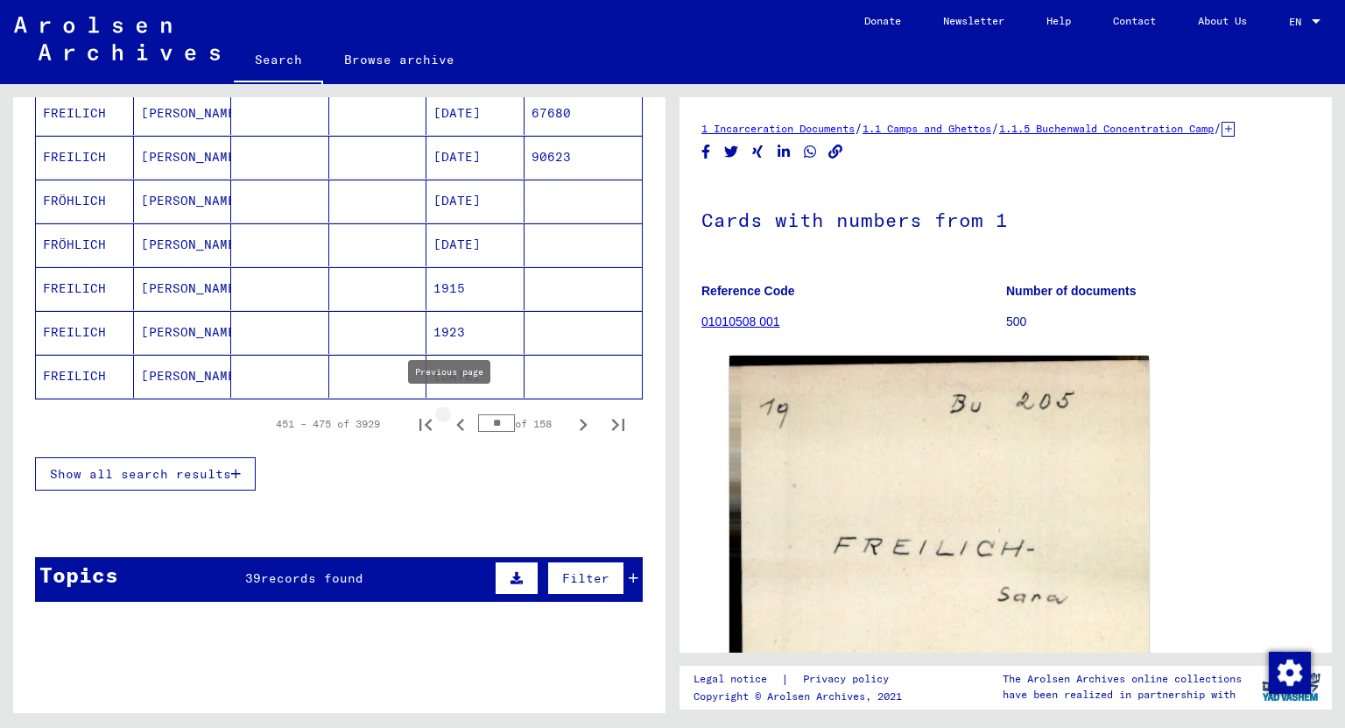
click at [456, 418] on icon "Previous page" at bounding box center [460, 424] width 8 height 12
type input "**"
click at [159, 281] on mat-cell "[PERSON_NAME]" at bounding box center [183, 288] width 98 height 43
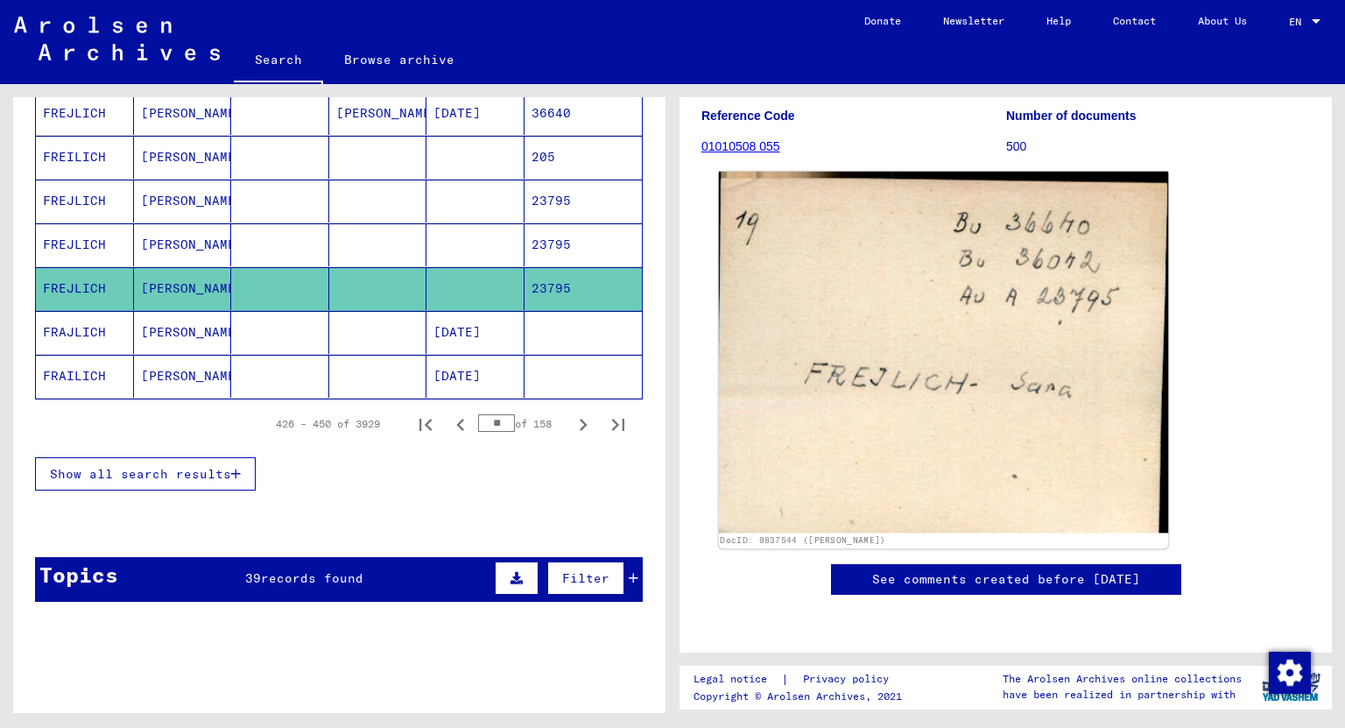
scroll to position [70, 0]
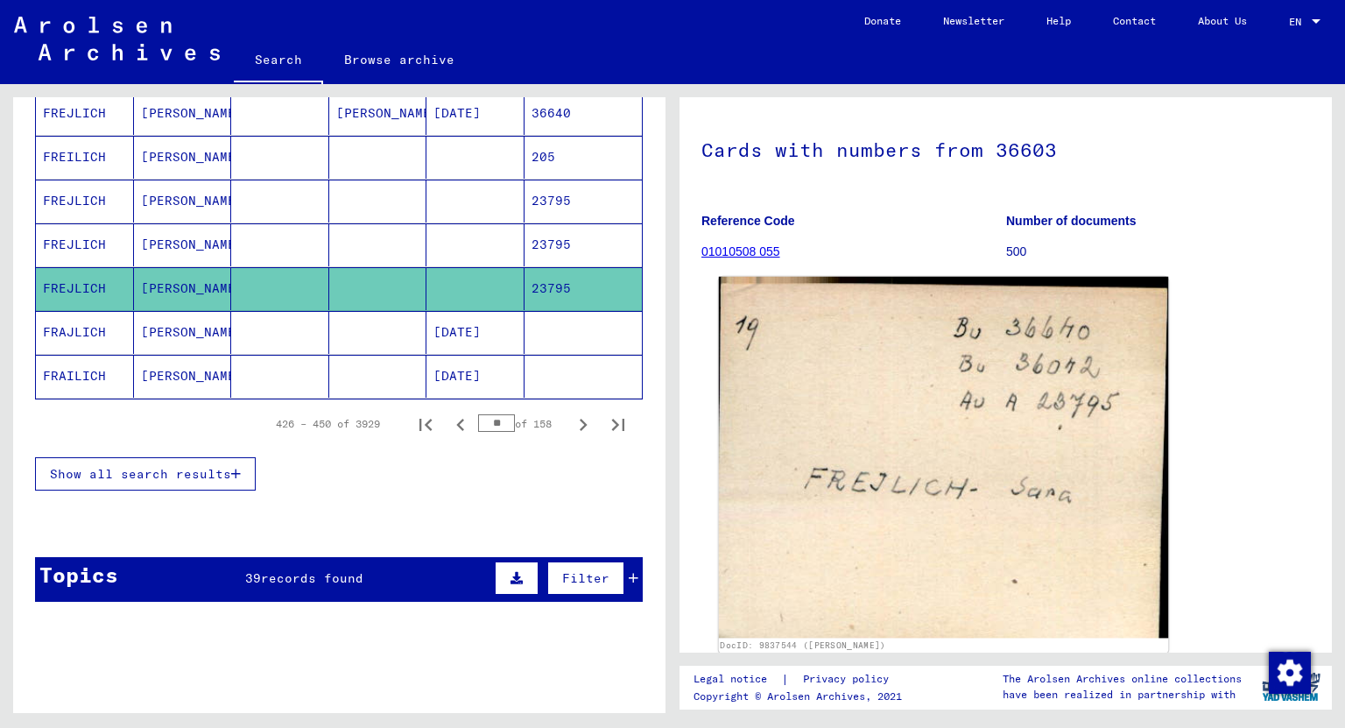
click at [910, 518] on img at bounding box center [943, 457] width 449 height 361
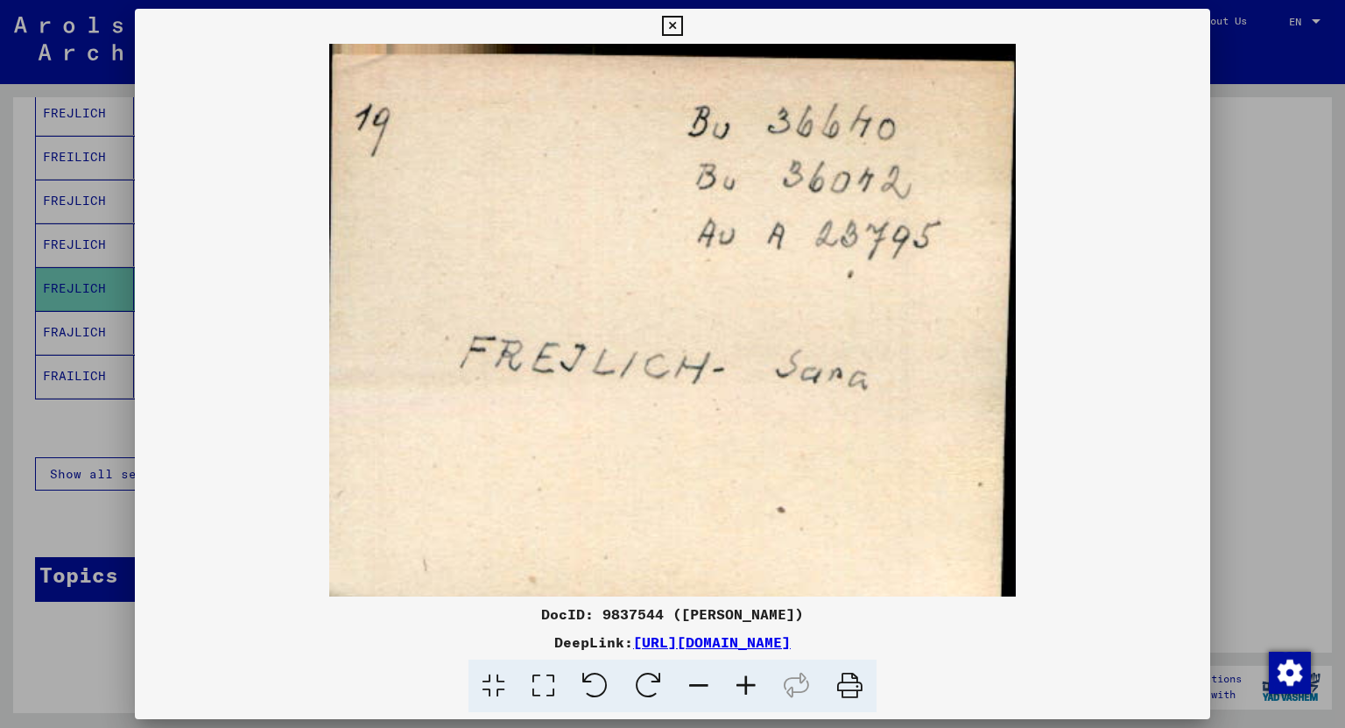
click at [674, 27] on icon at bounding box center [672, 26] width 20 height 21
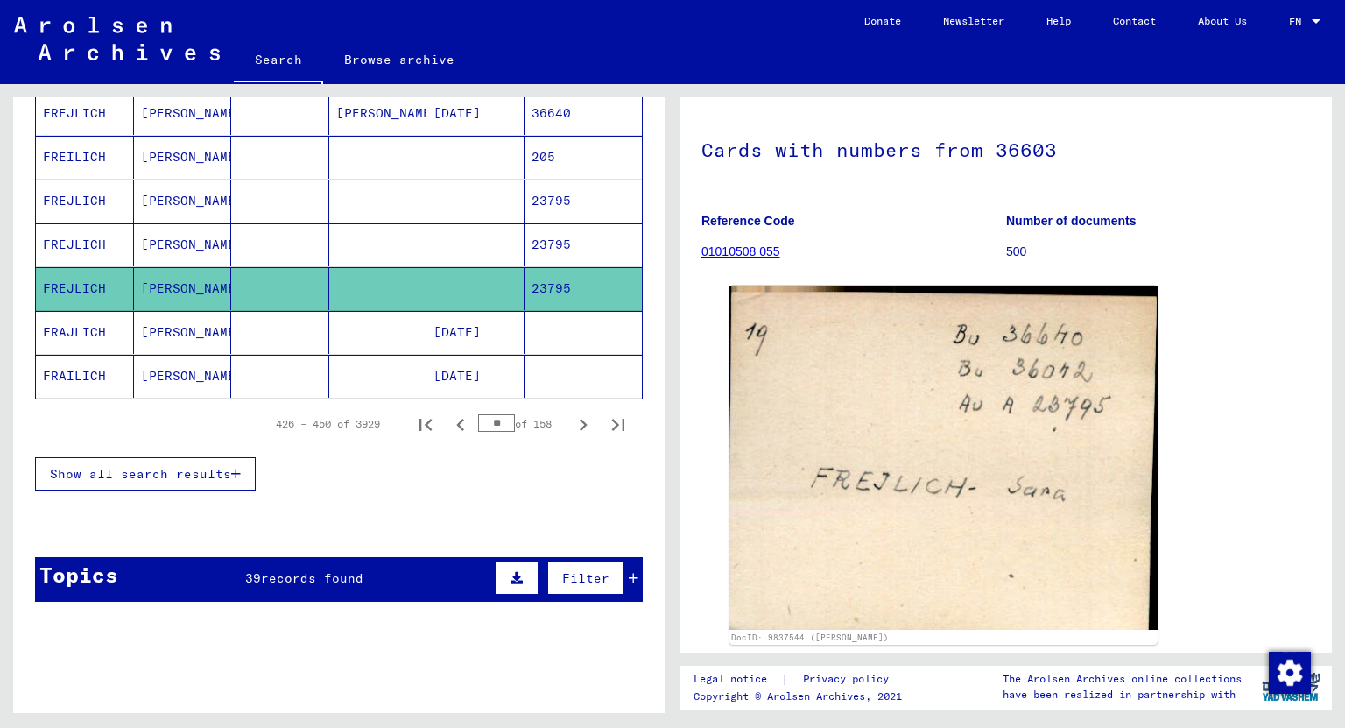
scroll to position [981, 0]
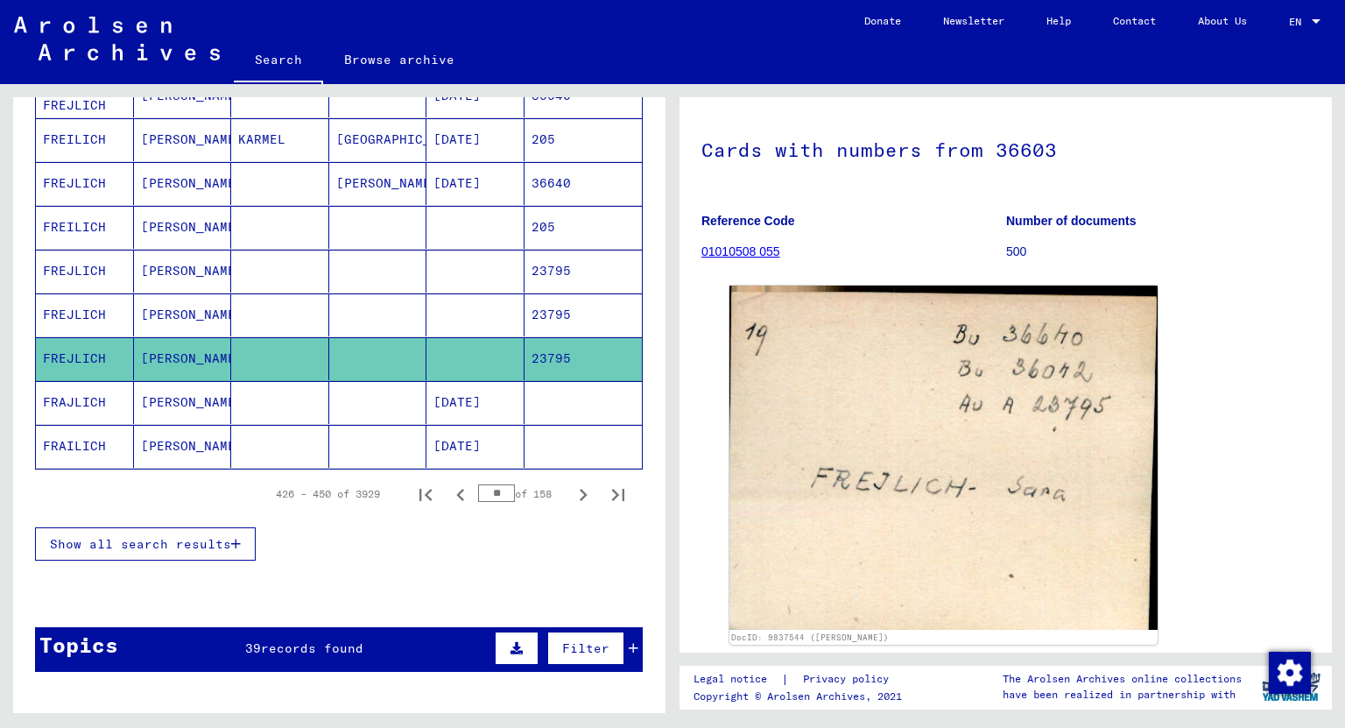
click at [166, 259] on mat-cell "[PERSON_NAME]" at bounding box center [183, 271] width 98 height 43
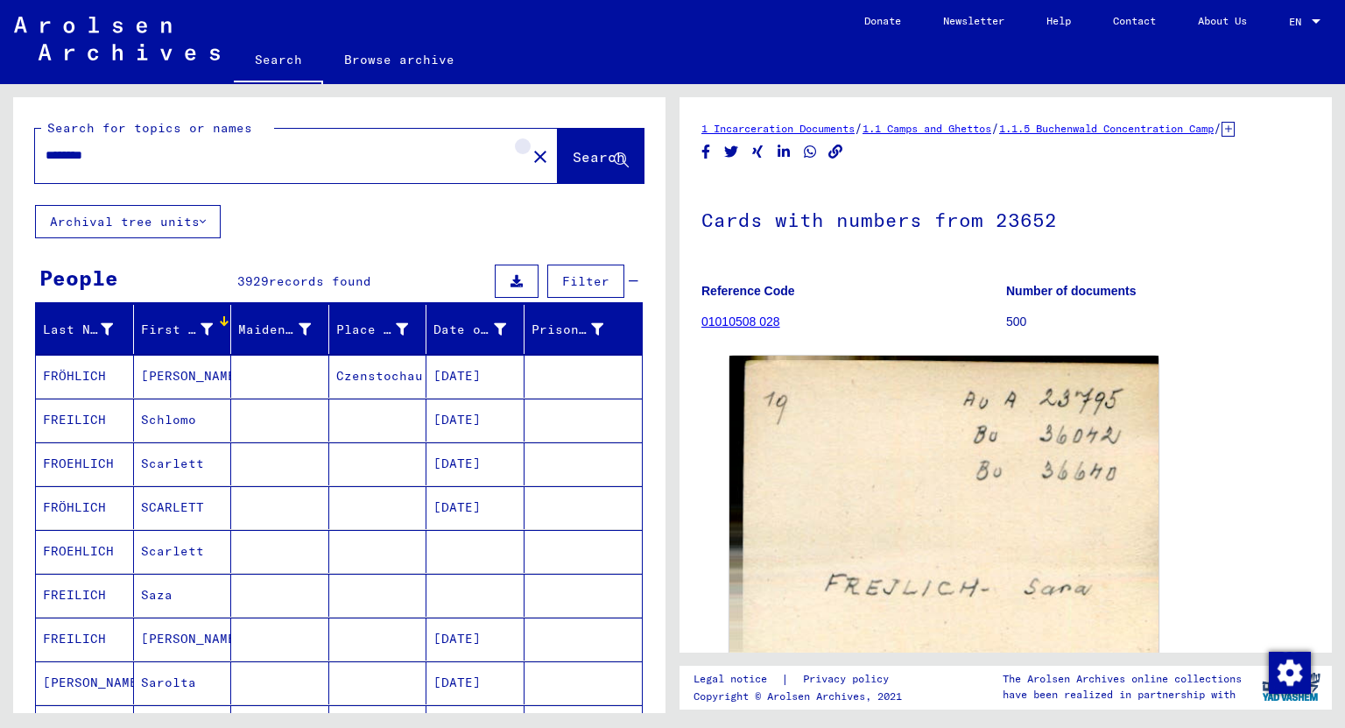
click at [530, 148] on mat-icon "close" at bounding box center [540, 156] width 21 height 21
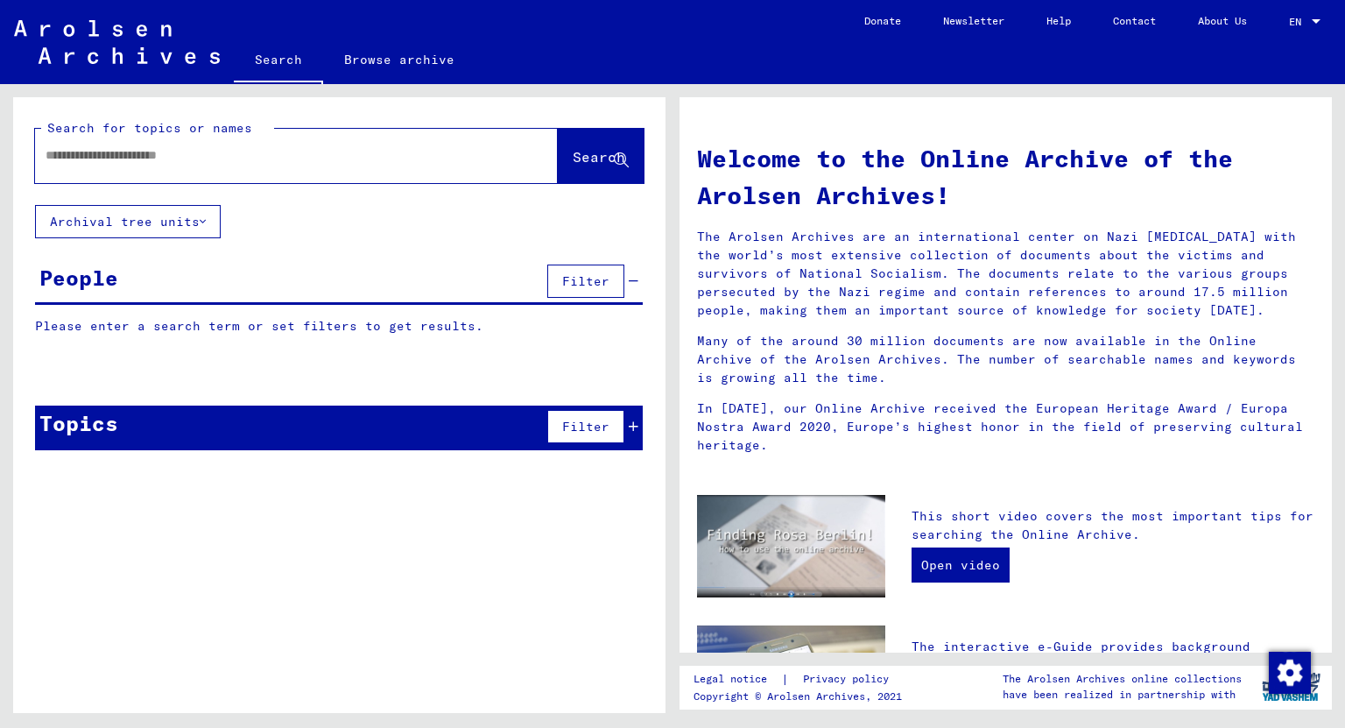
click at [223, 148] on input "text" at bounding box center [276, 155] width 460 height 18
type input "******"
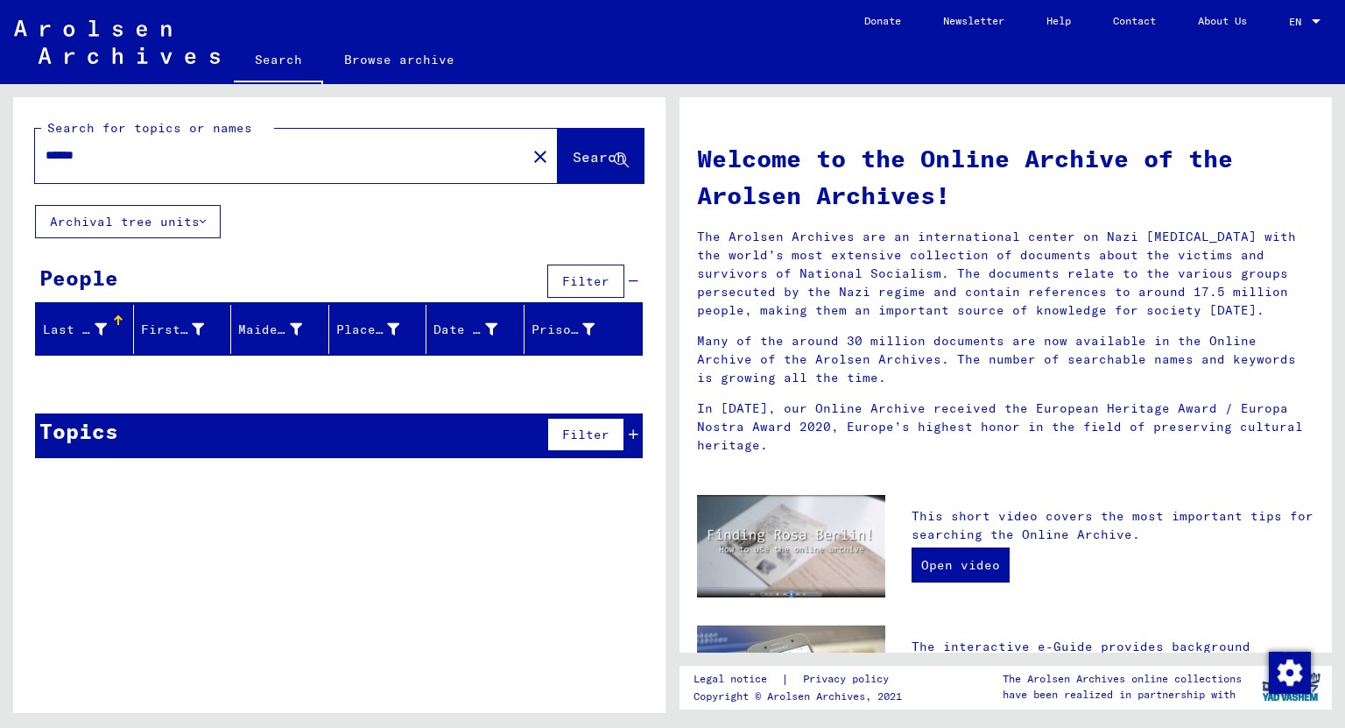
click at [123, 39] on img at bounding box center [117, 42] width 206 height 44
